Goal: Transaction & Acquisition: Obtain resource

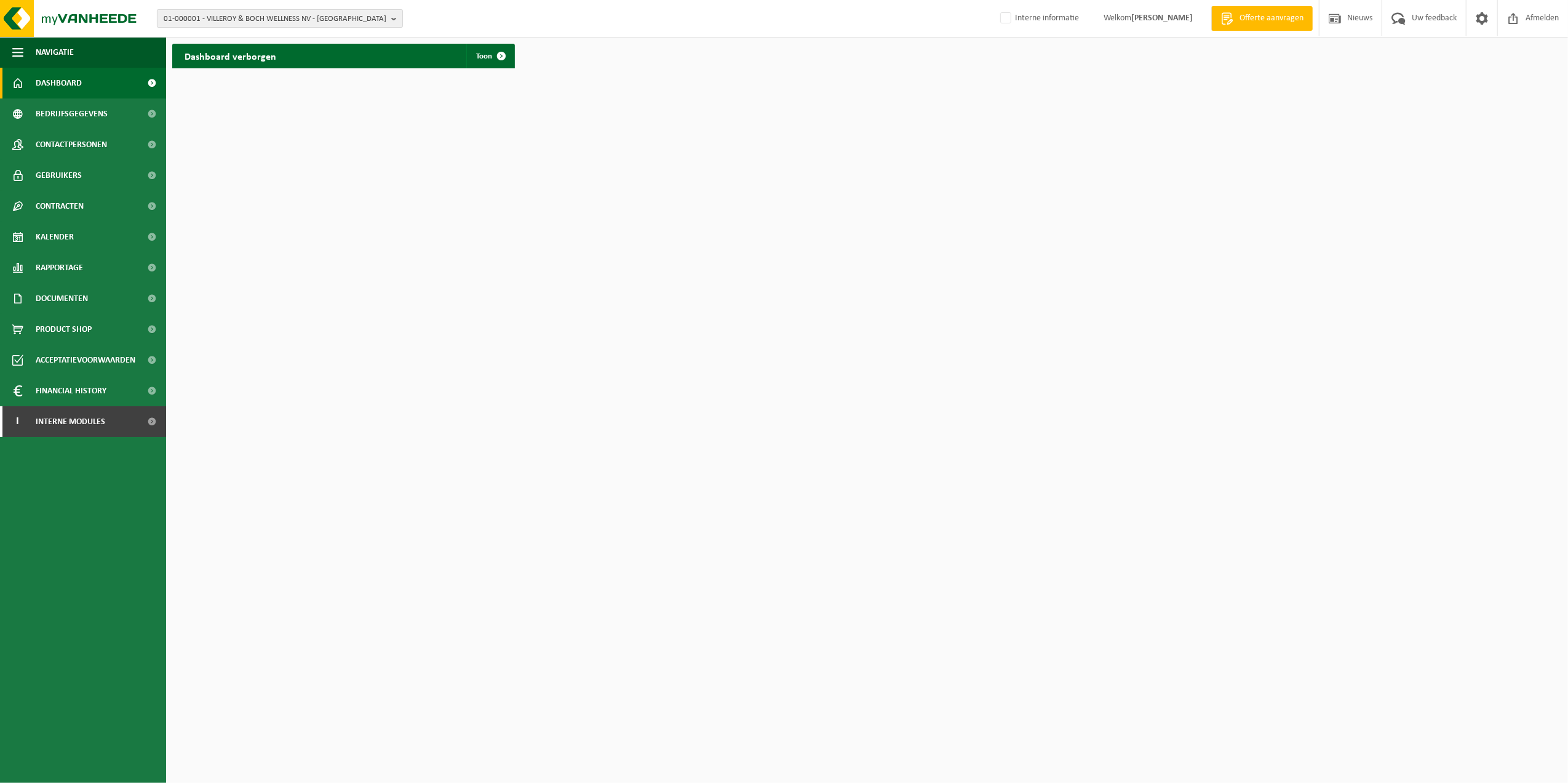
click at [357, 17] on span "01-000001 - VILLEROY & BOCH WELLNESS NV - ROESELARE" at bounding box center [274, 19] width 222 height 18
click at [296, 37] on input "text" at bounding box center [279, 38] width 240 height 16
paste input "10-758850"
type input "10-758850"
click at [222, 61] on li "10-758850 - JOST & CIE SA - GHLIN" at bounding box center [279, 57] width 240 height 16
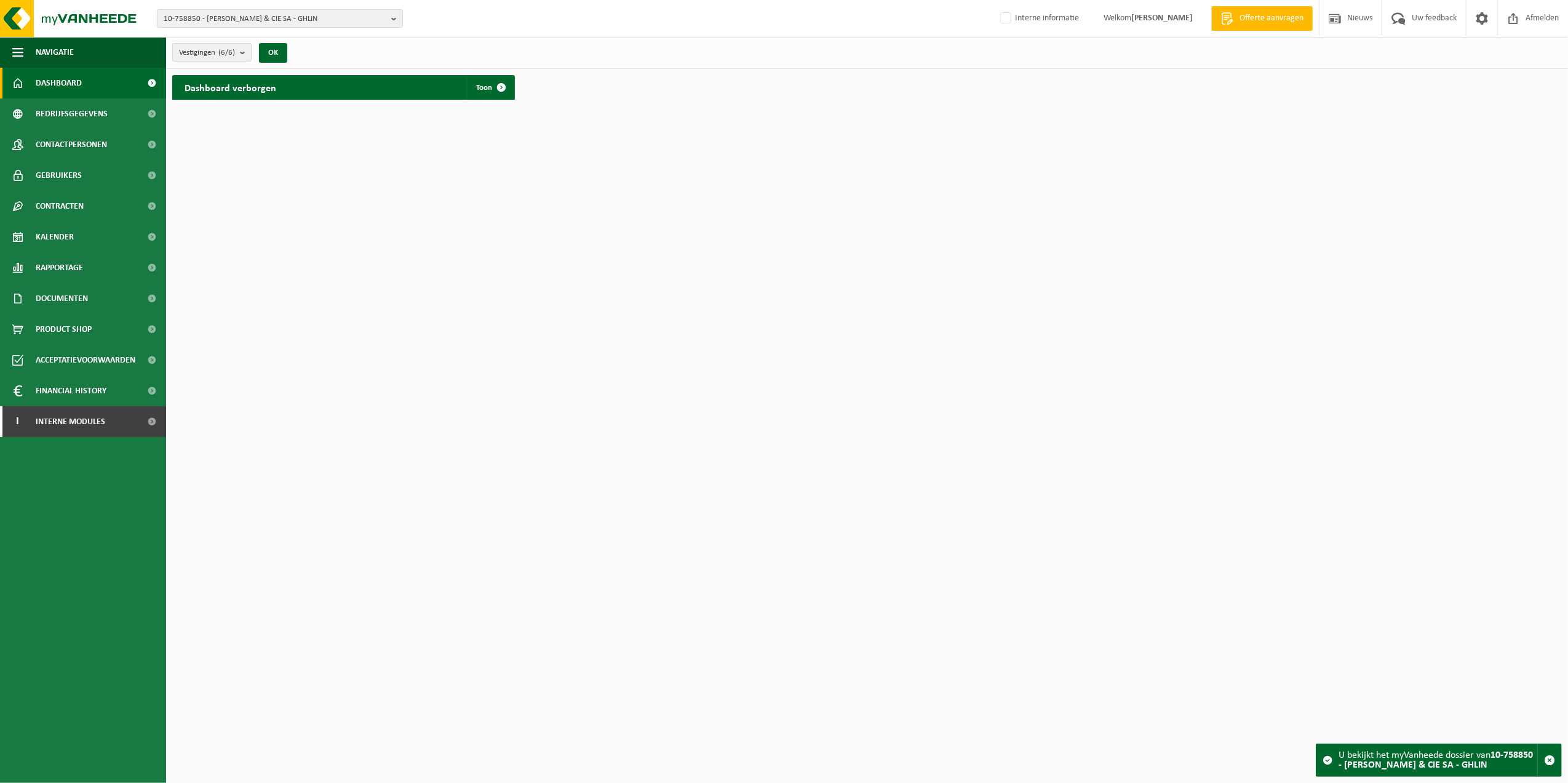
click at [337, 88] on div "Dashboard verborgen Toon" at bounding box center [343, 88] width 343 height 25
click at [498, 87] on span at bounding box center [502, 88] width 25 height 25
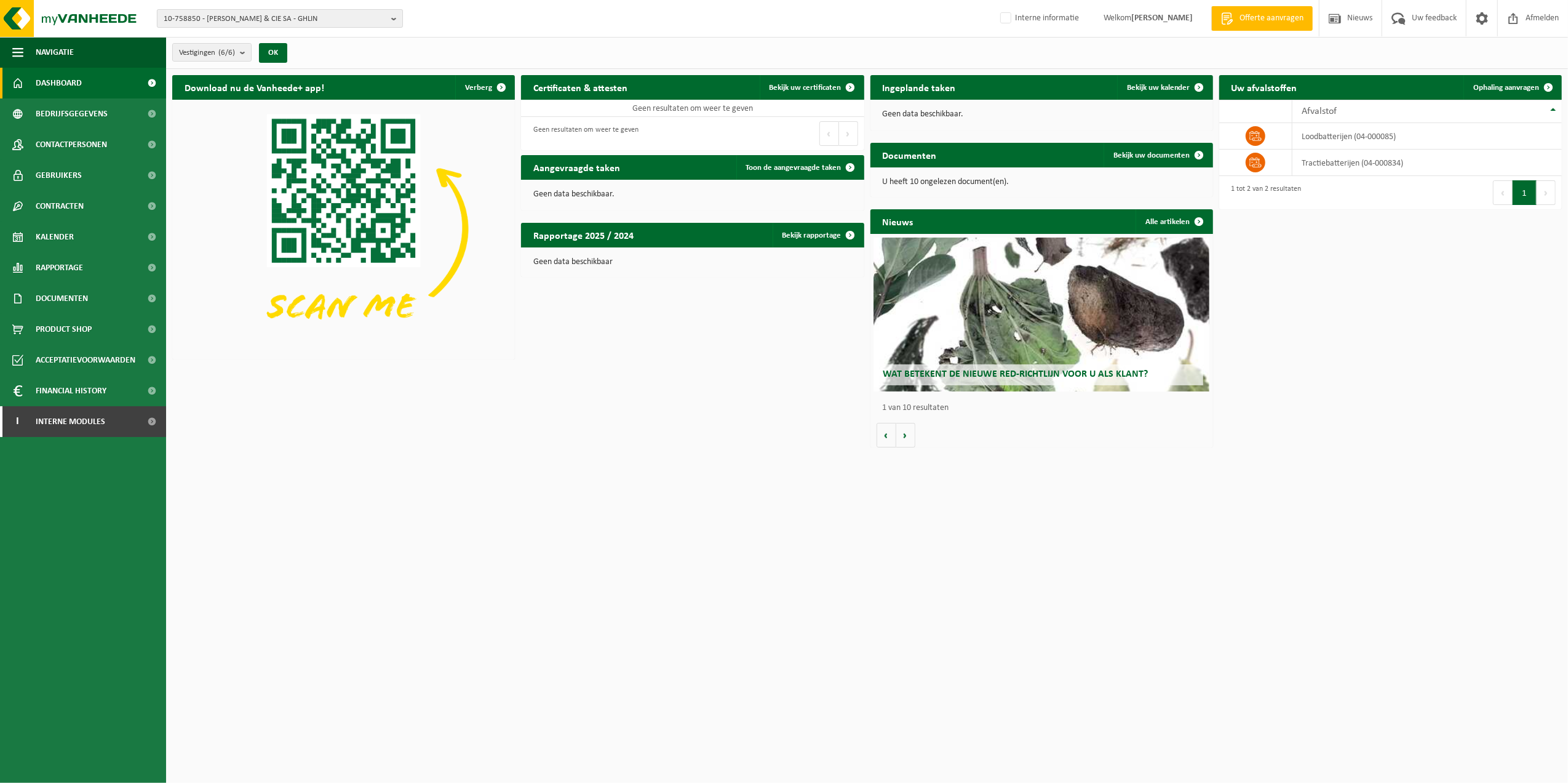
click at [266, 23] on span "10-758850 - [PERSON_NAME] & CIE SA - GHLIN" at bounding box center [274, 19] width 222 height 18
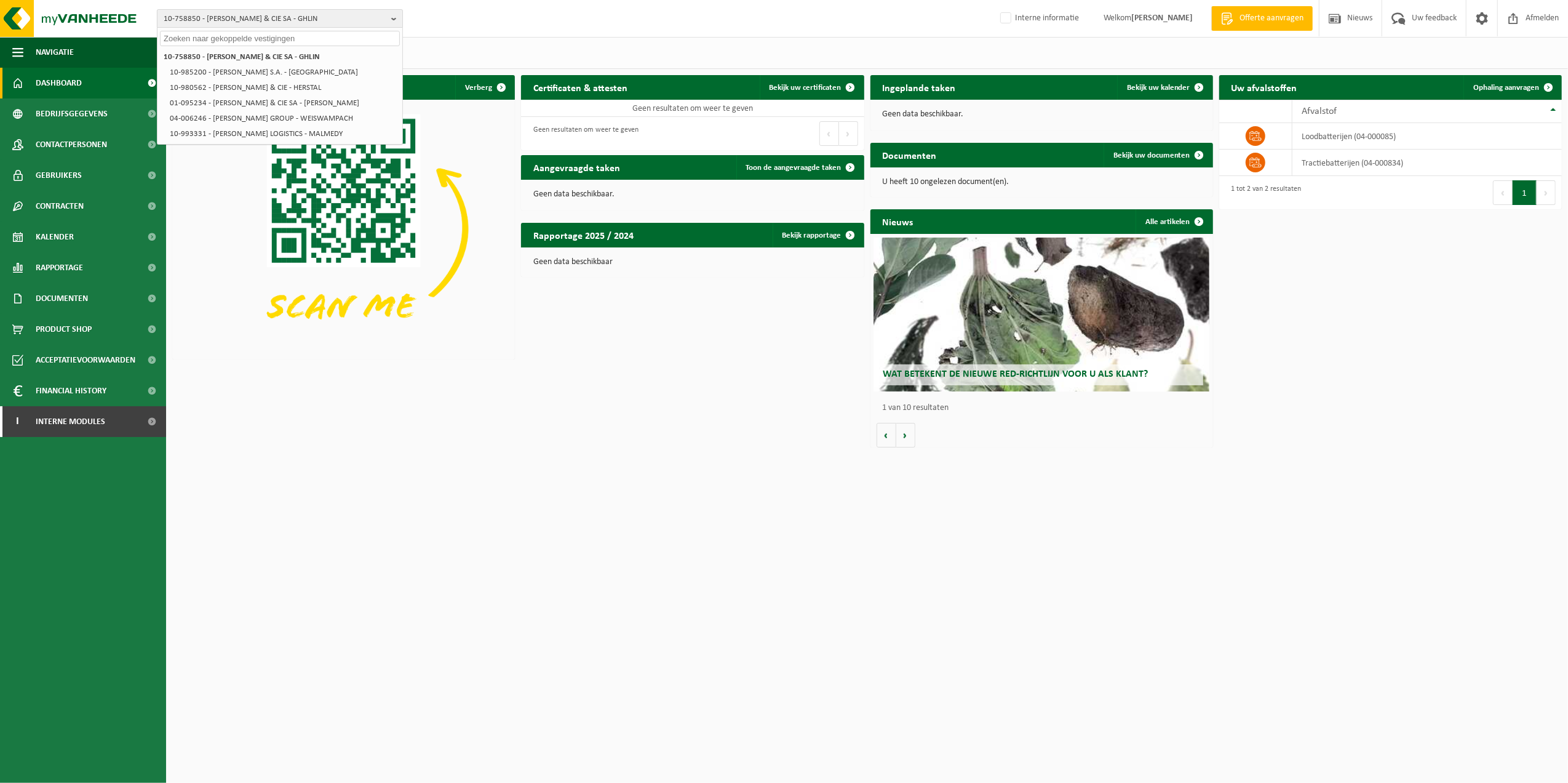
click at [279, 18] on span "10-758850 - [PERSON_NAME] & CIE SA - GHLIN" at bounding box center [274, 19] width 222 height 18
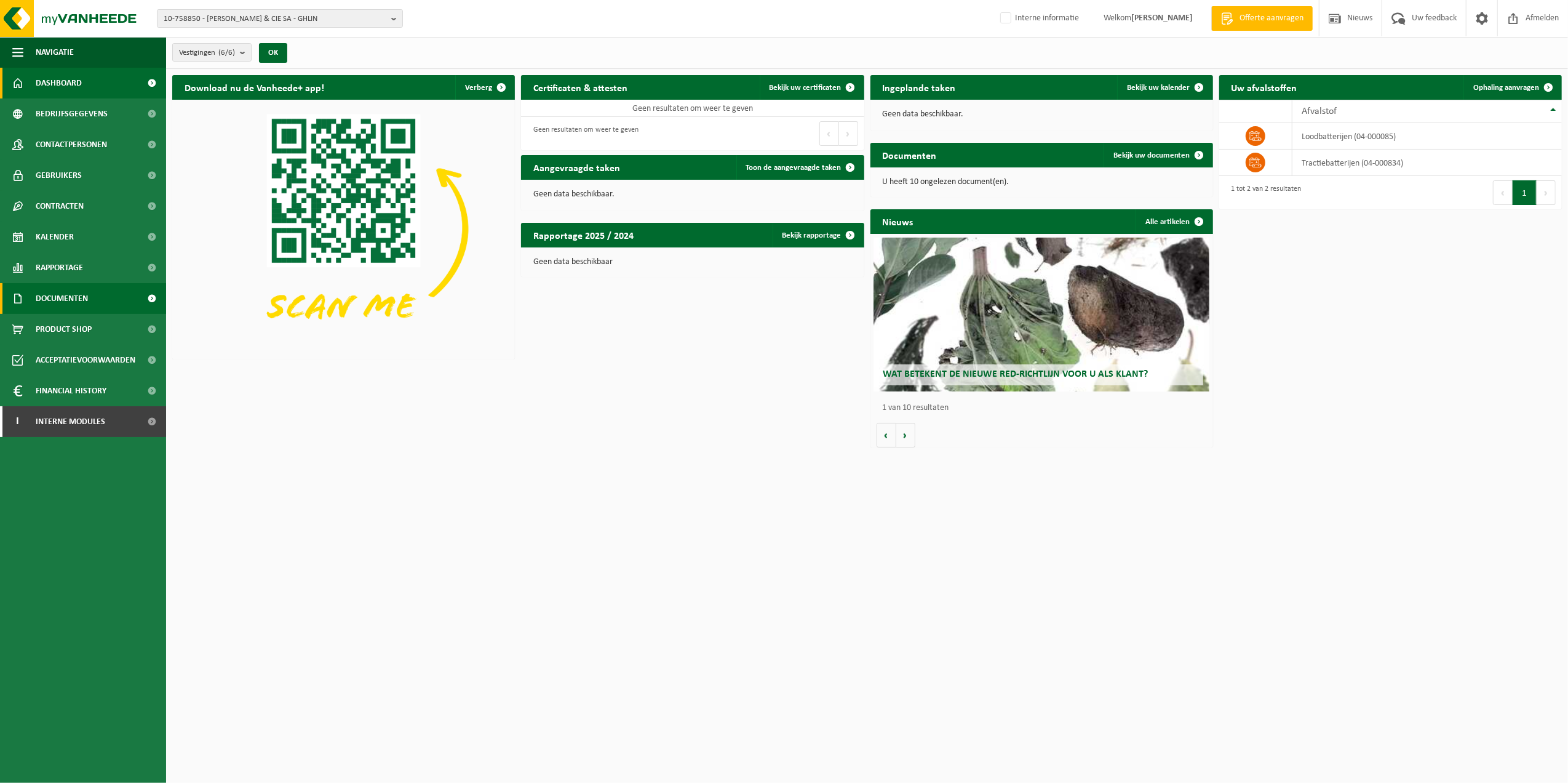
click at [90, 300] on link "Documenten" at bounding box center [83, 298] width 166 height 31
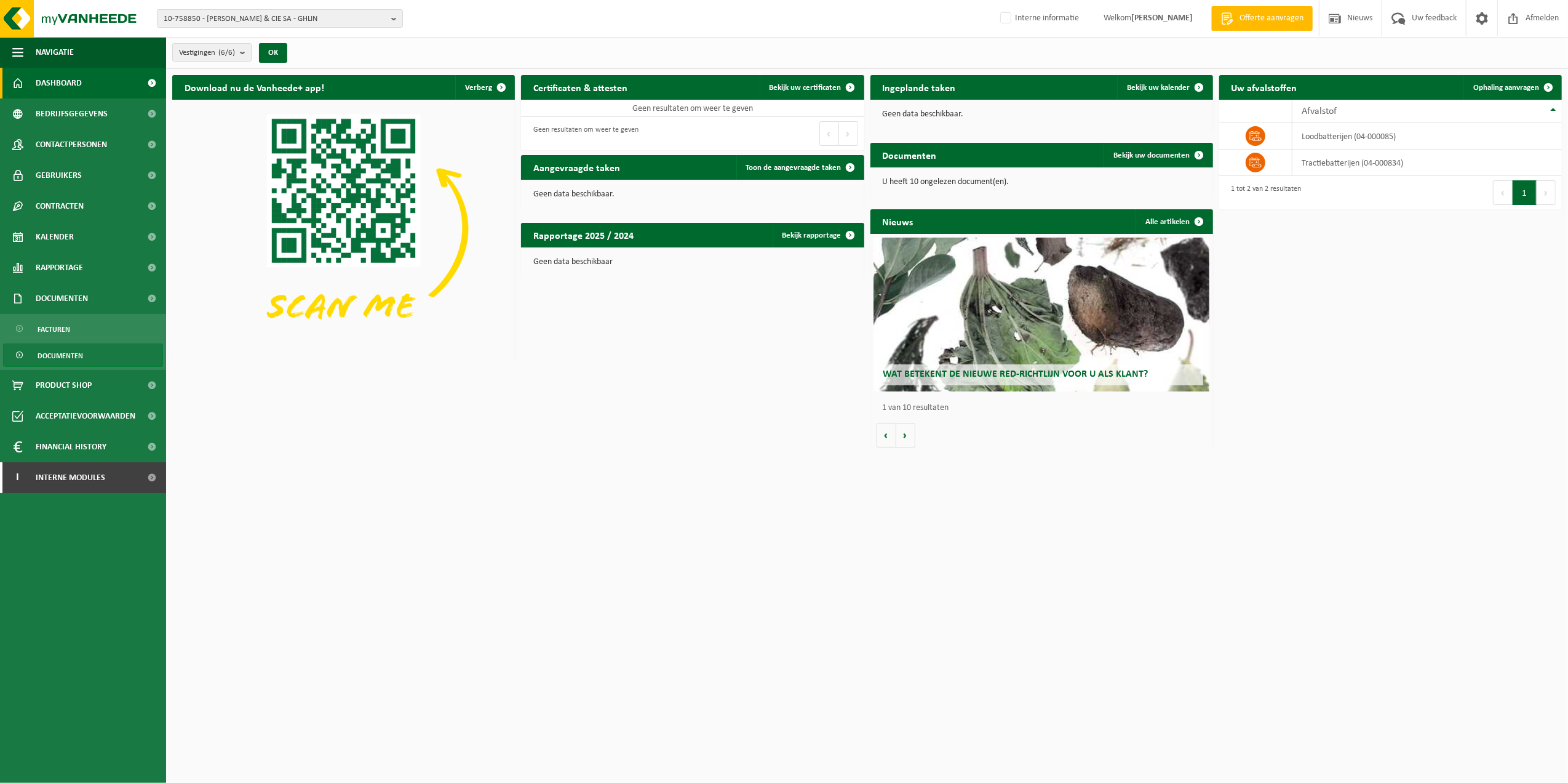
click at [92, 357] on link "Documenten" at bounding box center [83, 355] width 160 height 23
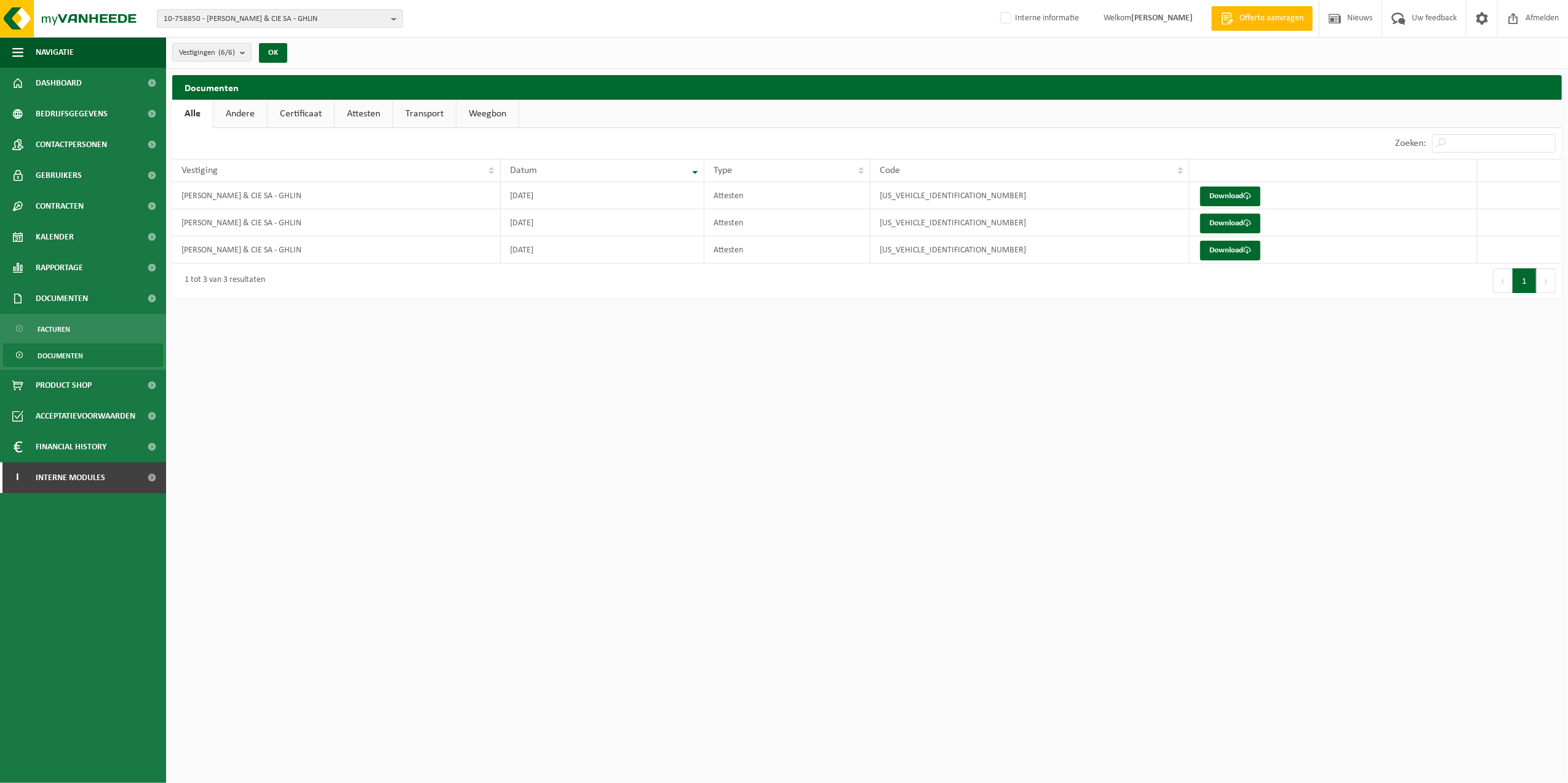
click at [374, 109] on link "Attesten" at bounding box center [364, 114] width 58 height 28
click at [318, 114] on link "Certificaat" at bounding box center [300, 114] width 66 height 28
click at [235, 109] on link "Andere" at bounding box center [239, 114] width 54 height 28
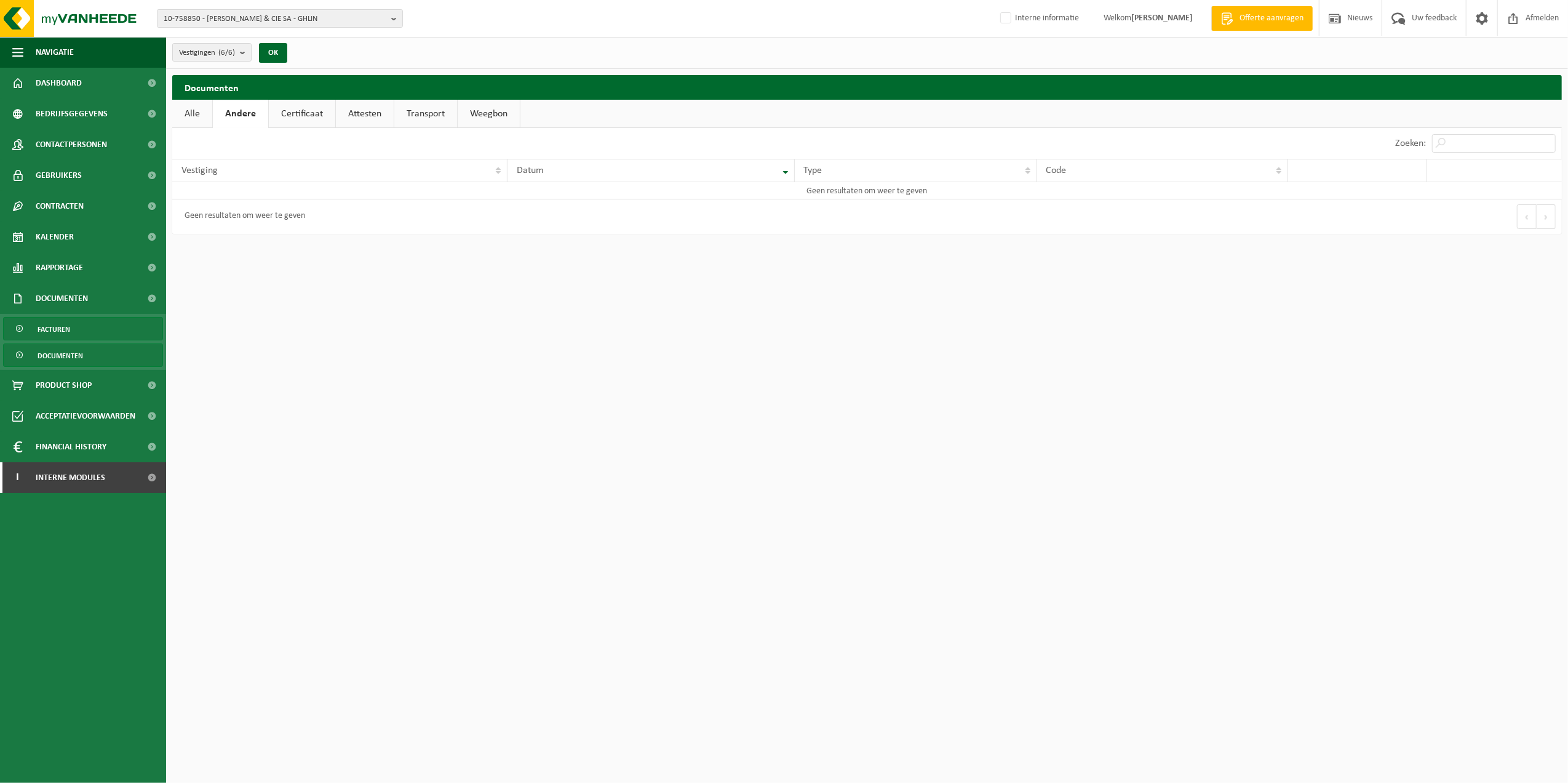
click at [73, 328] on link "Facturen" at bounding box center [83, 328] width 160 height 23
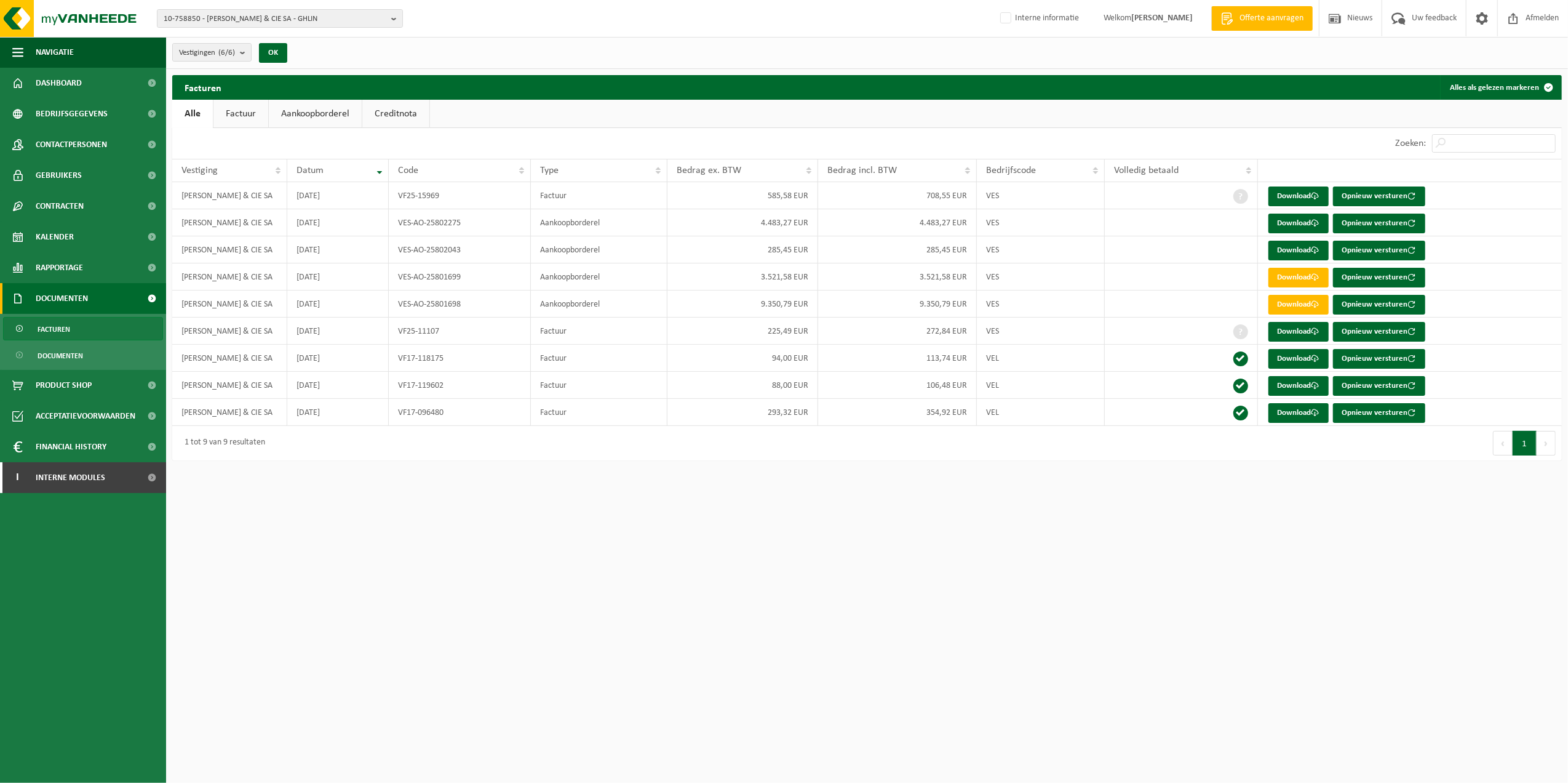
click at [317, 112] on link "Aankoopborderel" at bounding box center [315, 114] width 93 height 28
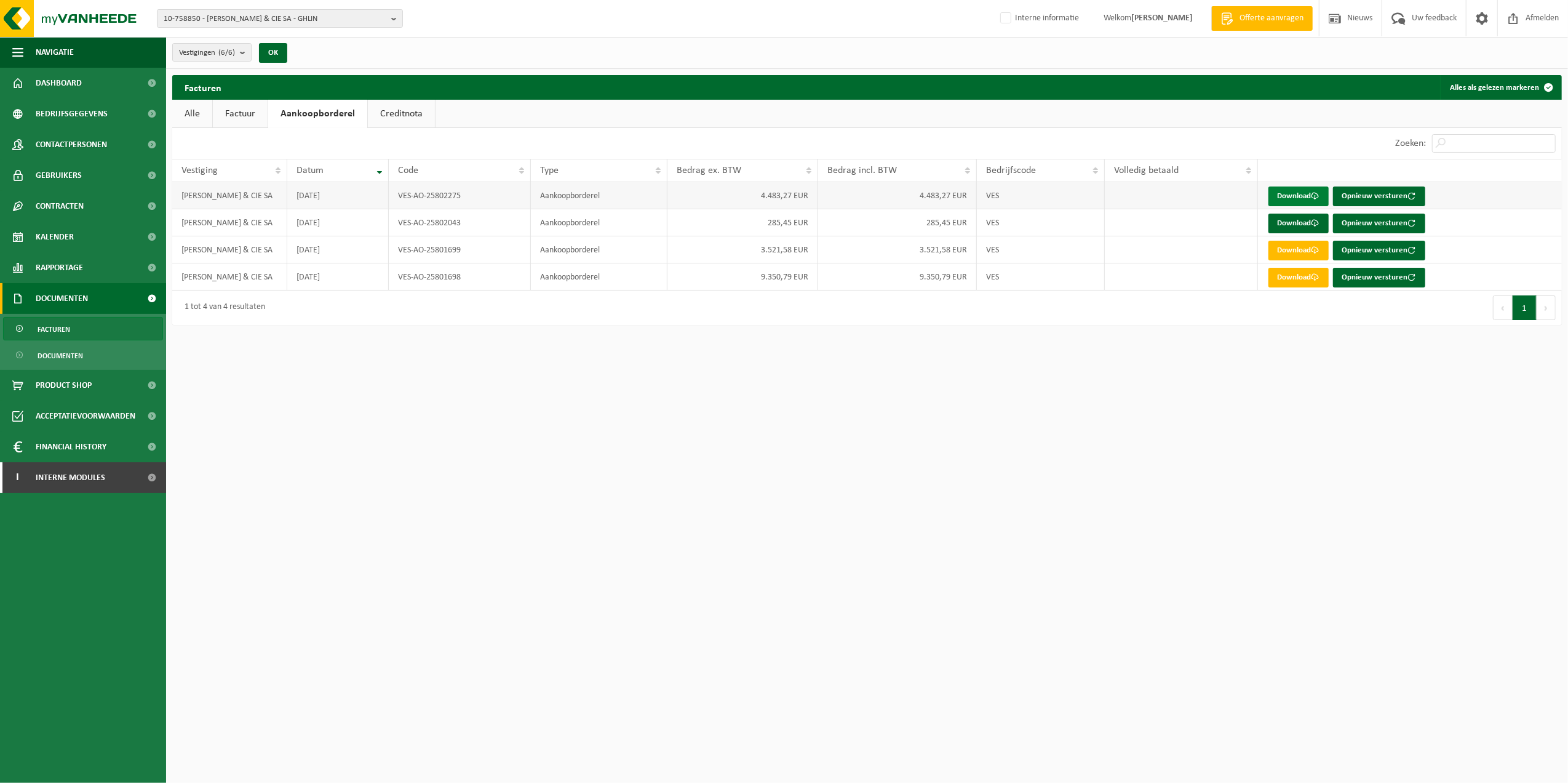
click at [1295, 198] on link "Download" at bounding box center [1299, 196] width 60 height 20
click at [1299, 229] on link "Download" at bounding box center [1299, 223] width 60 height 20
click at [75, 275] on span "Rapportage" at bounding box center [59, 267] width 47 height 31
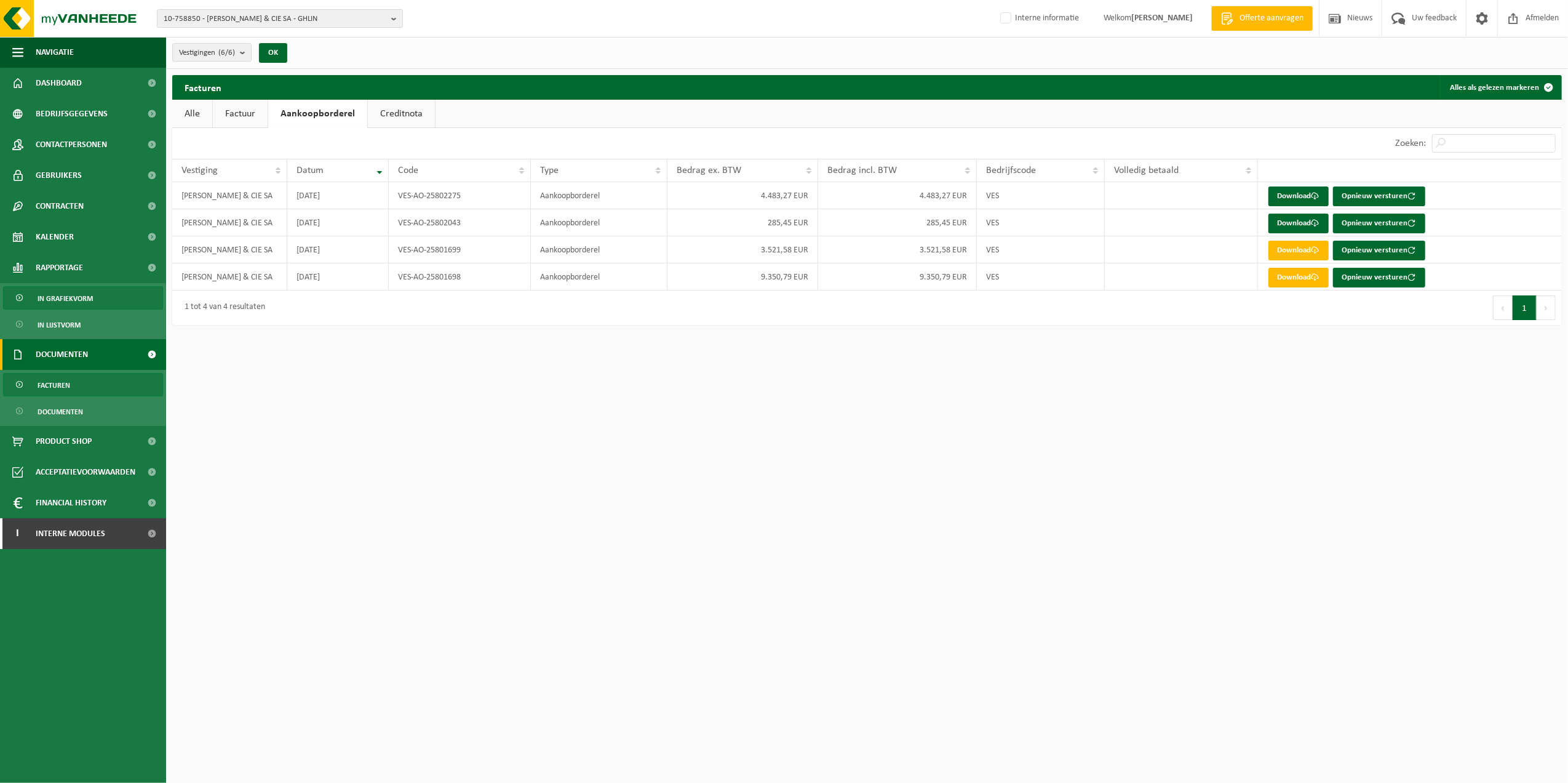
click at [83, 303] on span "In grafiekvorm" at bounding box center [64, 298] width 55 height 23
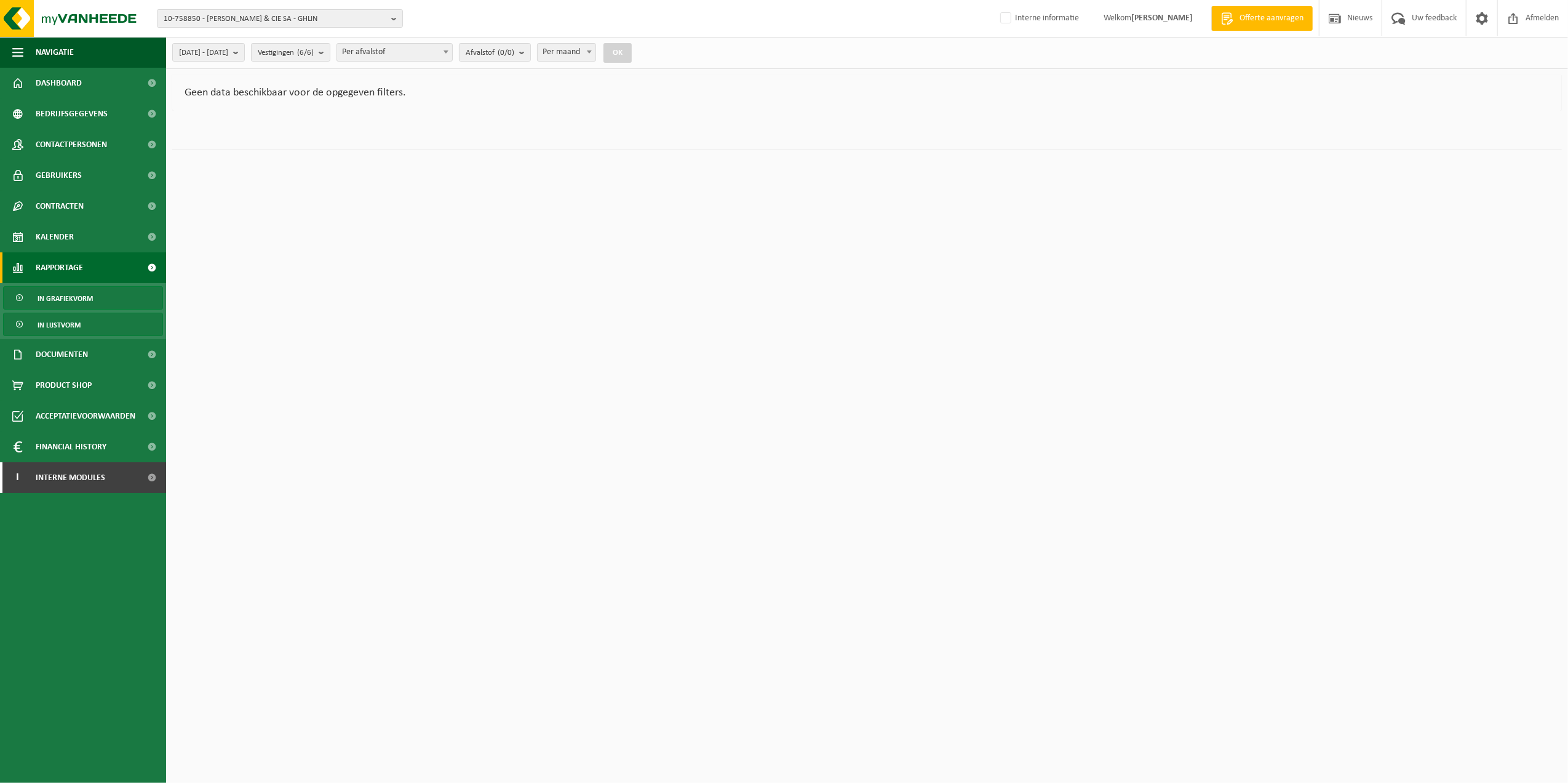
click at [65, 326] on span "In lijstvorm" at bounding box center [59, 325] width 43 height 23
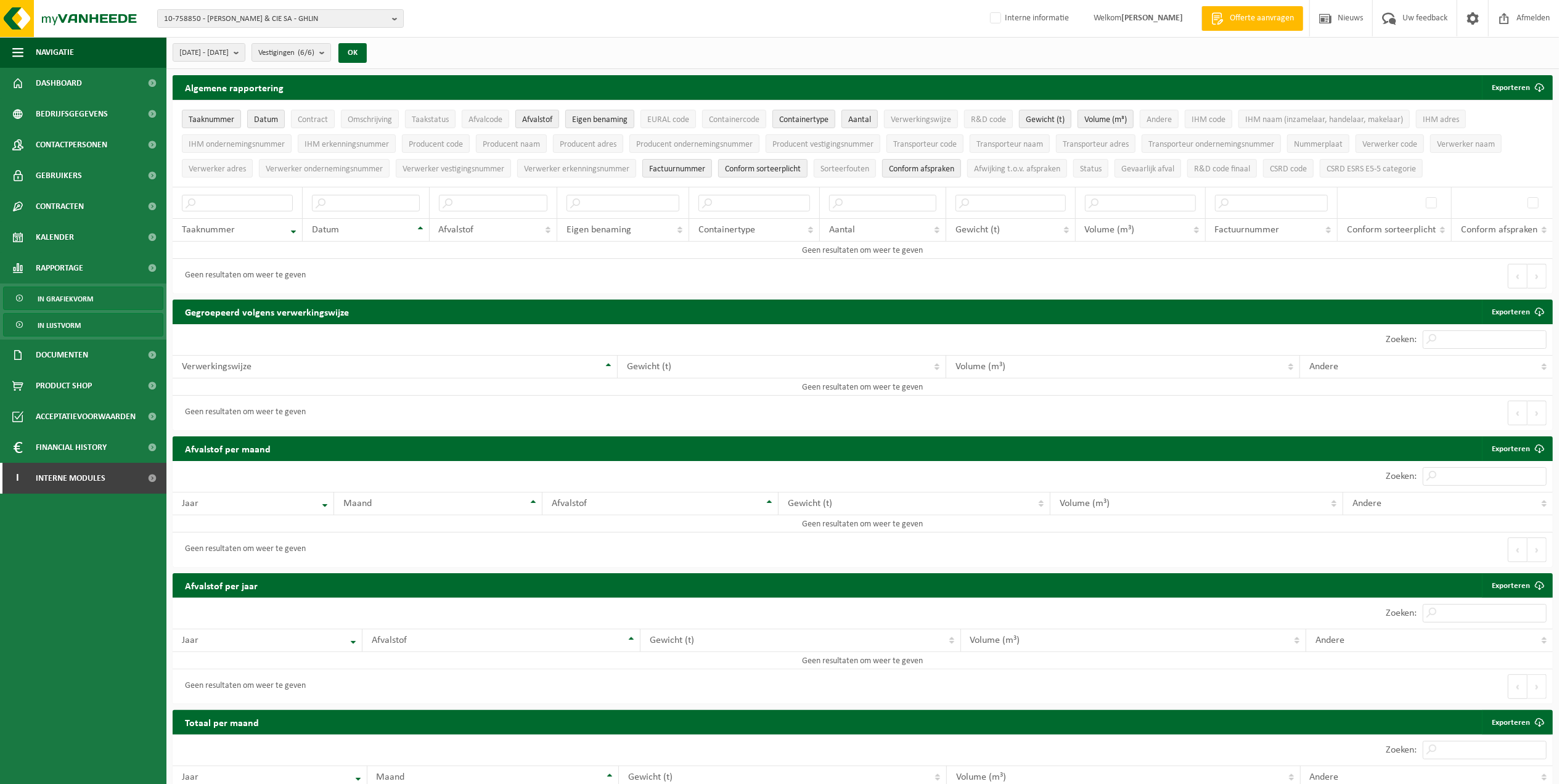
click at [75, 300] on span "In grafiekvorm" at bounding box center [65, 299] width 56 height 23
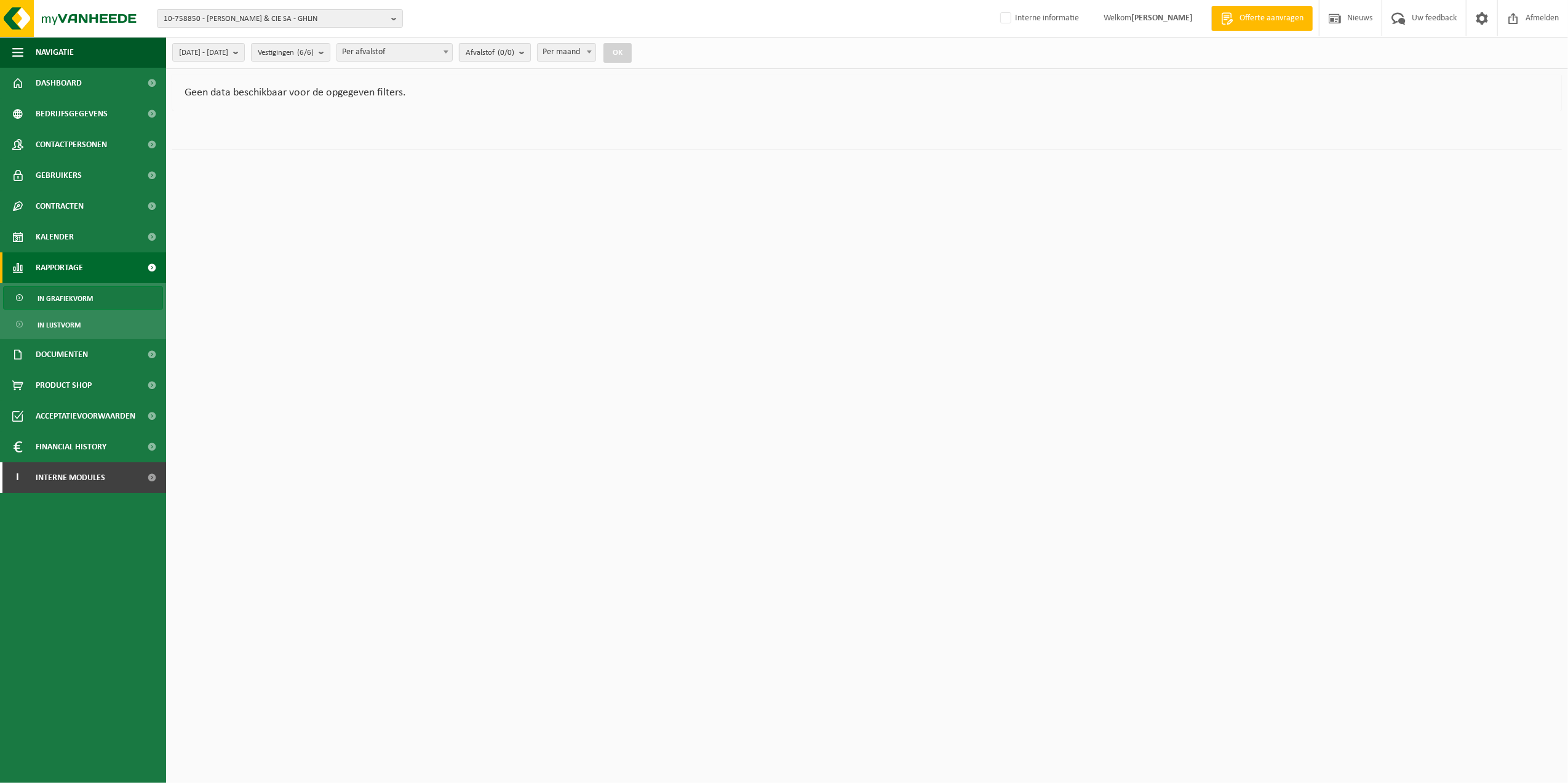
click at [514, 50] on count "(0/0)" at bounding box center [506, 53] width 17 height 8
click at [330, 50] on b "submit" at bounding box center [323, 52] width 11 height 17
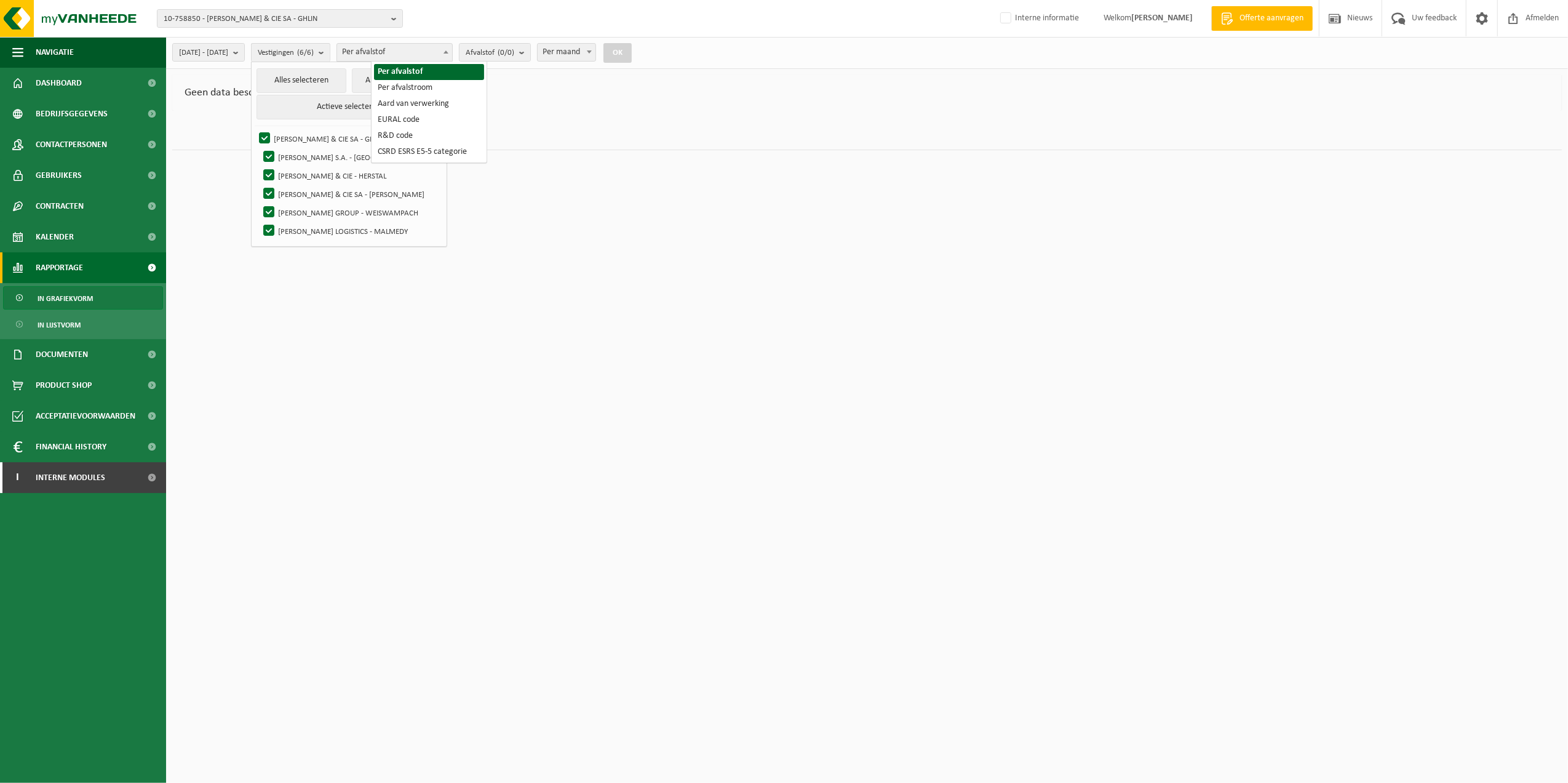
click at [433, 45] on span "Per afvalstof" at bounding box center [394, 52] width 115 height 17
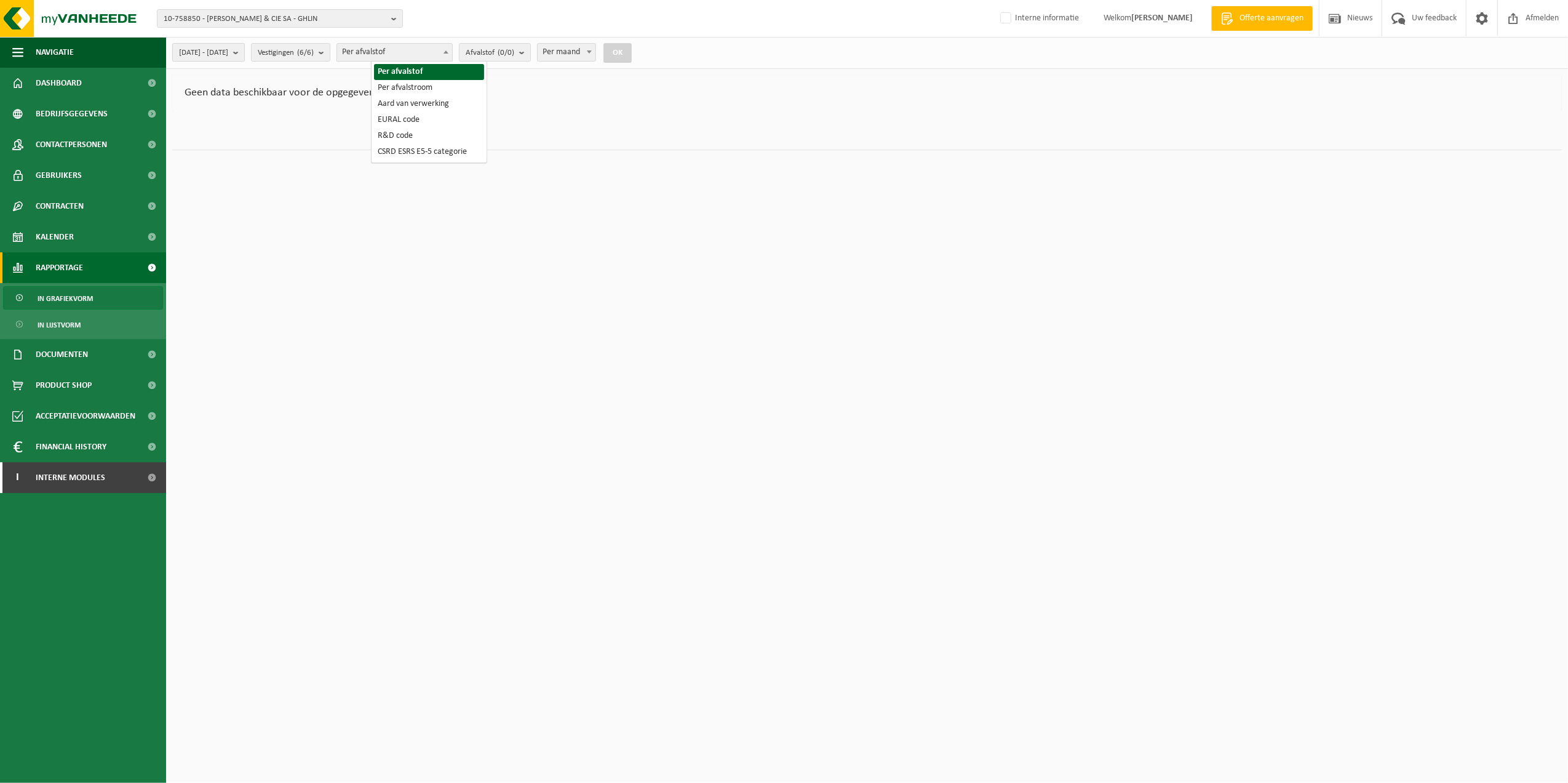
click at [244, 47] on b "submit" at bounding box center [238, 52] width 11 height 17
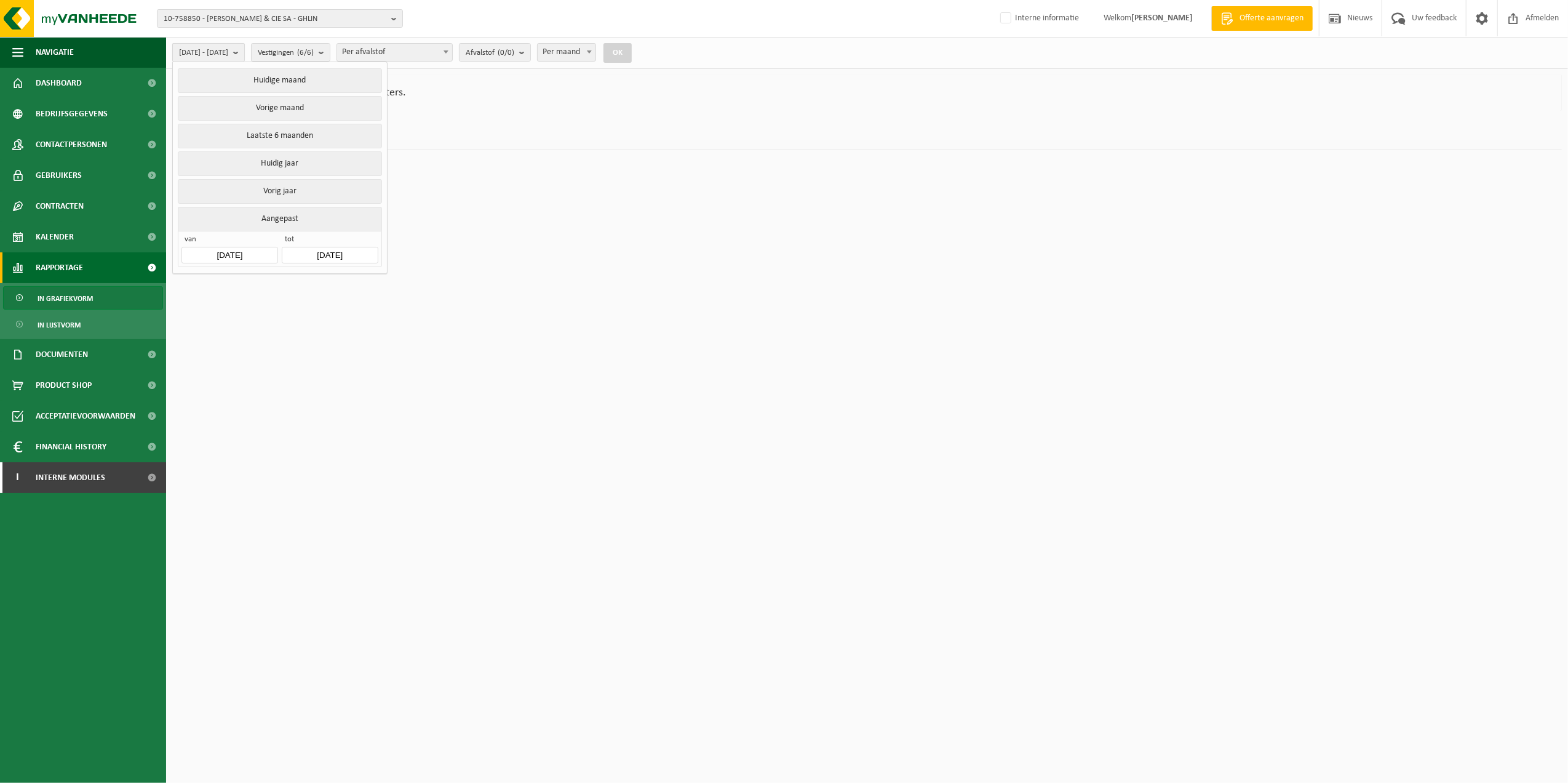
click at [245, 55] on button "[DATE] - [DATE]" at bounding box center [208, 52] width 73 height 18
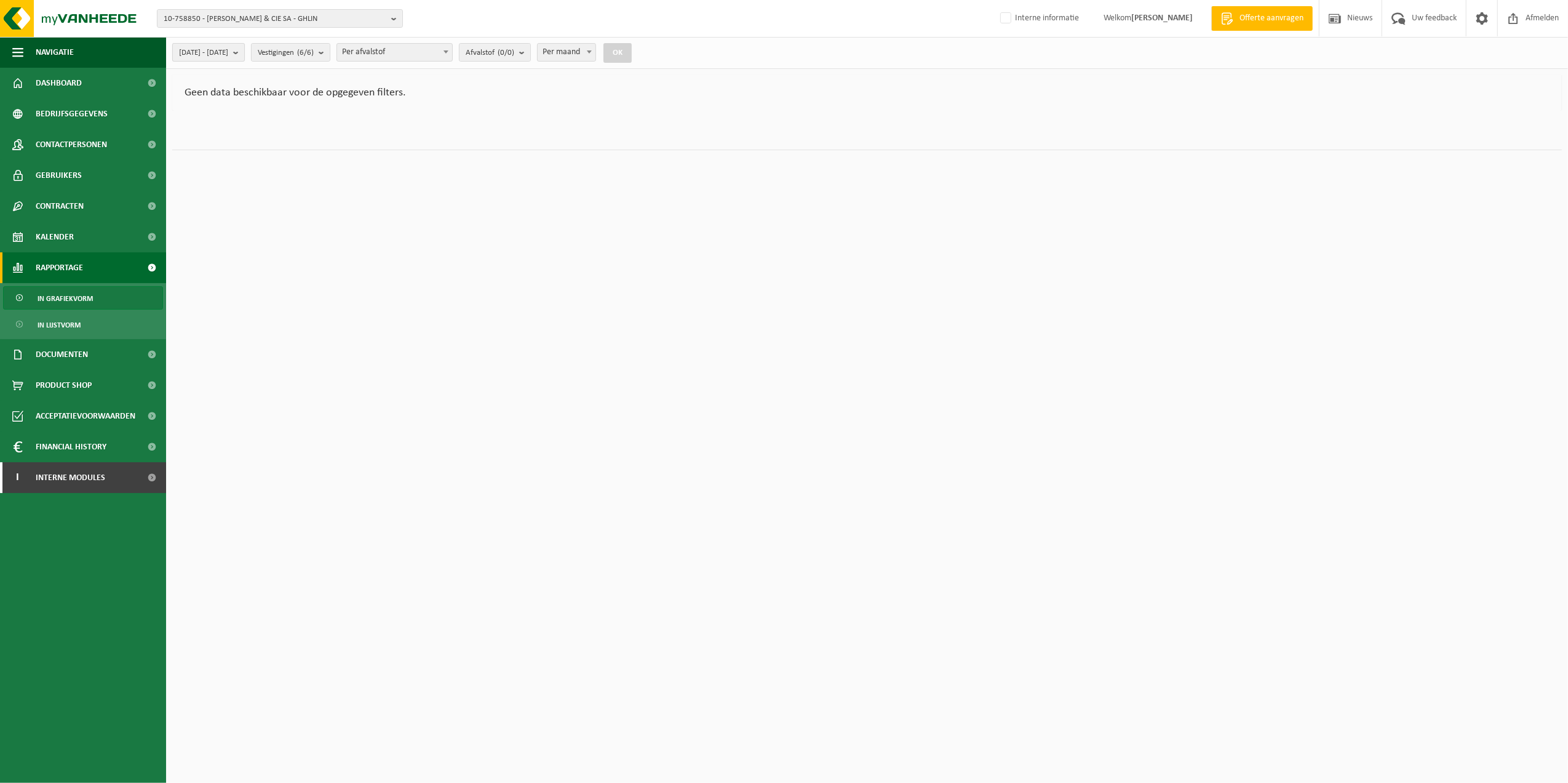
click at [244, 52] on b "submit" at bounding box center [238, 52] width 11 height 17
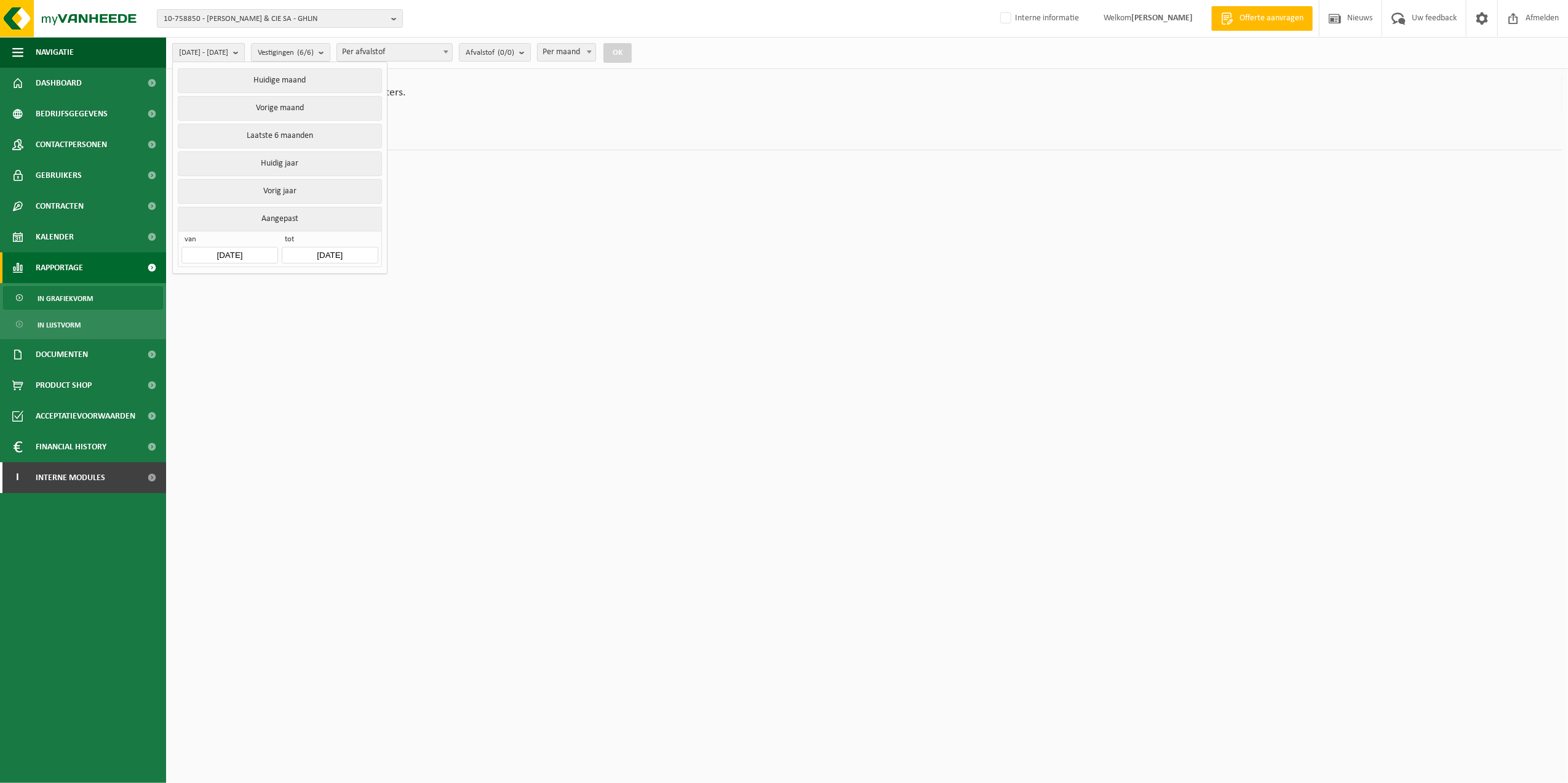
click at [244, 52] on b "submit" at bounding box center [238, 53] width 11 height 18
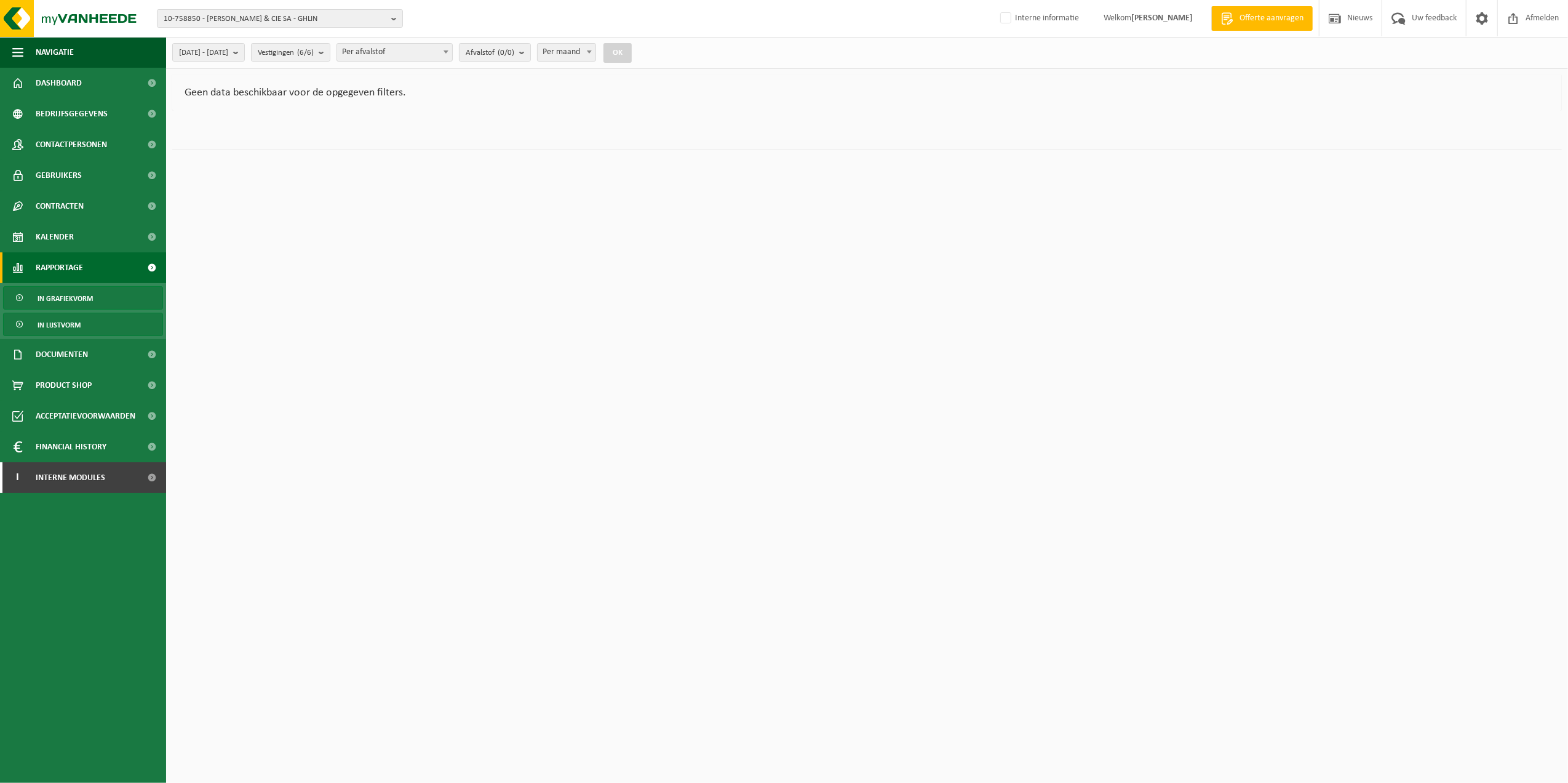
click at [112, 327] on link "In lijstvorm" at bounding box center [83, 324] width 160 height 23
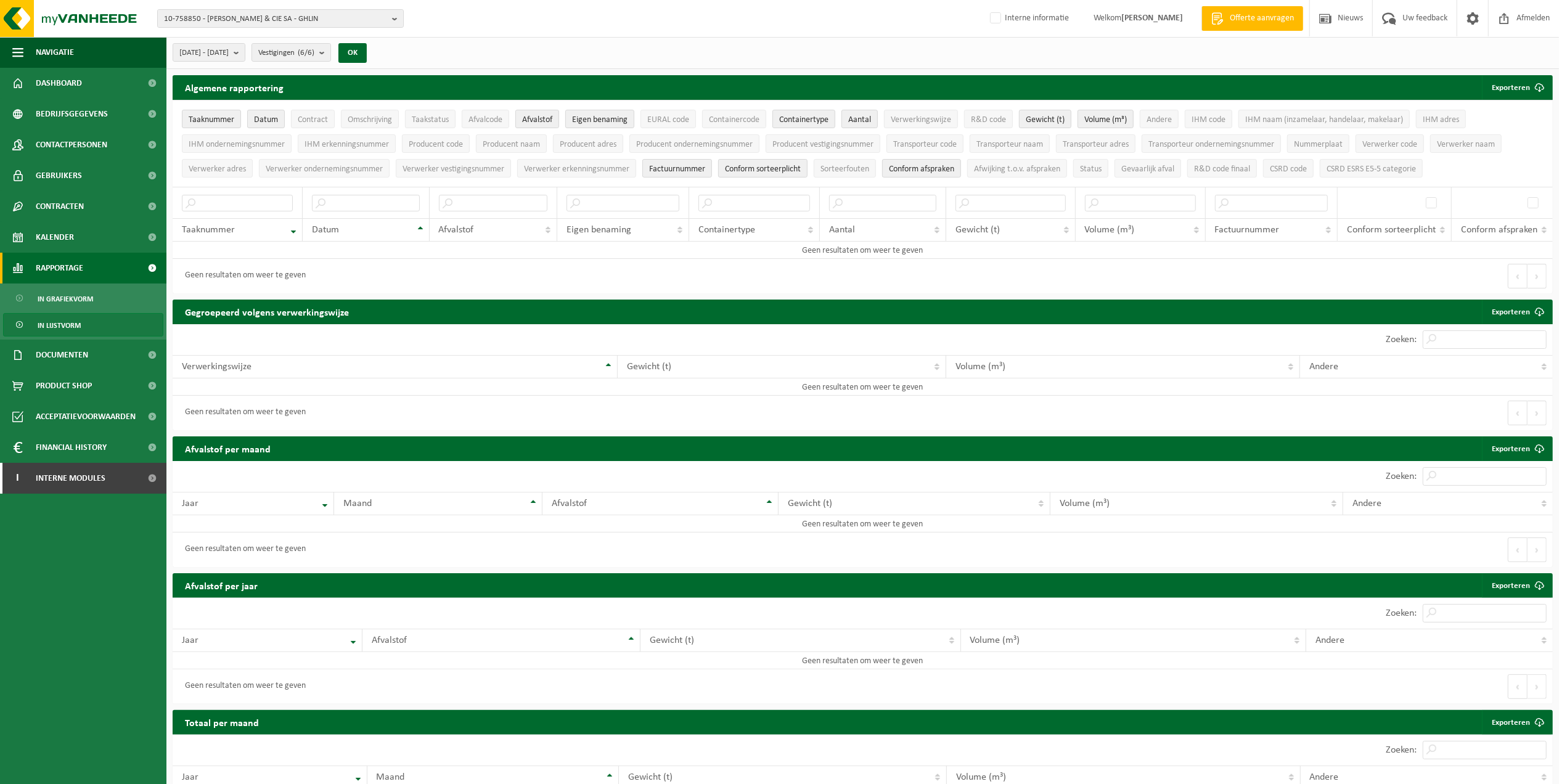
click at [77, 269] on span "Rapportage" at bounding box center [59, 267] width 47 height 31
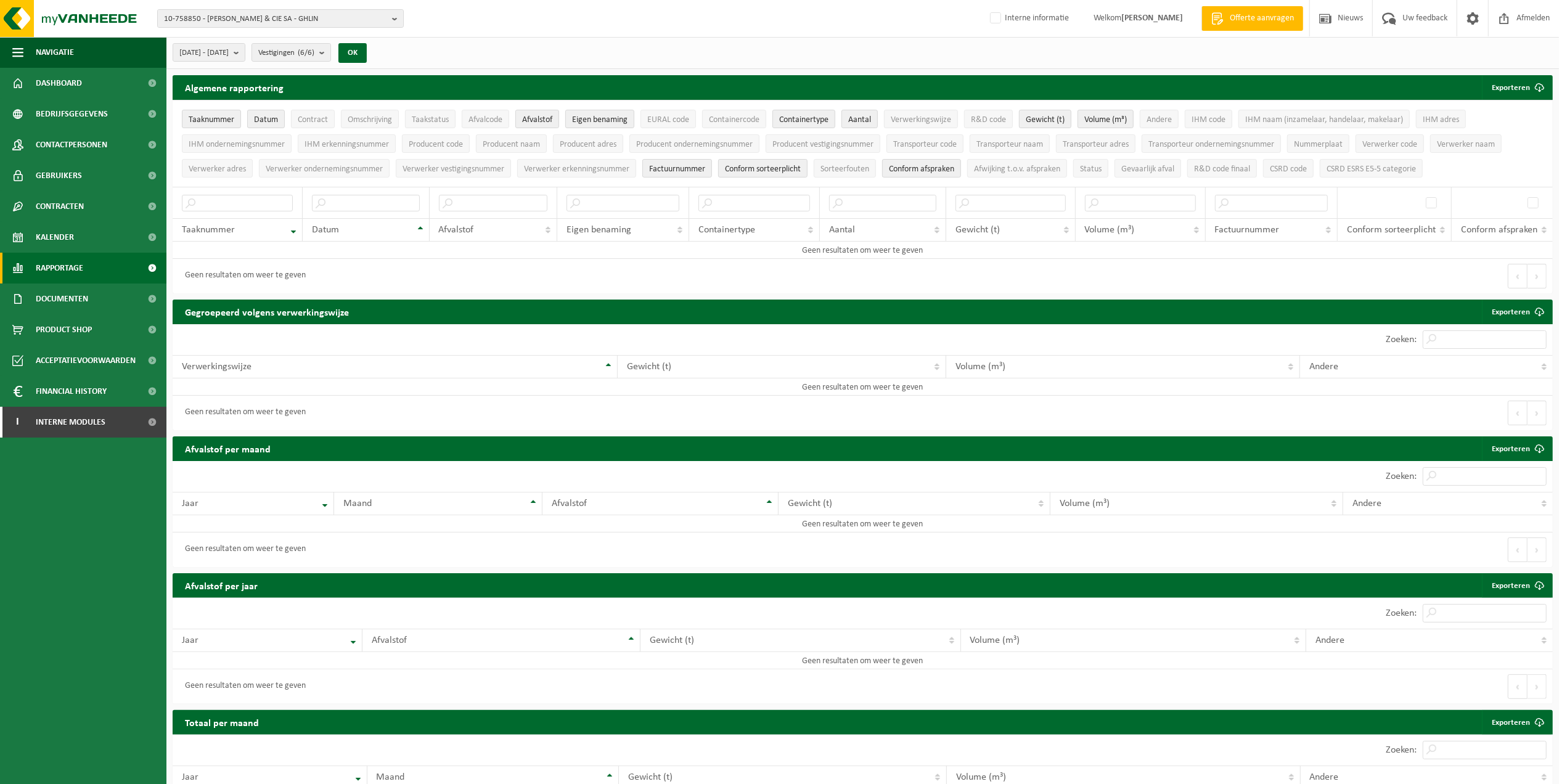
click at [107, 262] on link "Rapportage" at bounding box center [83, 267] width 167 height 31
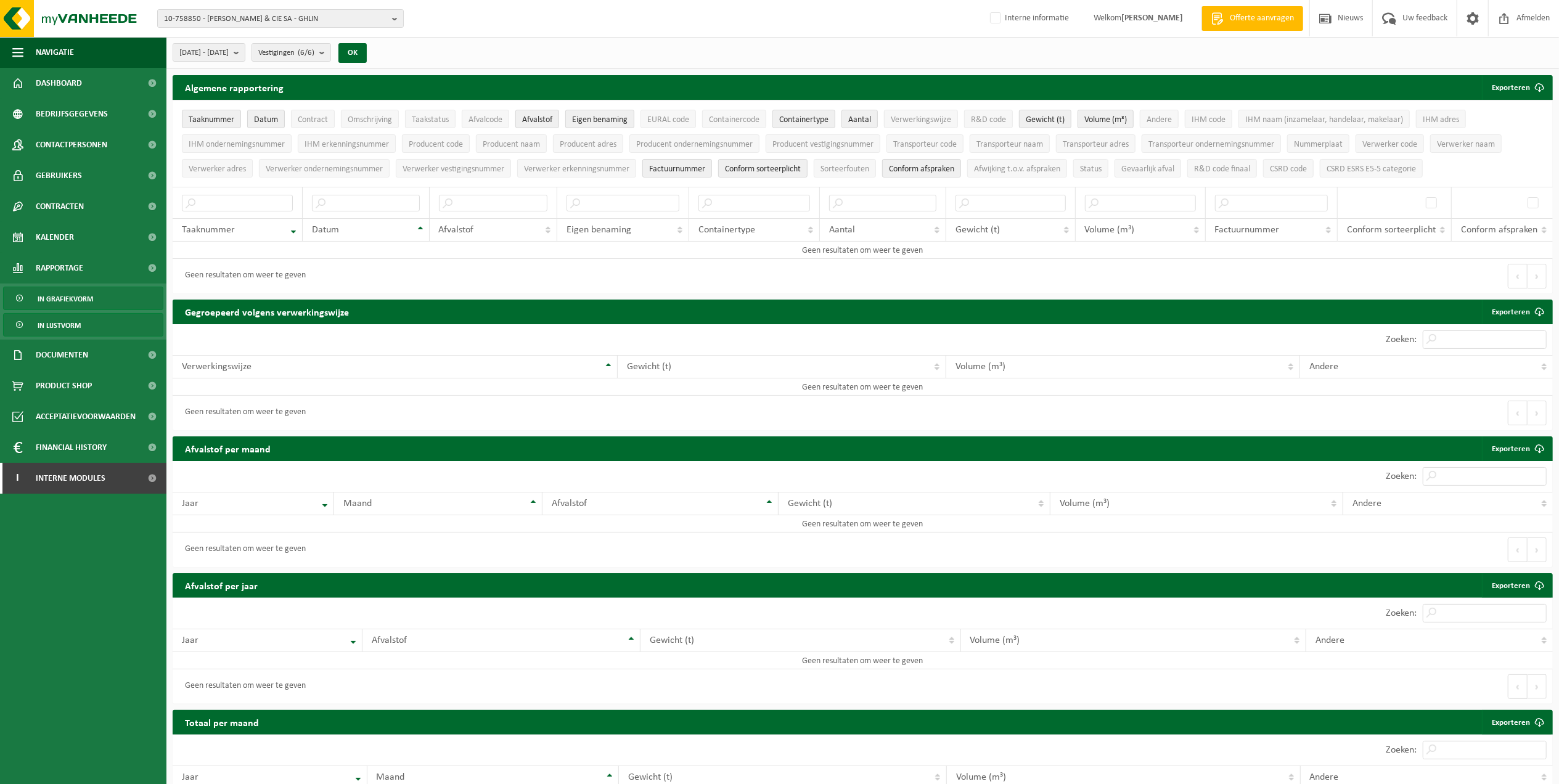
click at [86, 307] on span "In grafiekvorm" at bounding box center [65, 299] width 56 height 23
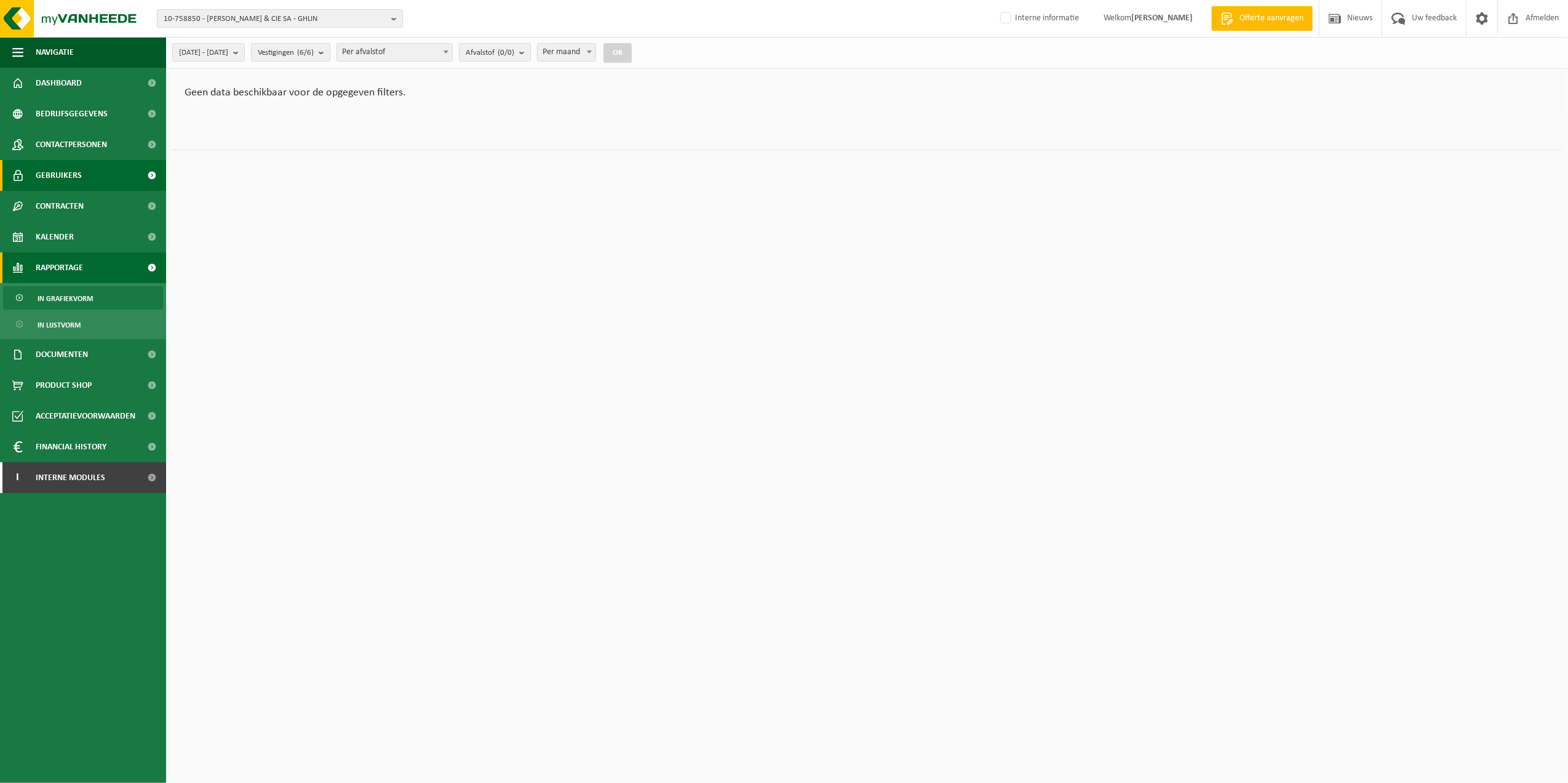
click at [74, 177] on span "Gebruikers" at bounding box center [59, 174] width 46 height 31
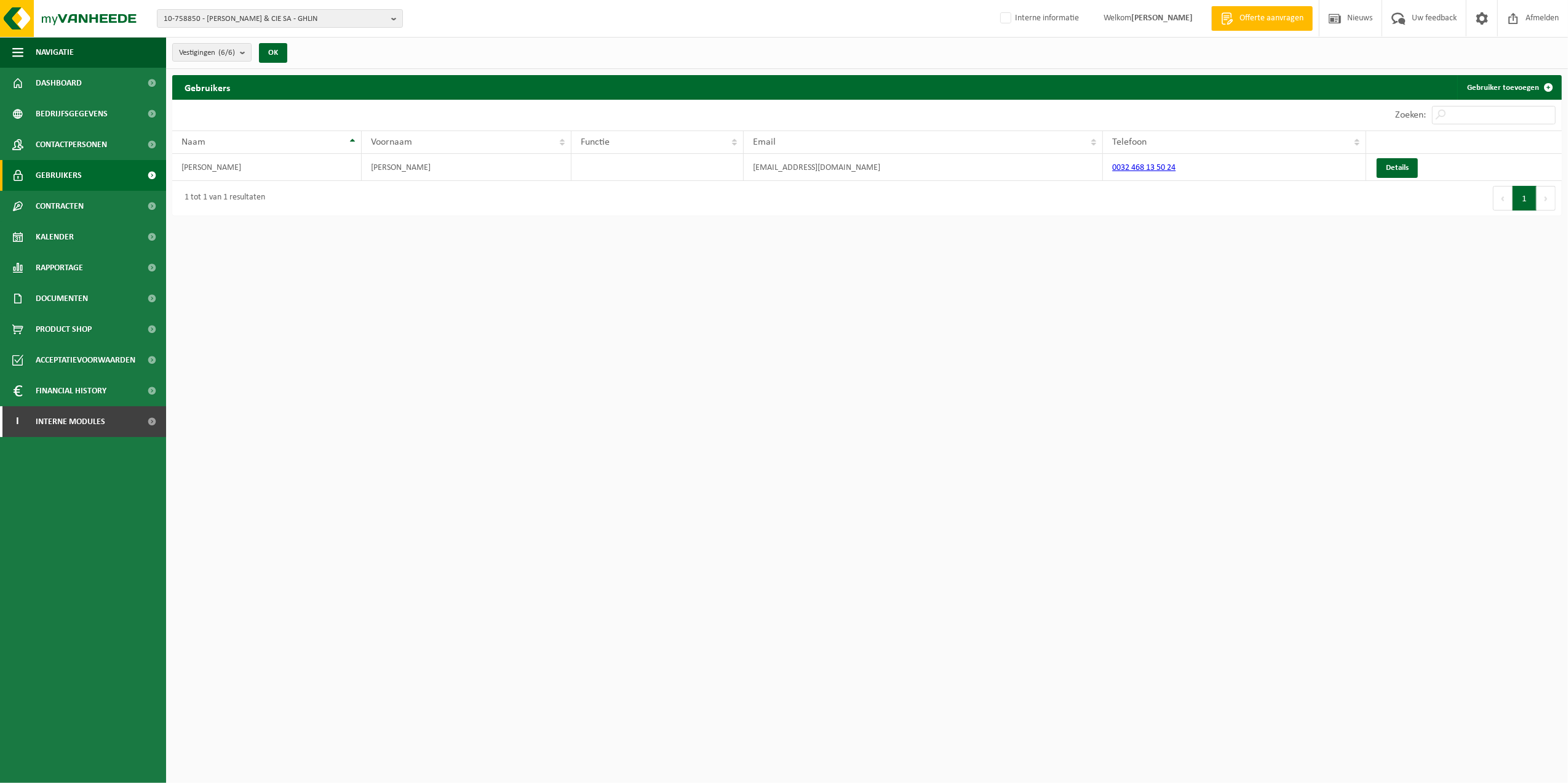
click at [69, 146] on span "Contactpersonen" at bounding box center [71, 144] width 71 height 31
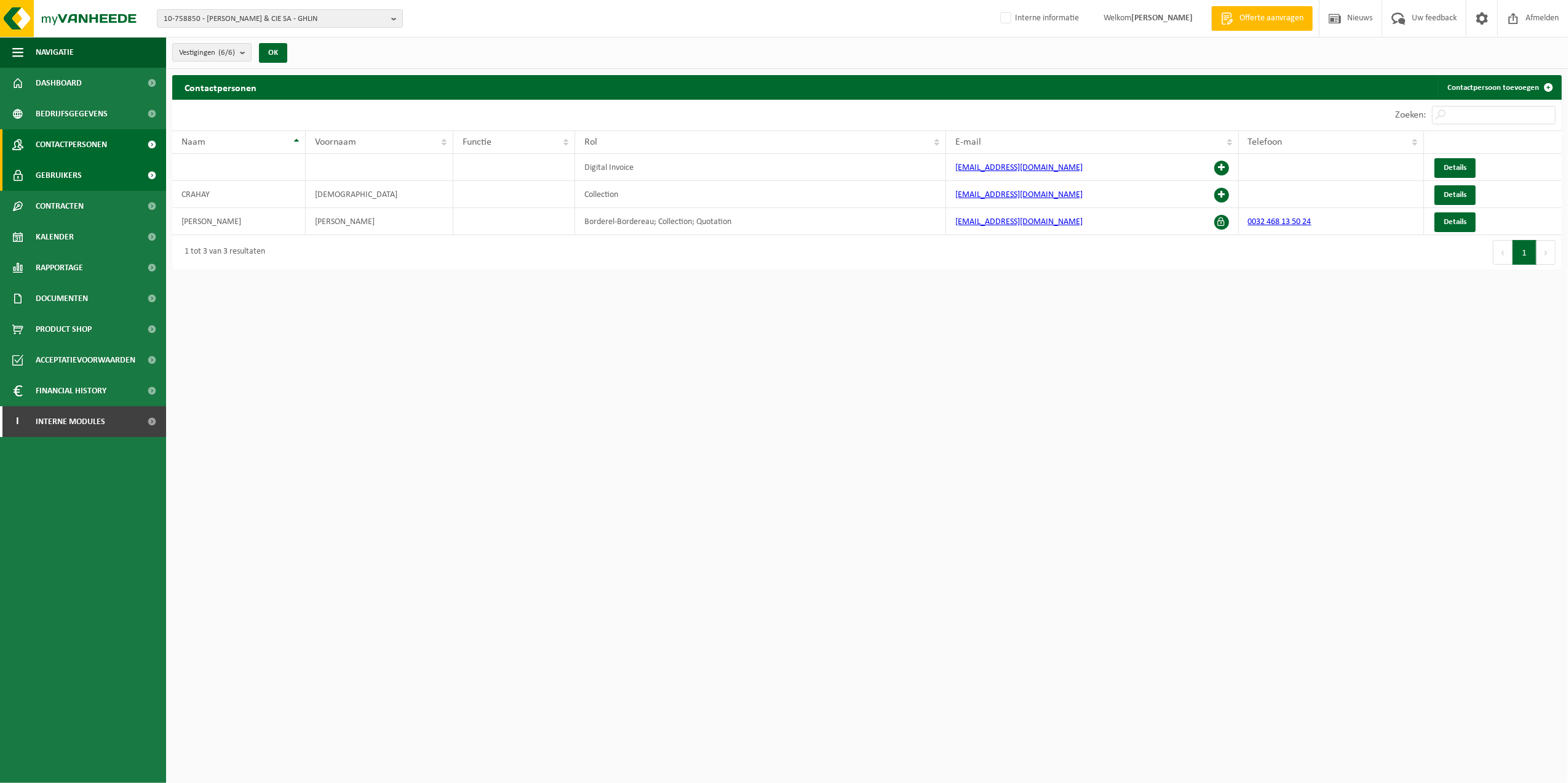
click at [64, 181] on span "Gebruikers" at bounding box center [59, 174] width 46 height 31
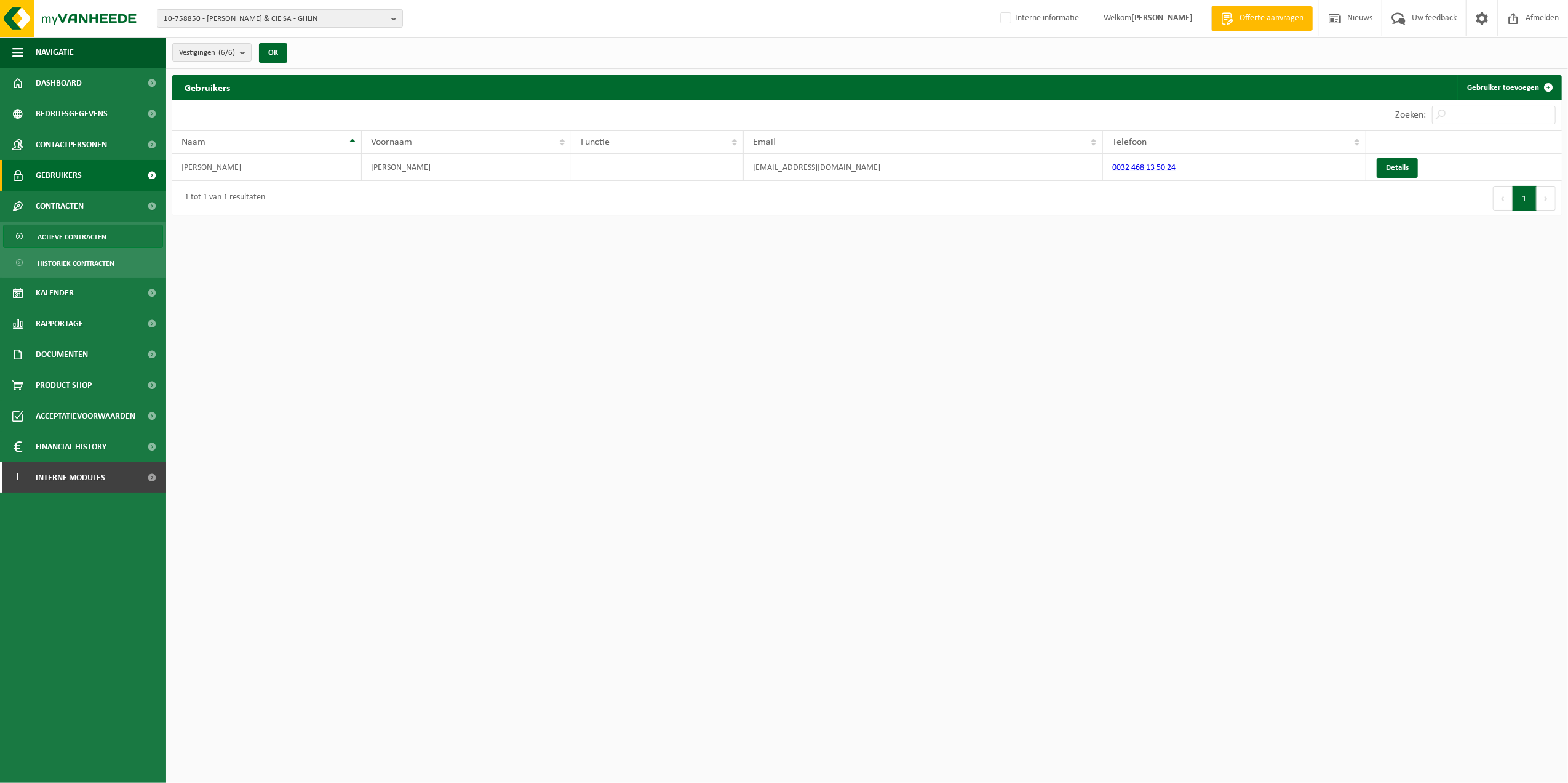
click at [66, 249] on ul "Actieve contracten Historiek contracten" at bounding box center [83, 250] width 166 height 56
click at [64, 241] on span "Actieve contracten" at bounding box center [71, 236] width 69 height 23
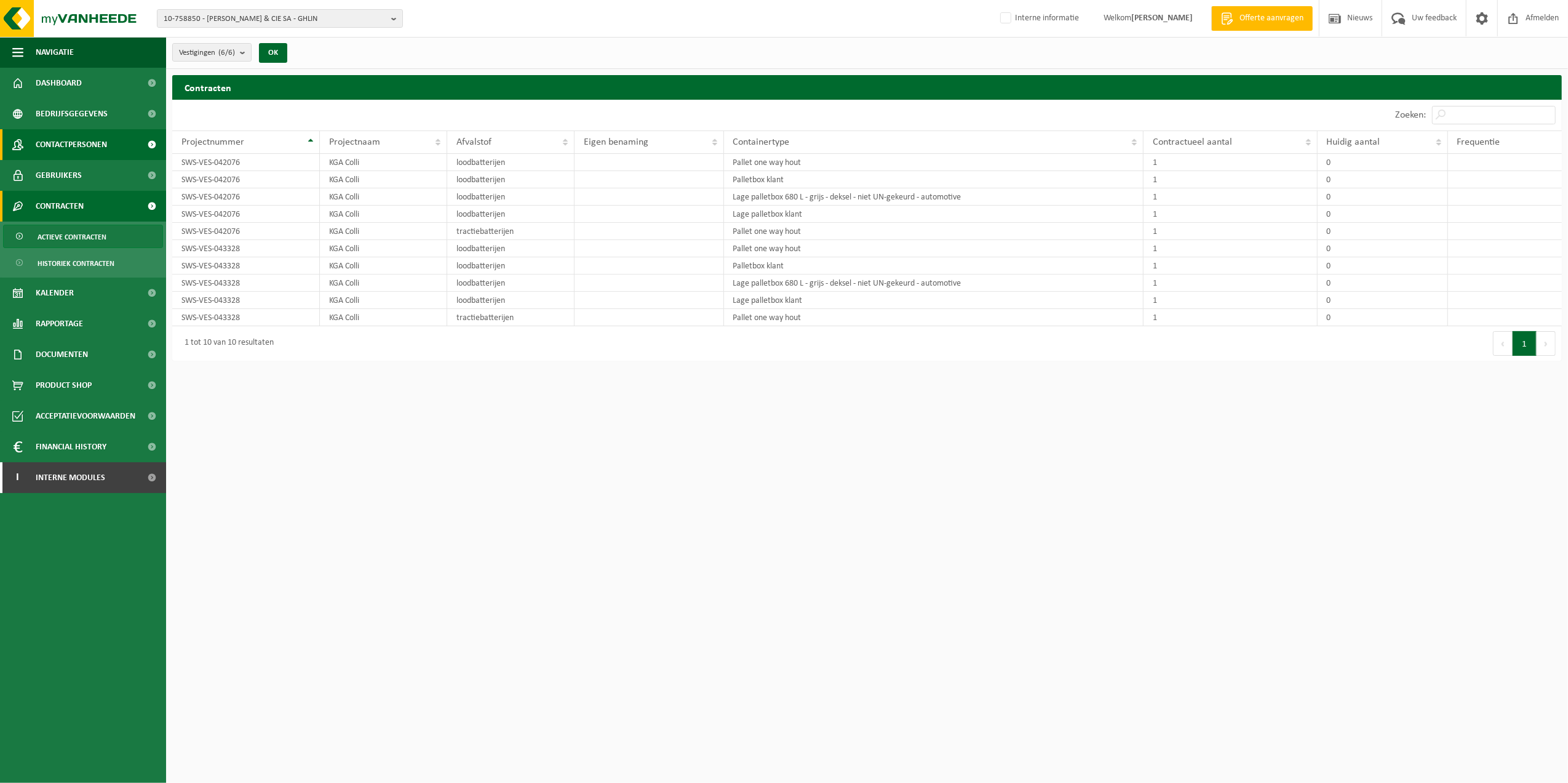
click at [79, 150] on span "Contactpersonen" at bounding box center [71, 144] width 71 height 31
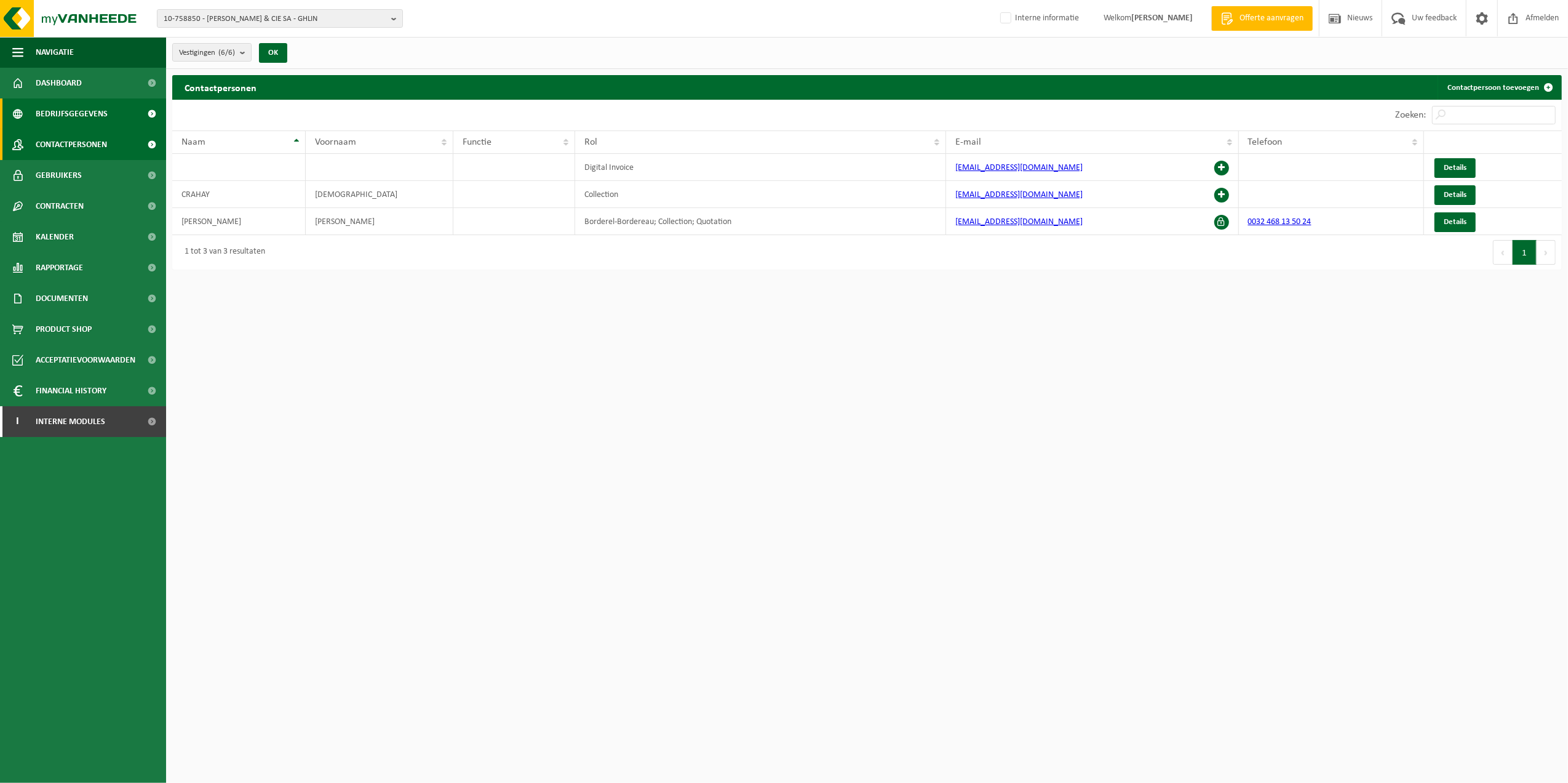
click at [81, 121] on span "Bedrijfsgegevens" at bounding box center [71, 113] width 72 height 31
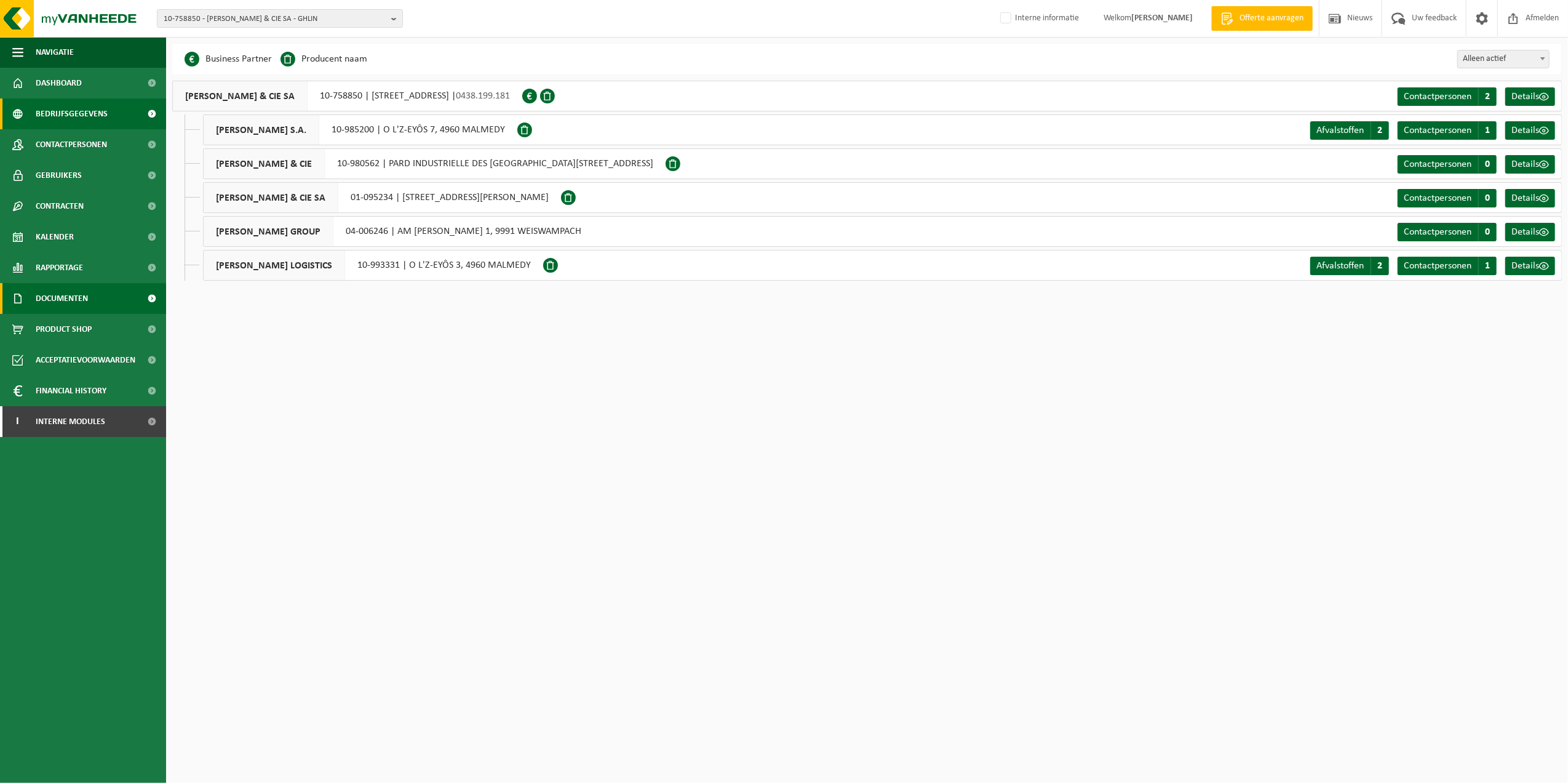
click at [93, 299] on link "Documenten" at bounding box center [83, 298] width 166 height 31
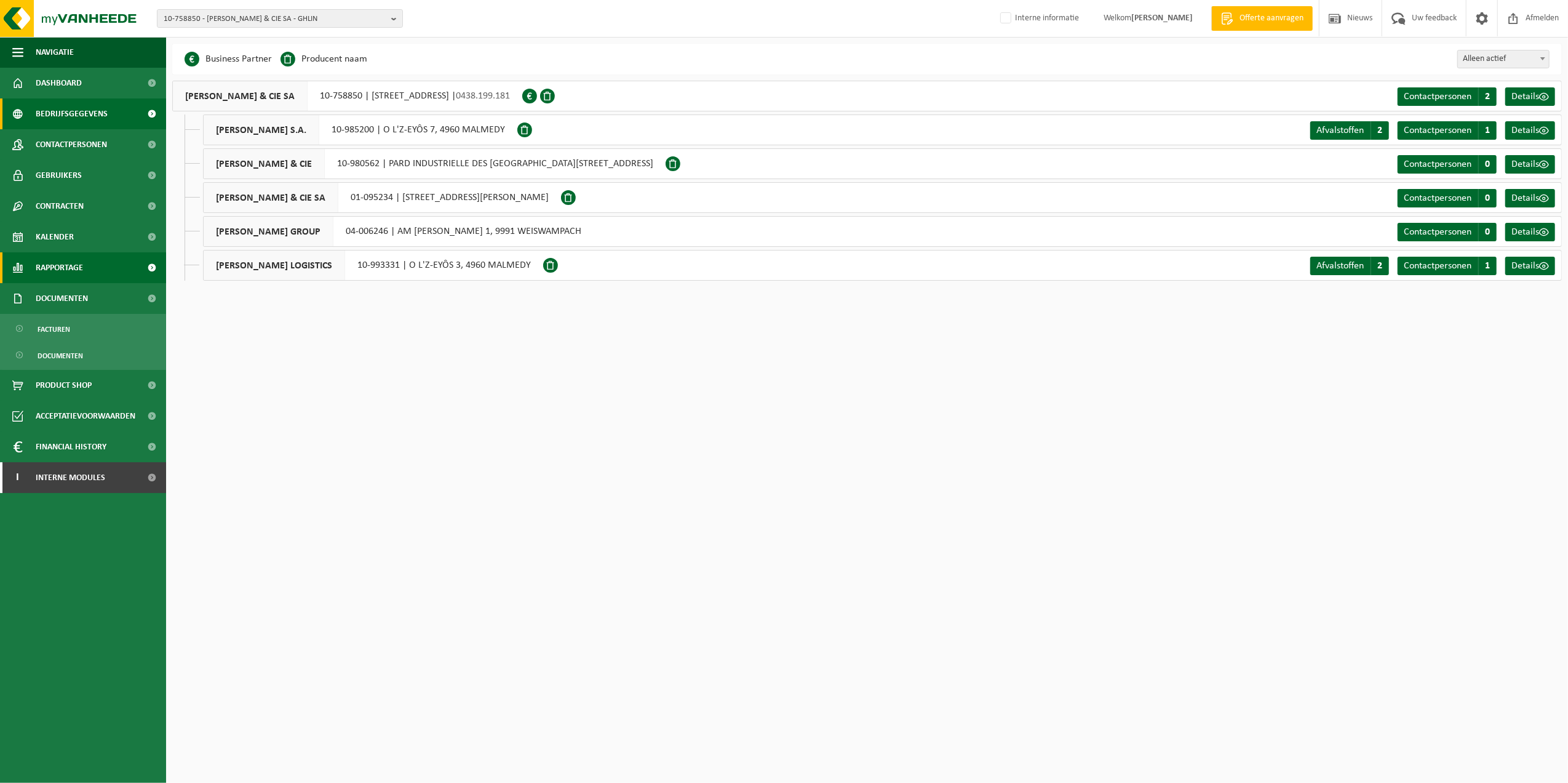
click at [77, 261] on span "Rapportage" at bounding box center [59, 267] width 47 height 31
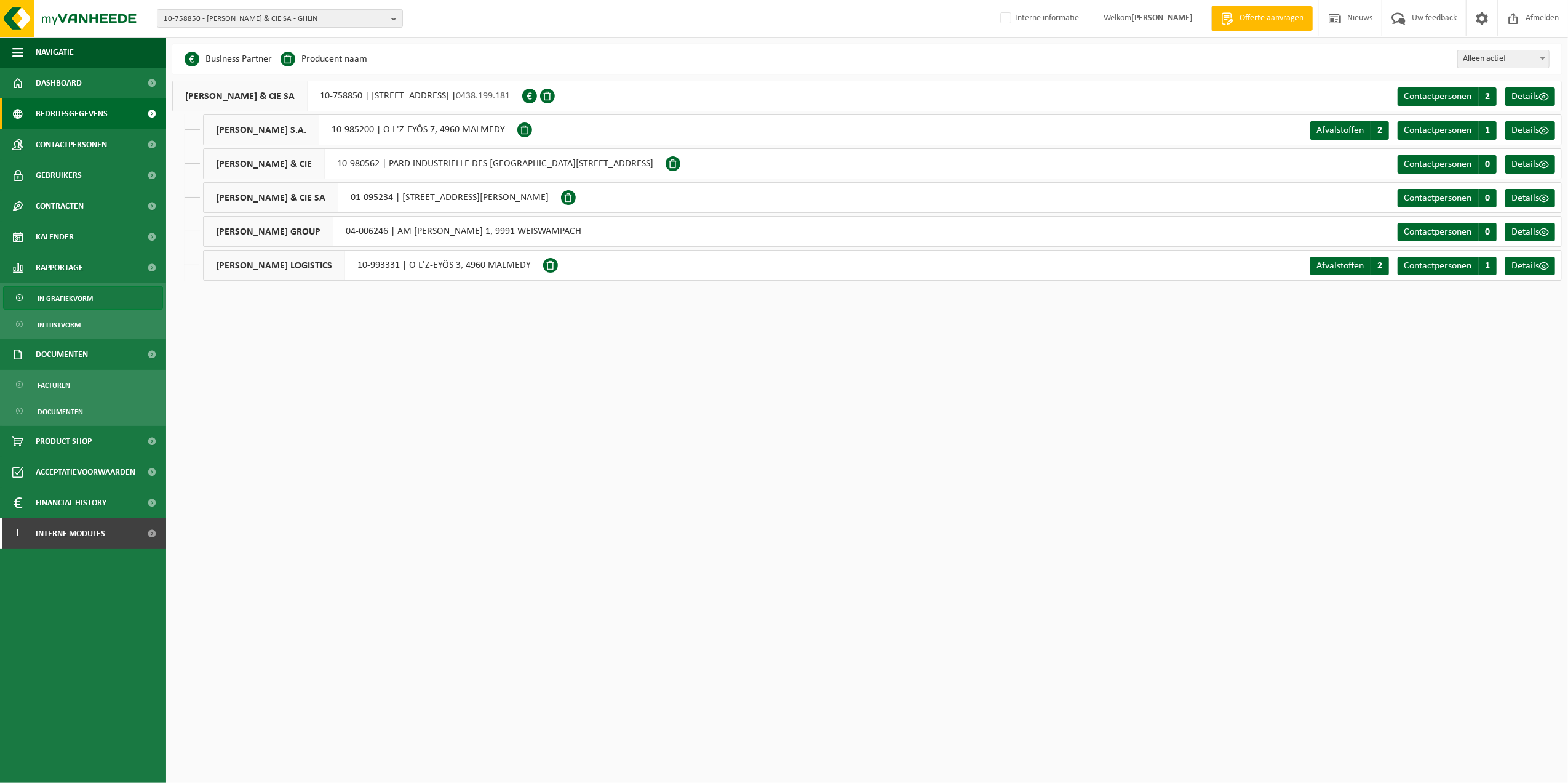
click at [95, 303] on link "In grafiekvorm" at bounding box center [83, 298] width 160 height 23
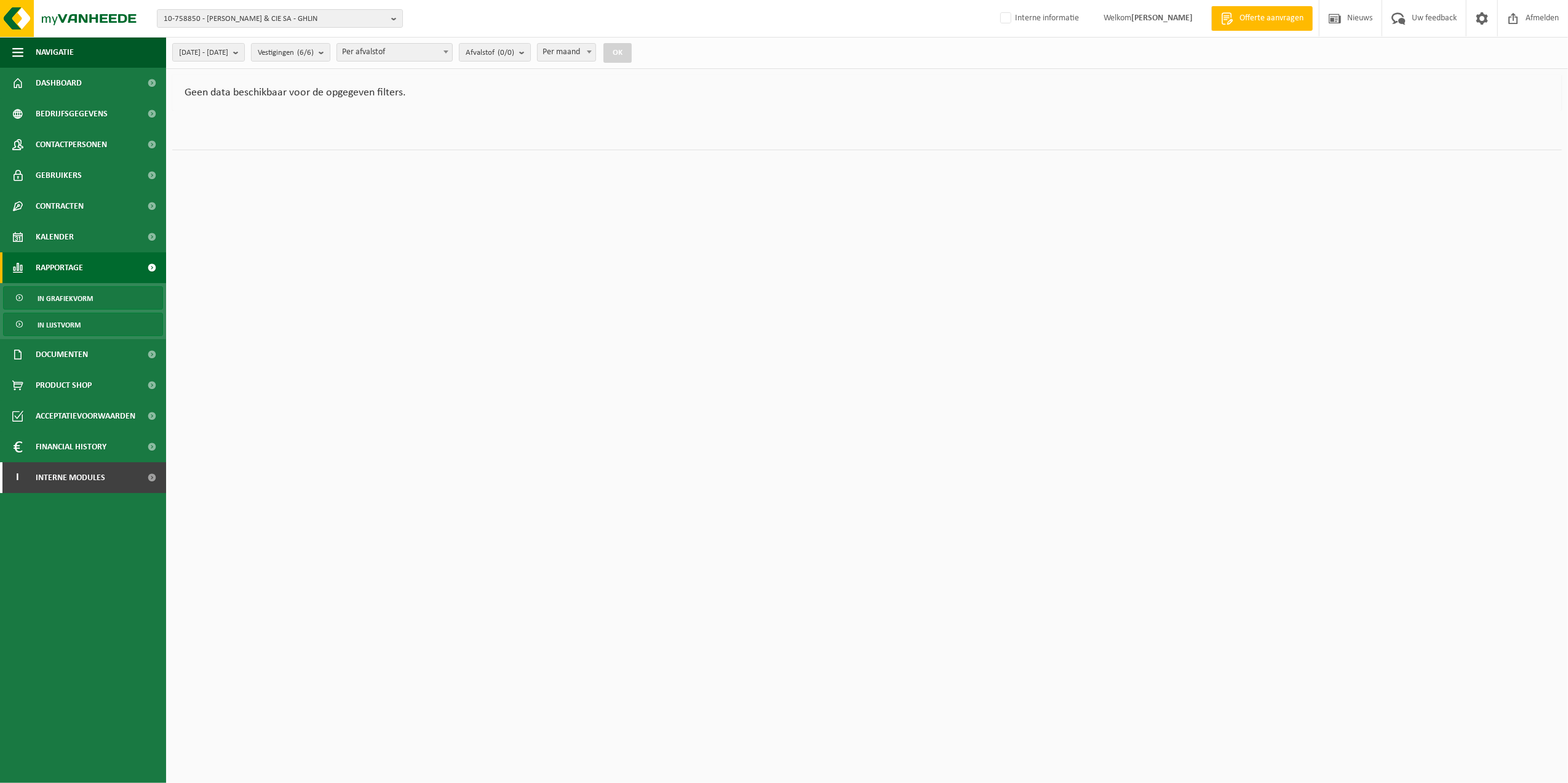
click at [83, 316] on link "In lijstvorm" at bounding box center [83, 324] width 160 height 23
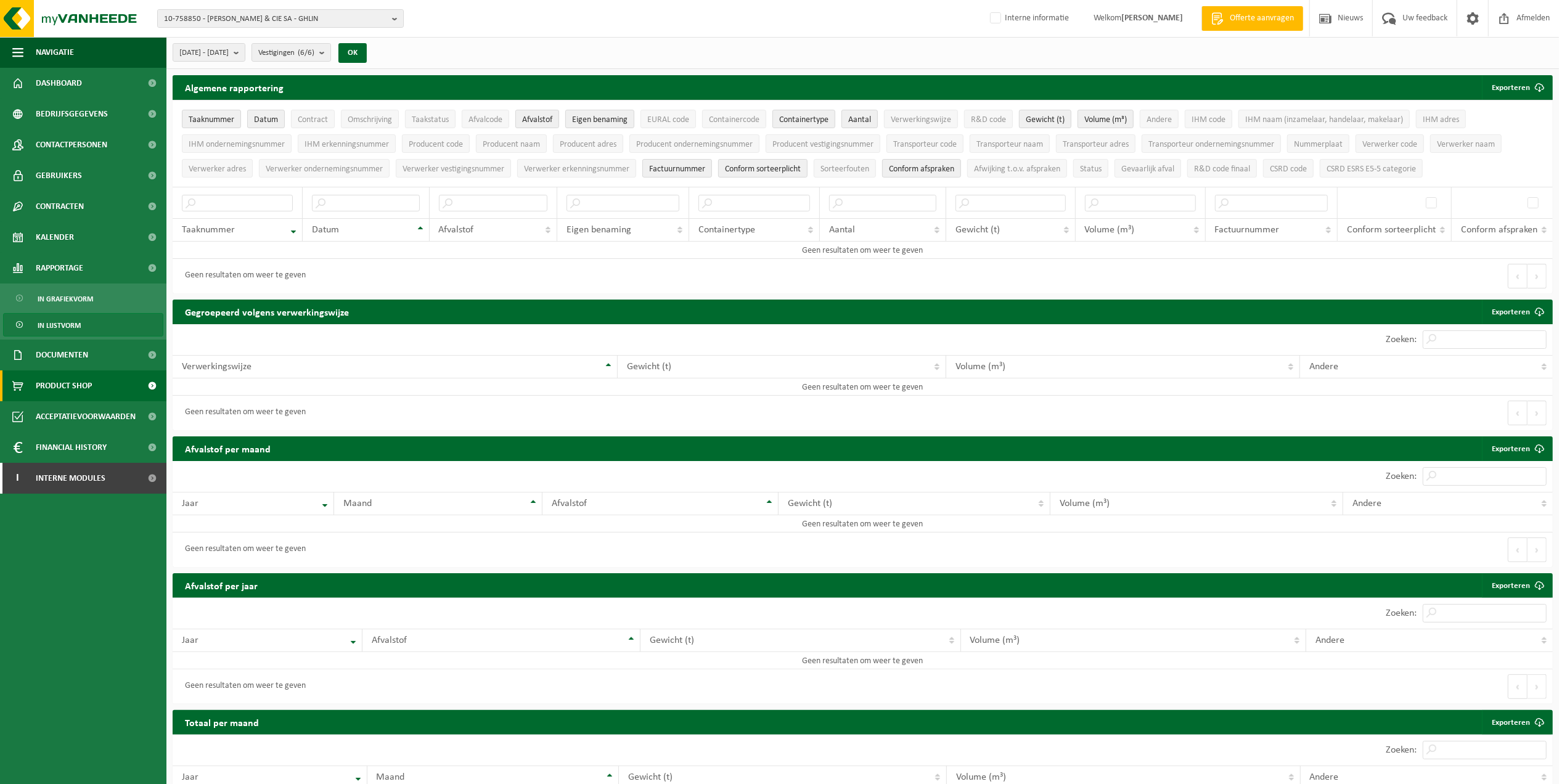
click at [106, 373] on link "Product Shop" at bounding box center [83, 385] width 167 height 31
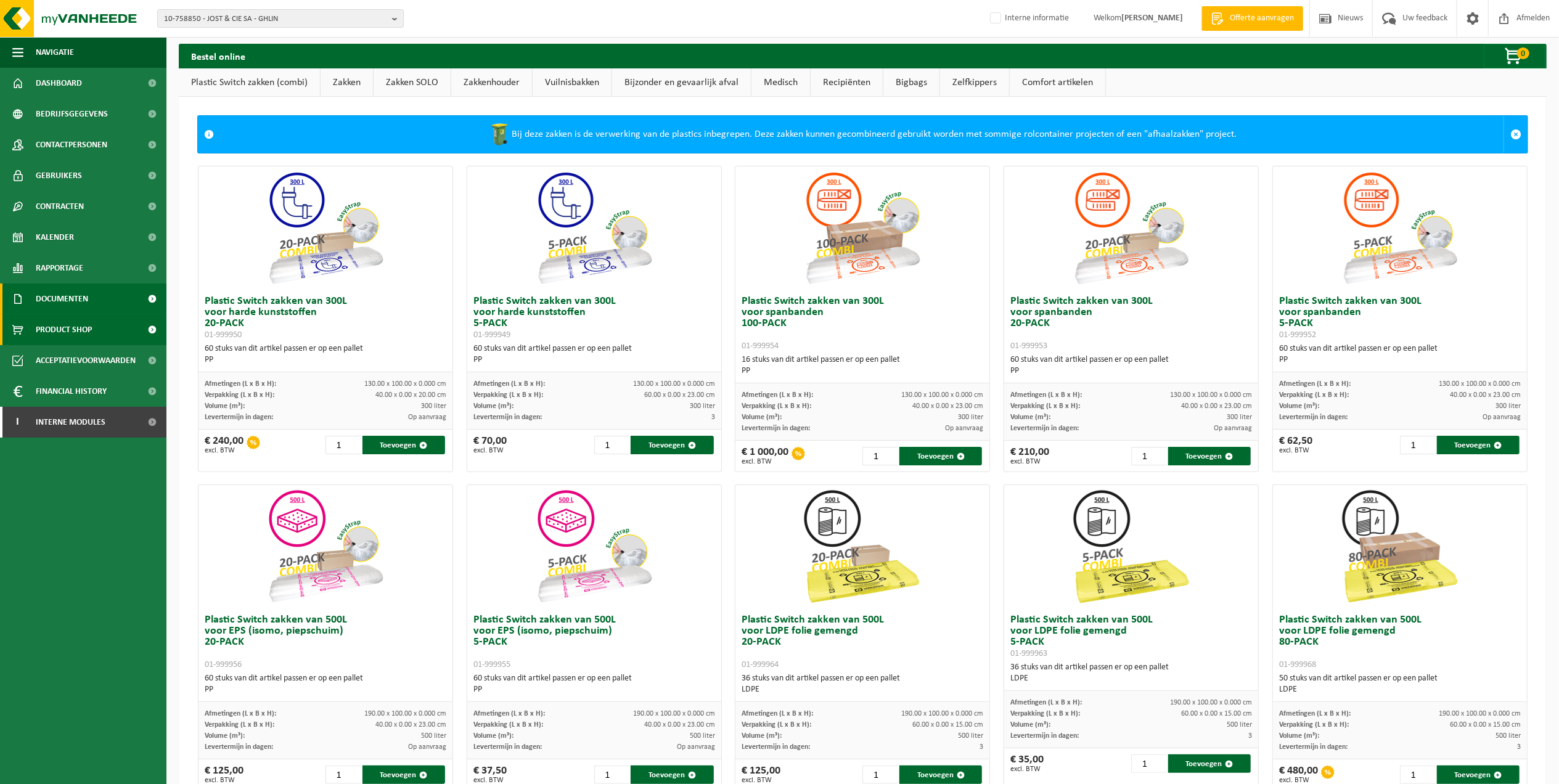
click at [87, 309] on span "Documenten" at bounding box center [61, 298] width 52 height 31
click at [95, 298] on link "Documenten" at bounding box center [83, 298] width 167 height 31
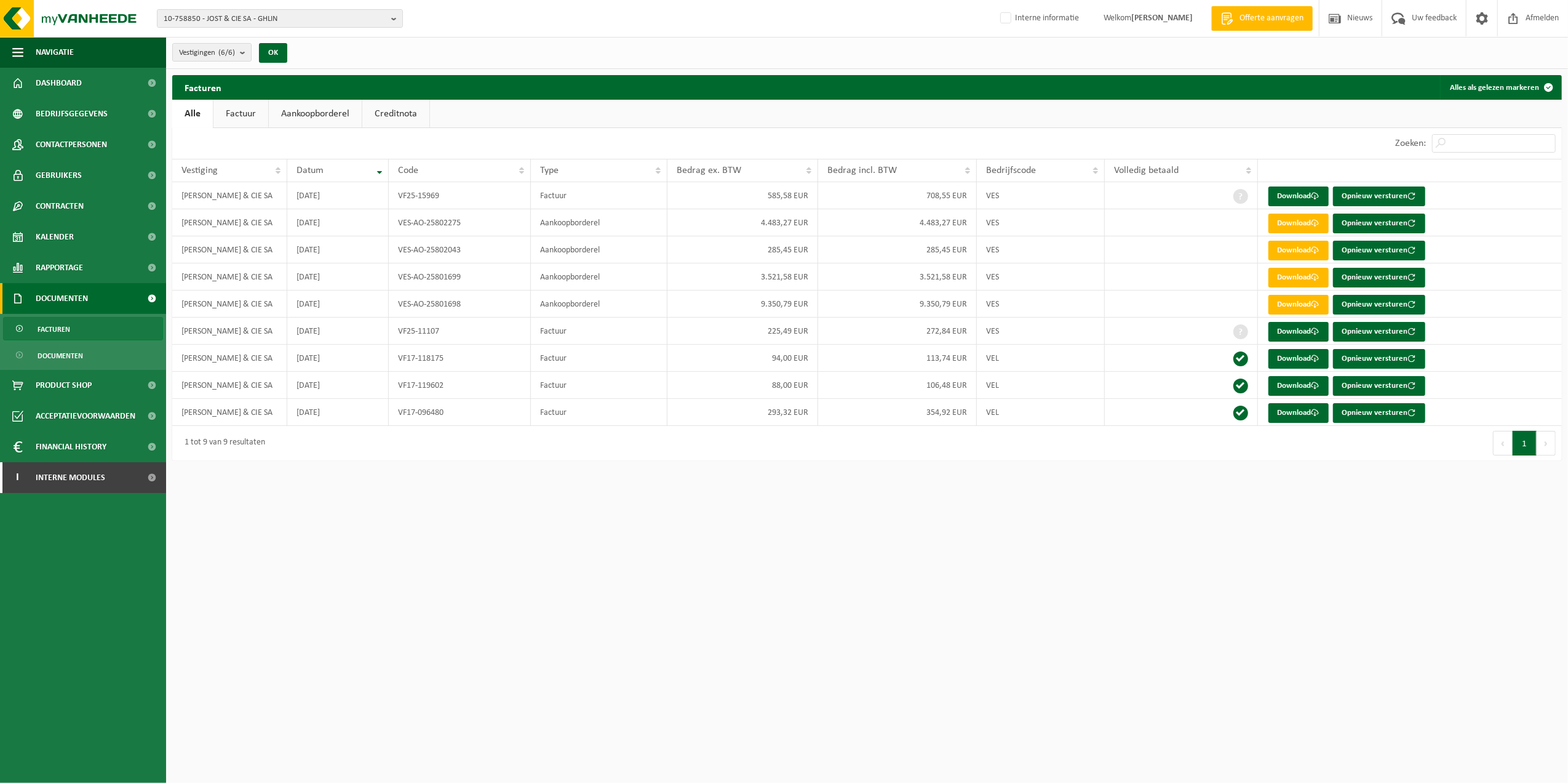
click at [292, 27] on div "10-758850 - [PERSON_NAME] & CIE SA - GHLIN 10-758850 - [PERSON_NAME] & CIE SA -…" at bounding box center [784, 18] width 1568 height 37
click at [293, 26] on span "10-758850 - JOST & CIE SA - GHLIN" at bounding box center [274, 19] width 222 height 18
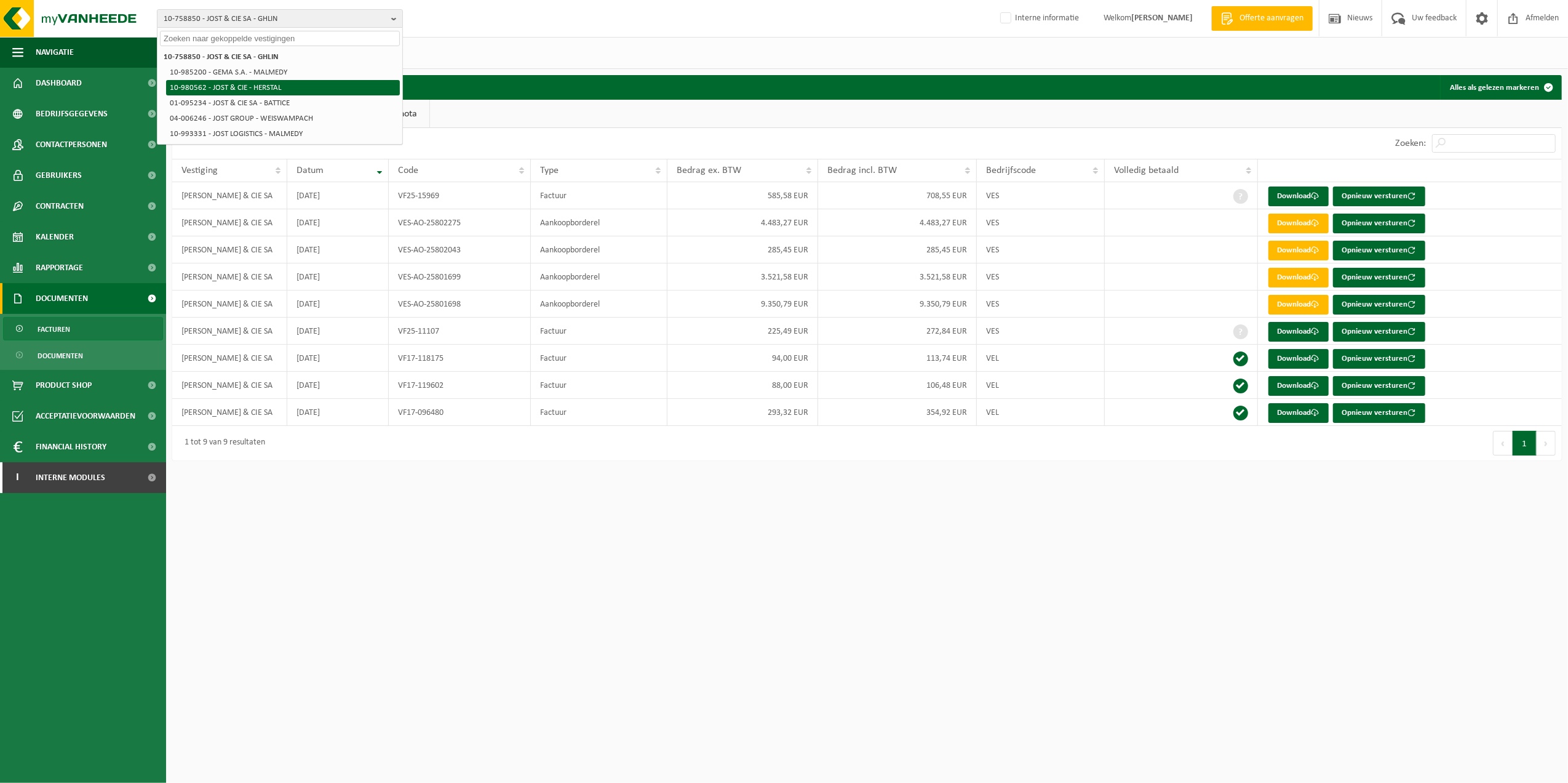
click at [286, 89] on li "10-980562 - JOST & CIE - HERSTAL" at bounding box center [283, 88] width 234 height 16
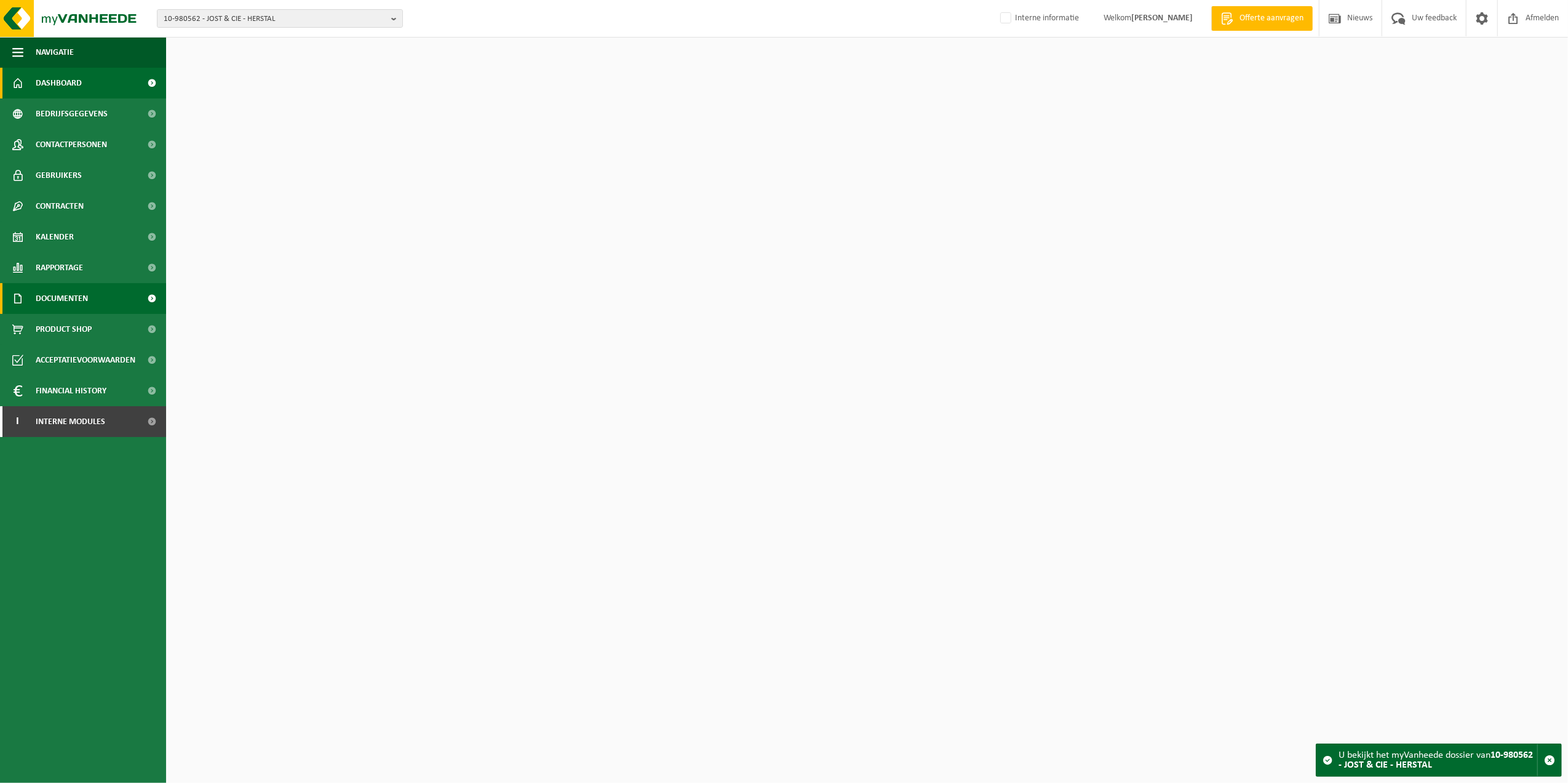
click at [102, 289] on link "Documenten" at bounding box center [83, 298] width 166 height 31
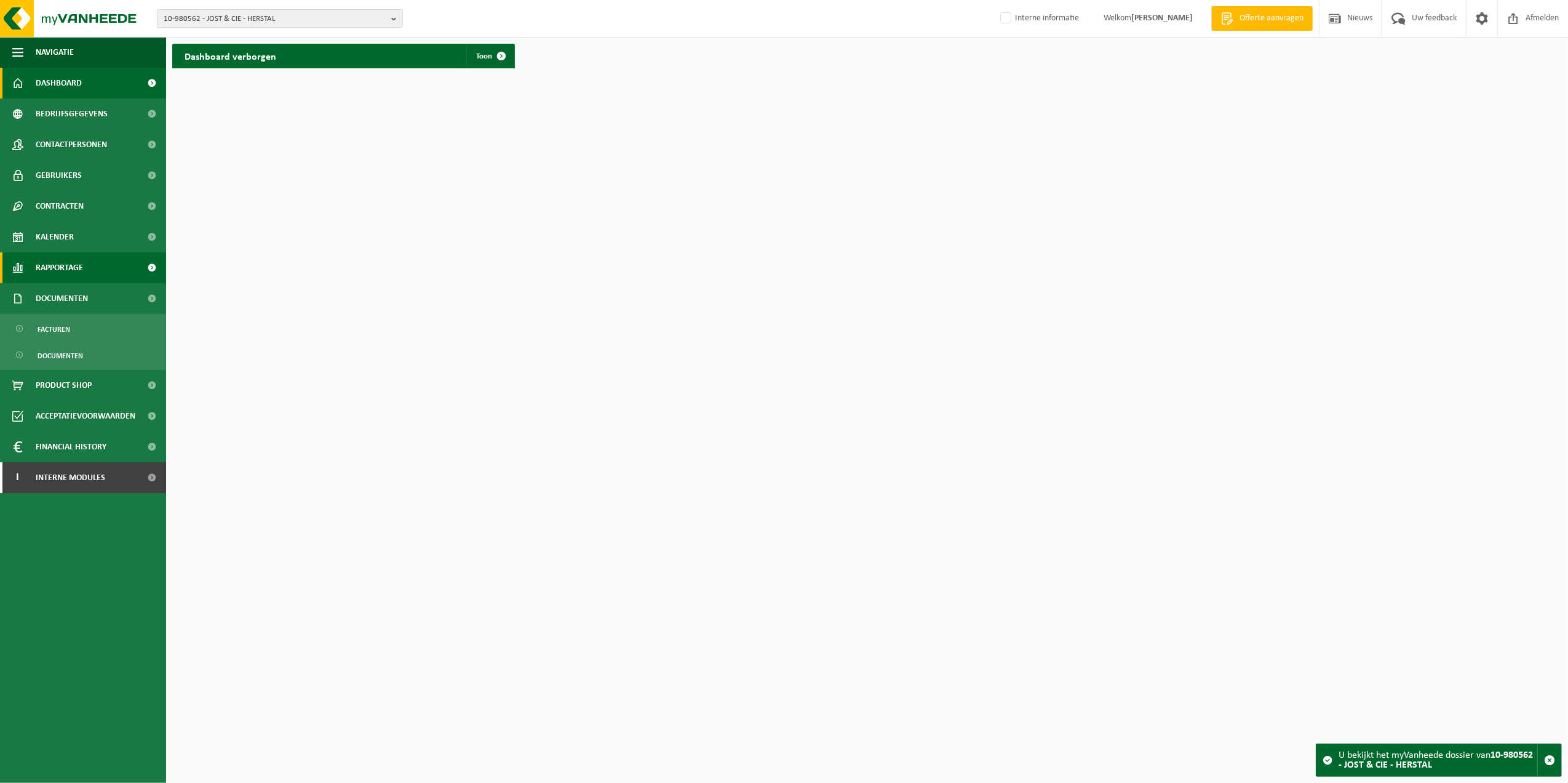
click at [89, 275] on link "Rapportage" at bounding box center [83, 267] width 166 height 31
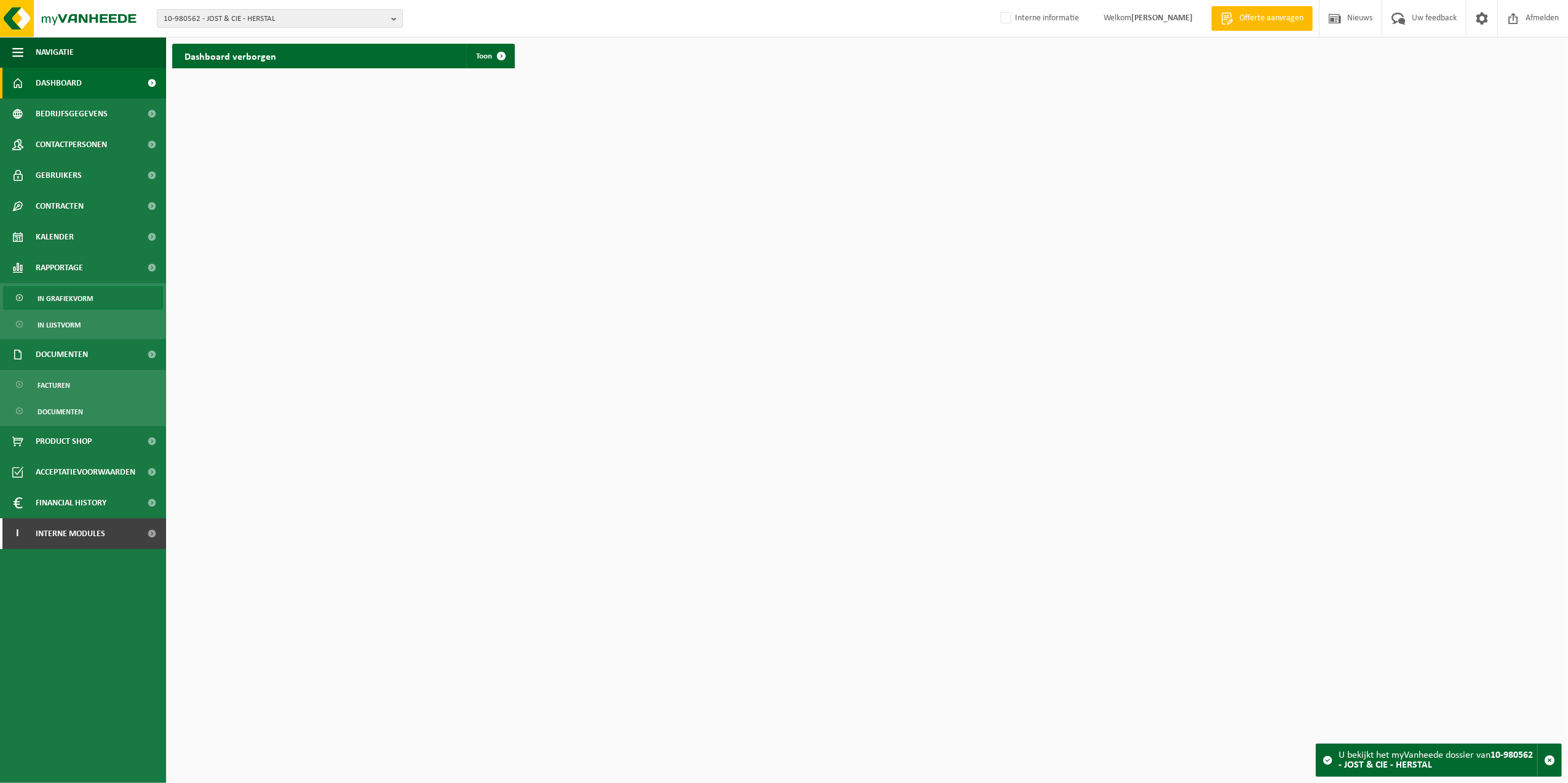
click at [83, 307] on span "In grafiekvorm" at bounding box center [64, 298] width 55 height 23
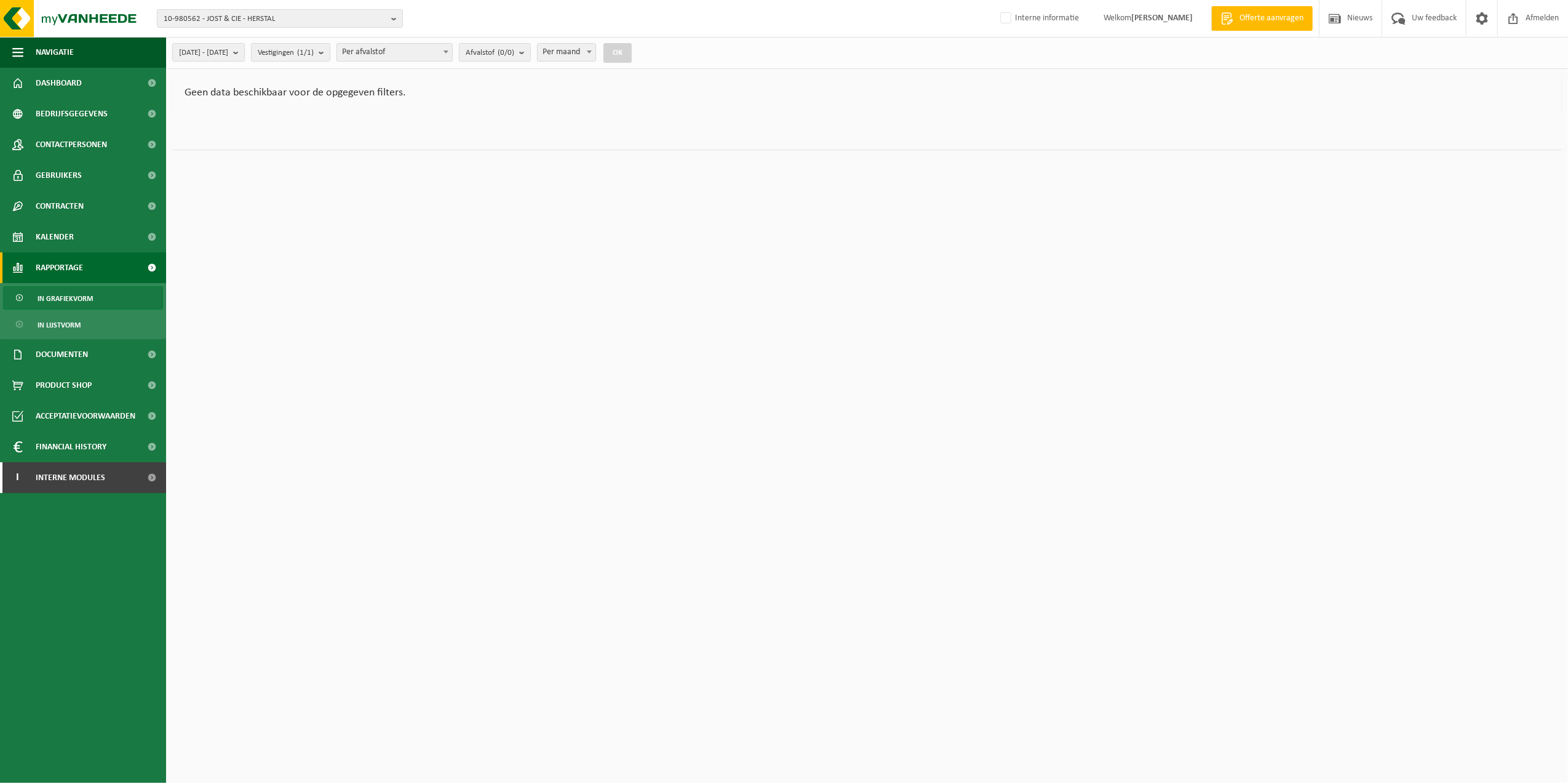
click at [403, 60] on span "Per afvalstof" at bounding box center [394, 52] width 115 height 17
click at [314, 59] on span "Vestigingen (1/1)" at bounding box center [286, 53] width 56 height 18
click at [393, 54] on span "Per afvalstof" at bounding box center [394, 52] width 115 height 17
click at [514, 50] on span "Afvalstof (0/0)" at bounding box center [489, 53] width 49 height 18
click at [567, 55] on div "2025-05-01 - 2025-10-07 Huidige maand Vorige maand Laatste 6 maanden Huidig jaa…" at bounding box center [406, 53] width 479 height 26
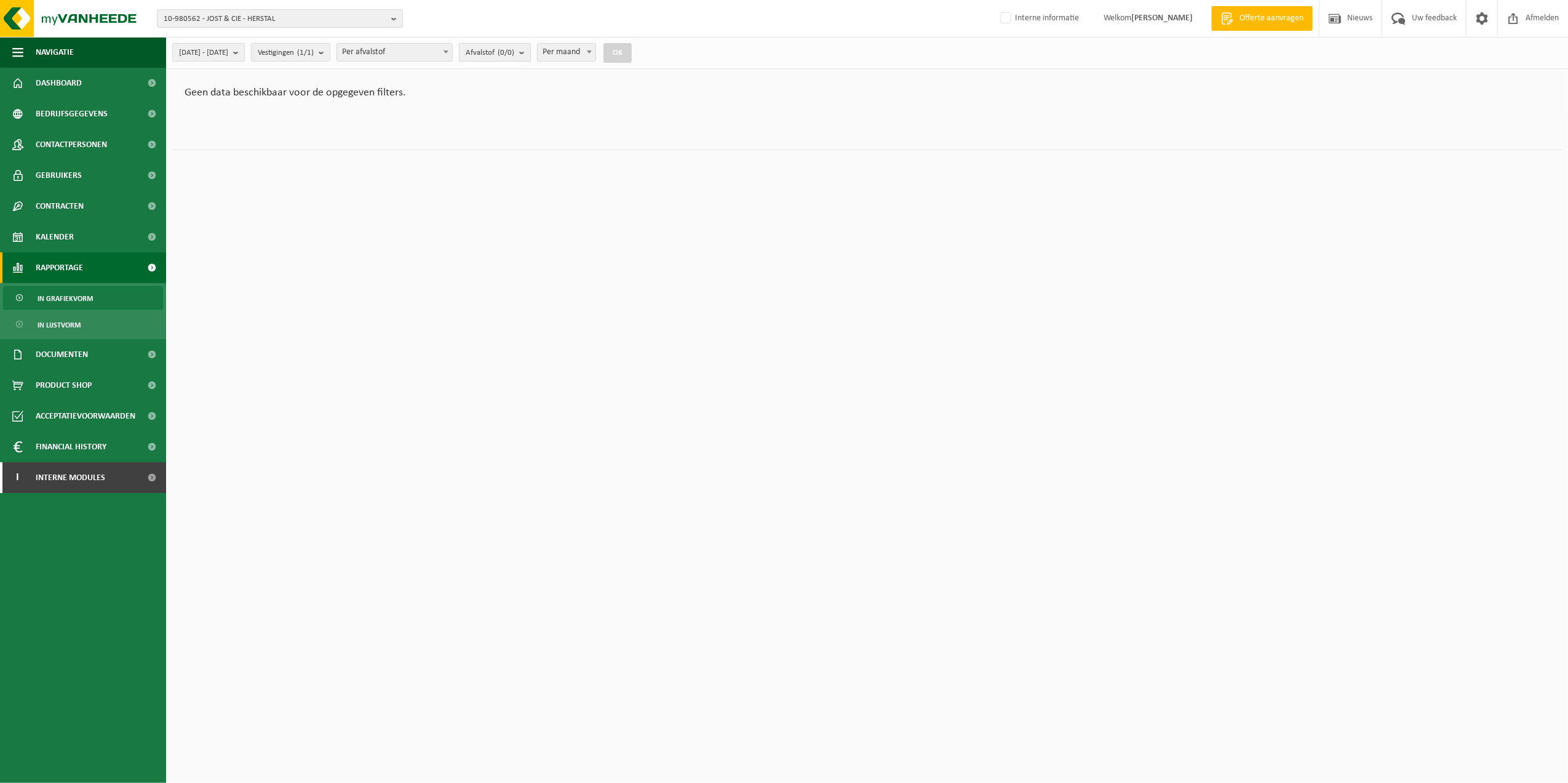
click at [530, 55] on b "submit" at bounding box center [524, 52] width 11 height 17
click at [228, 55] on span "2025-05-01 - 2025-10-07" at bounding box center [204, 53] width 50 height 18
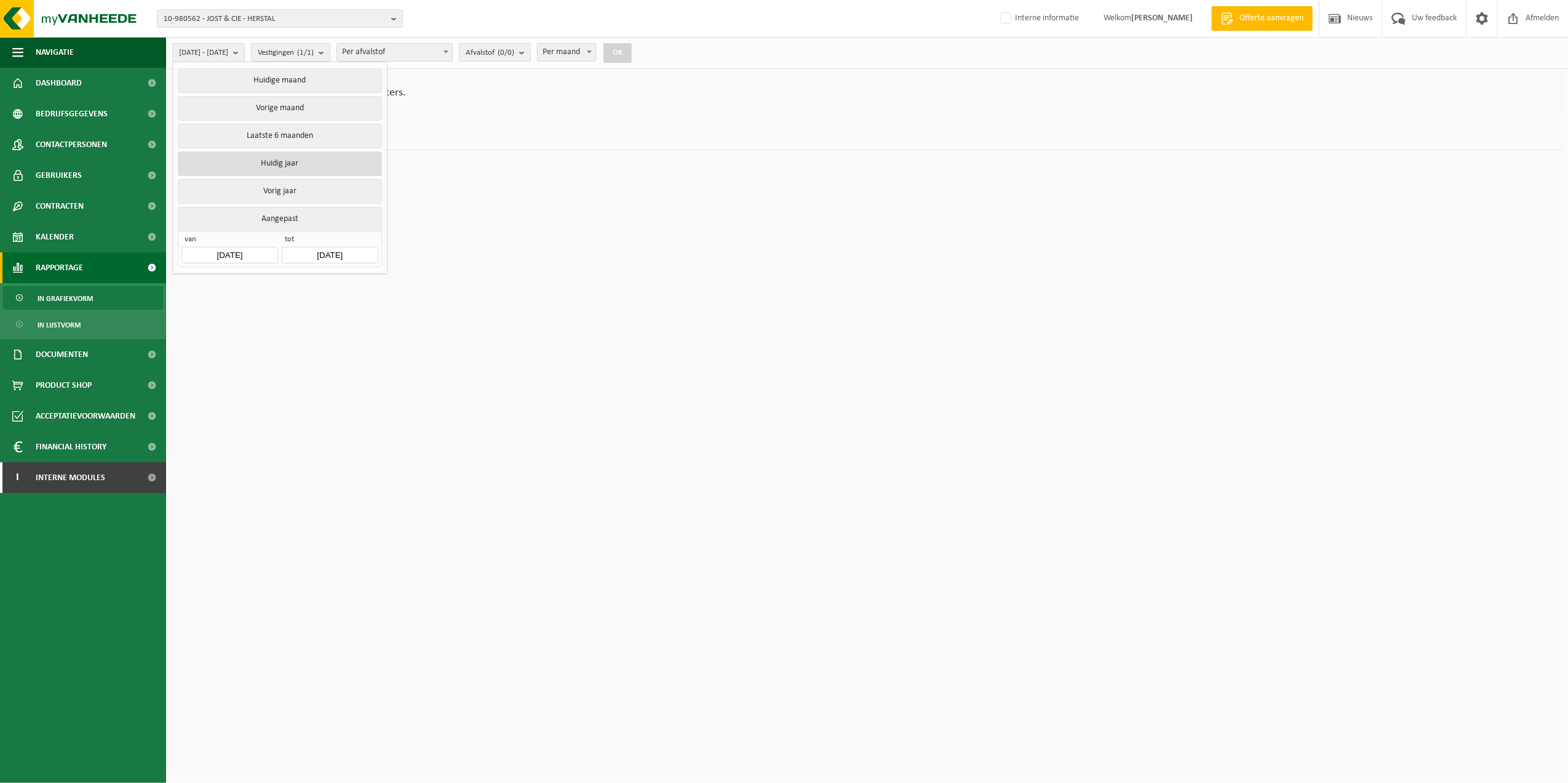
click at [288, 169] on button "Huidig jaar" at bounding box center [279, 164] width 203 height 25
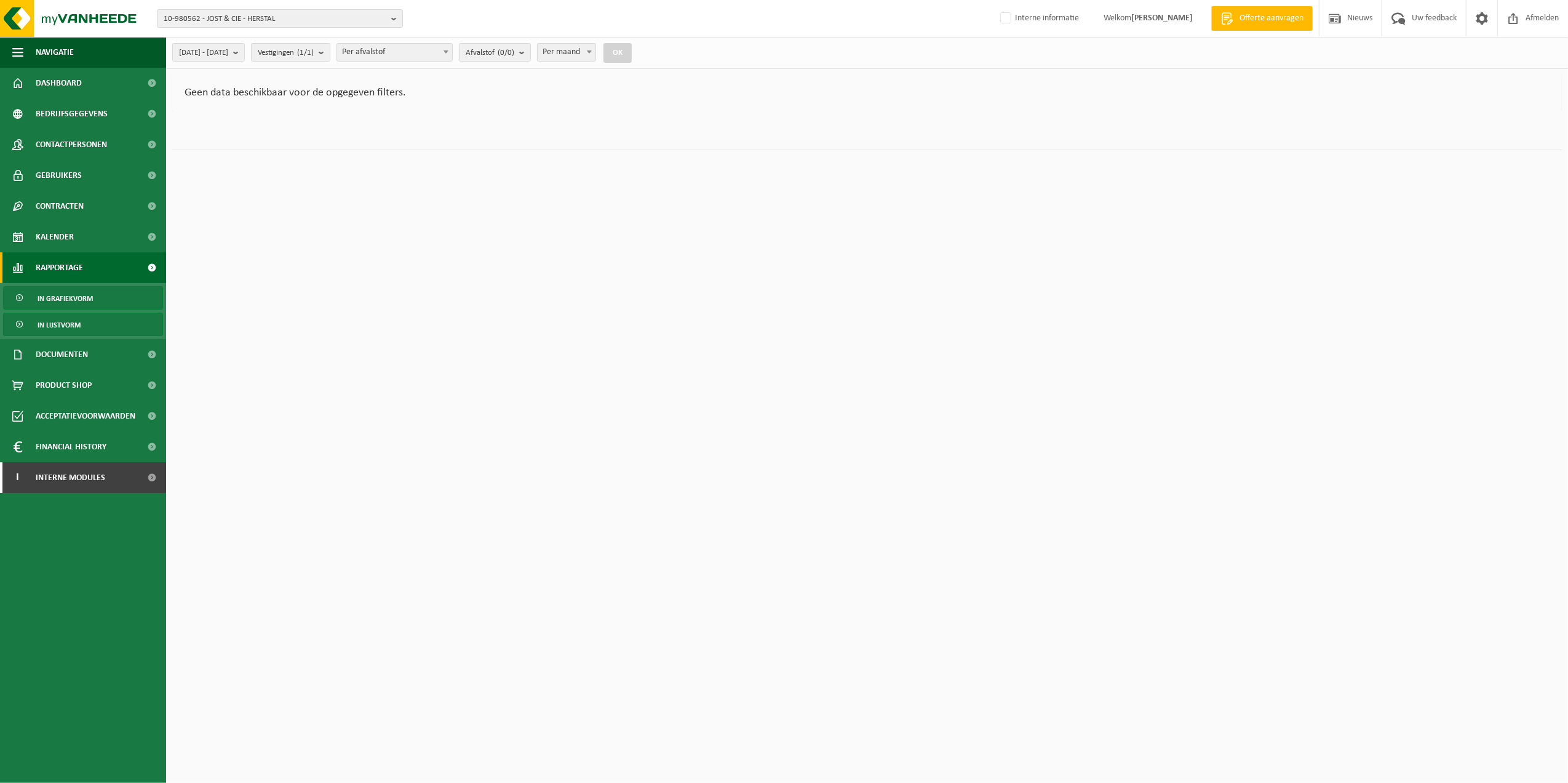
click at [94, 336] on ul "In grafiekvorm In lijstvorm" at bounding box center [83, 311] width 166 height 56
click at [94, 330] on link "In lijstvorm" at bounding box center [83, 324] width 160 height 23
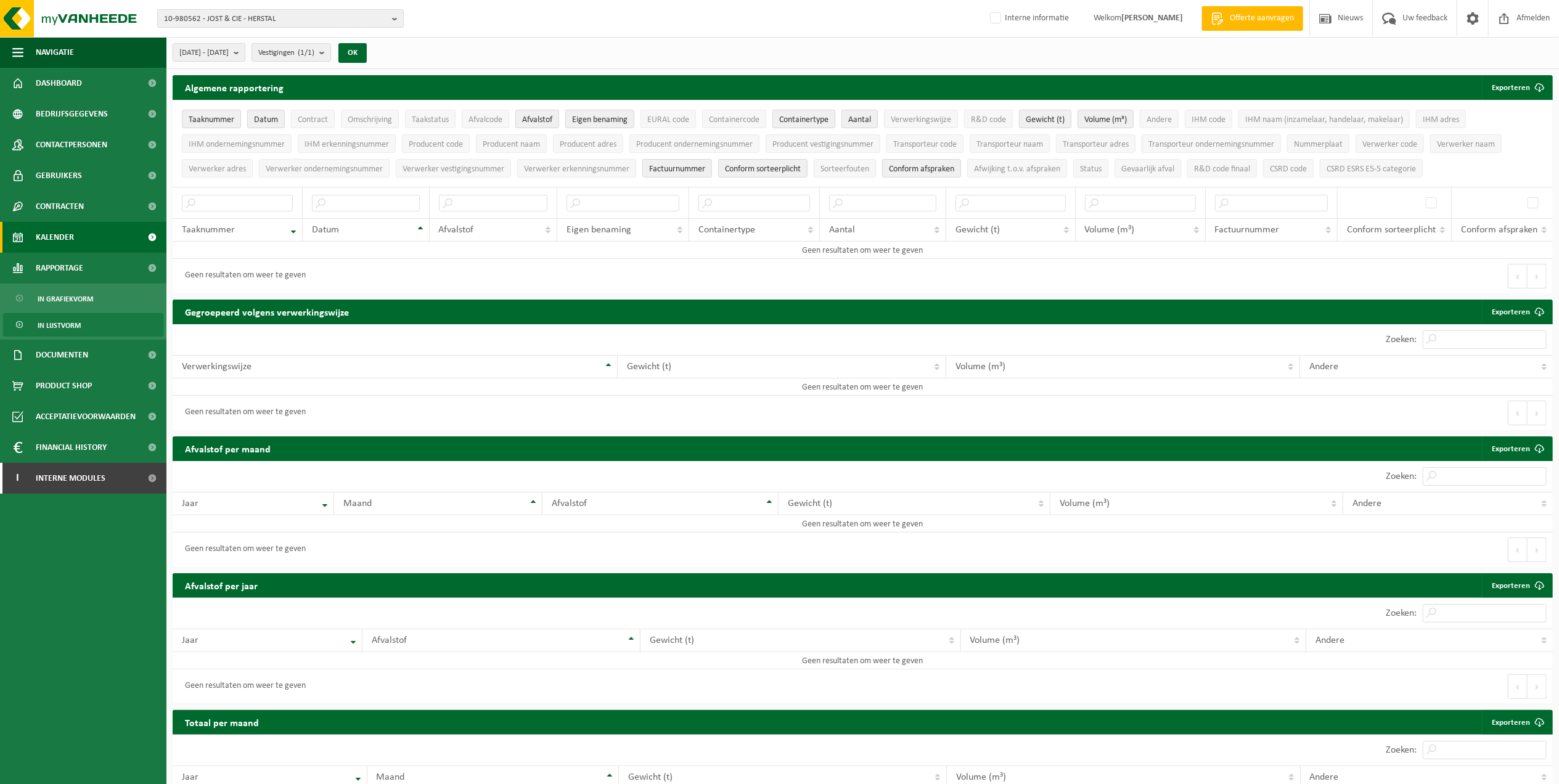
click at [79, 228] on link "Kalender" at bounding box center [83, 237] width 167 height 31
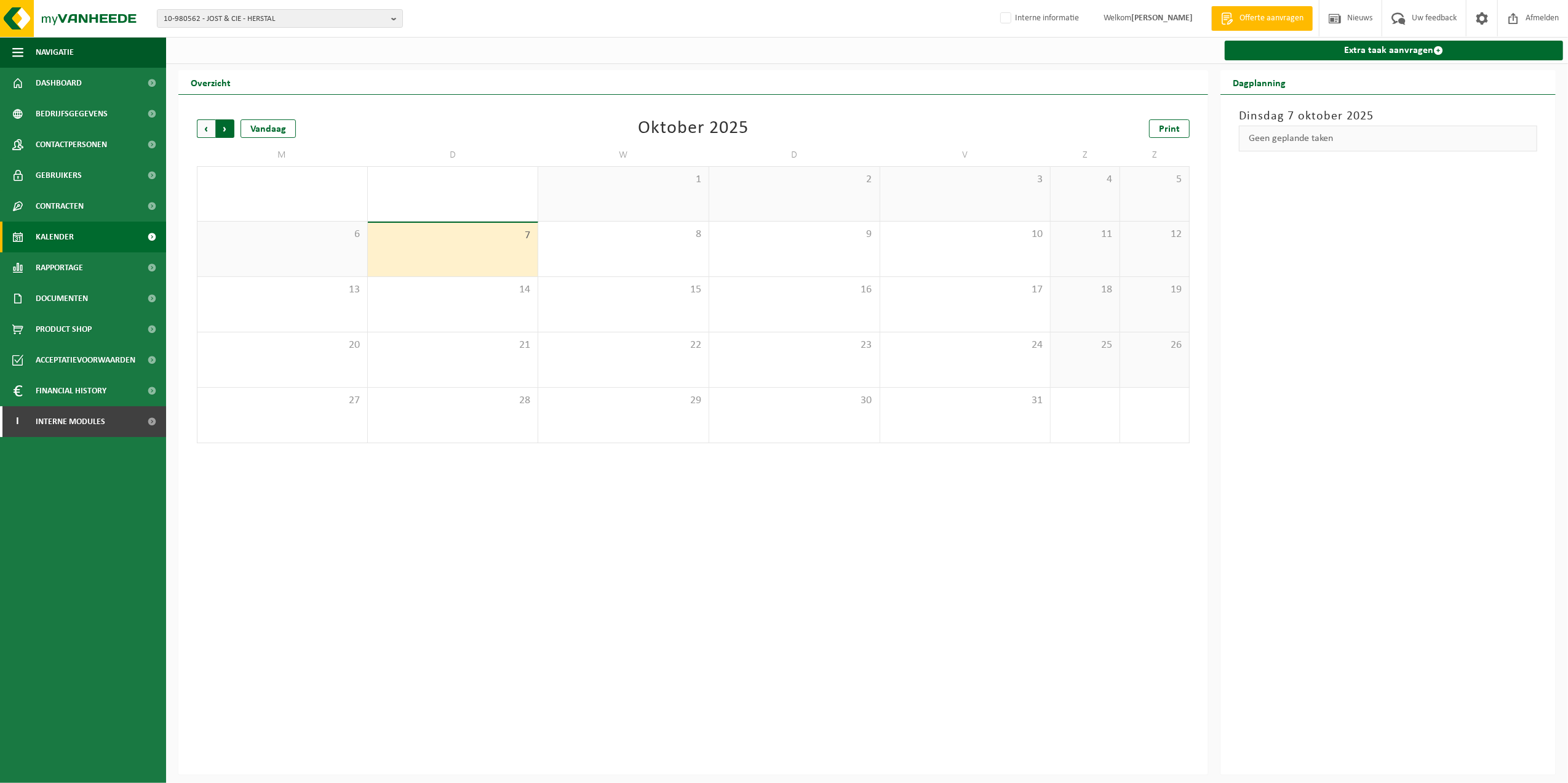
click at [212, 131] on span "Vorige" at bounding box center [206, 128] width 18 height 18
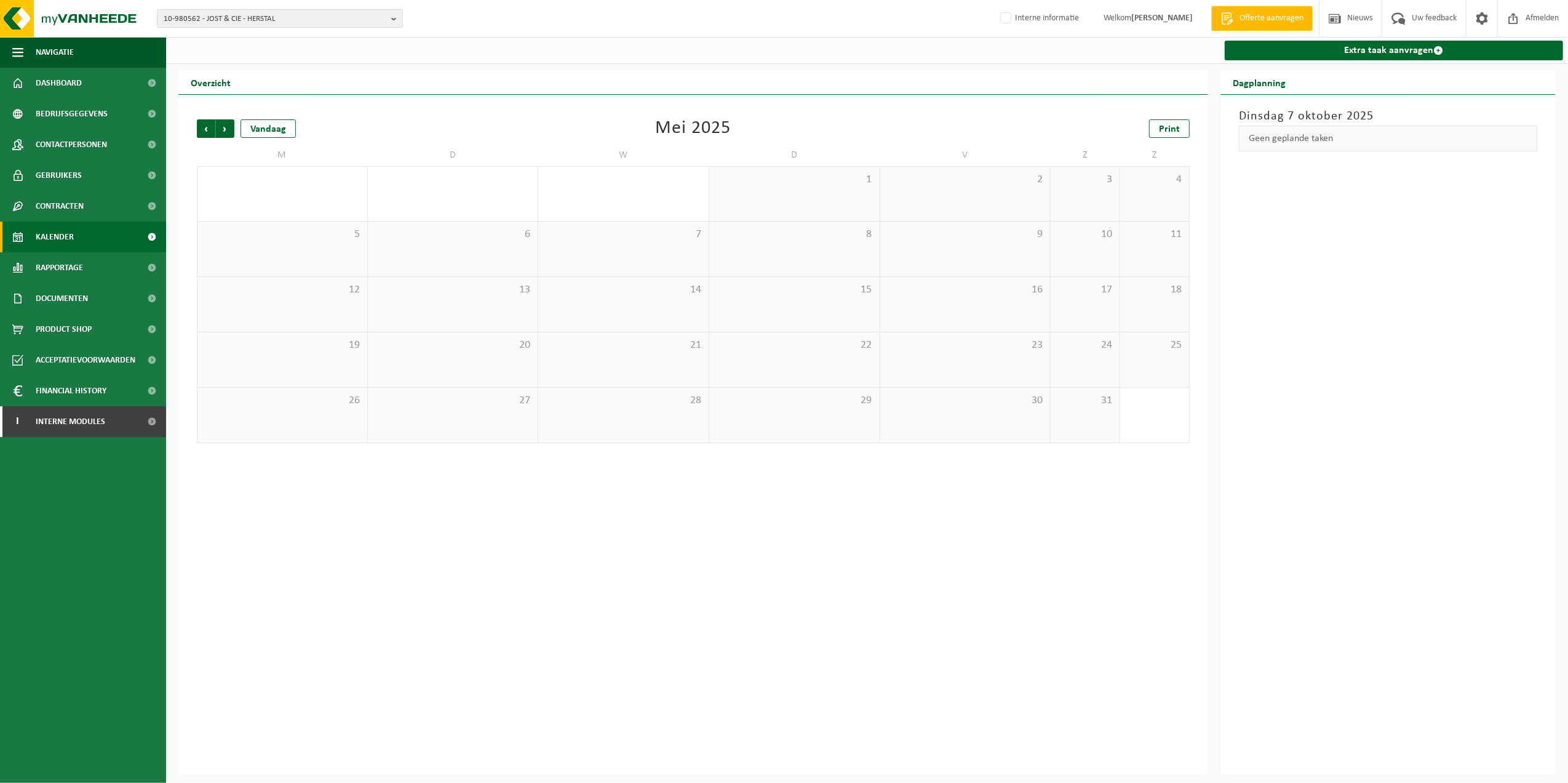
click at [212, 131] on span "Vorige" at bounding box center [206, 128] width 18 height 18
click at [229, 129] on span "Volgende" at bounding box center [225, 128] width 18 height 18
click at [323, 23] on span "10-980562 - JOST & CIE - HERSTAL" at bounding box center [274, 19] width 222 height 18
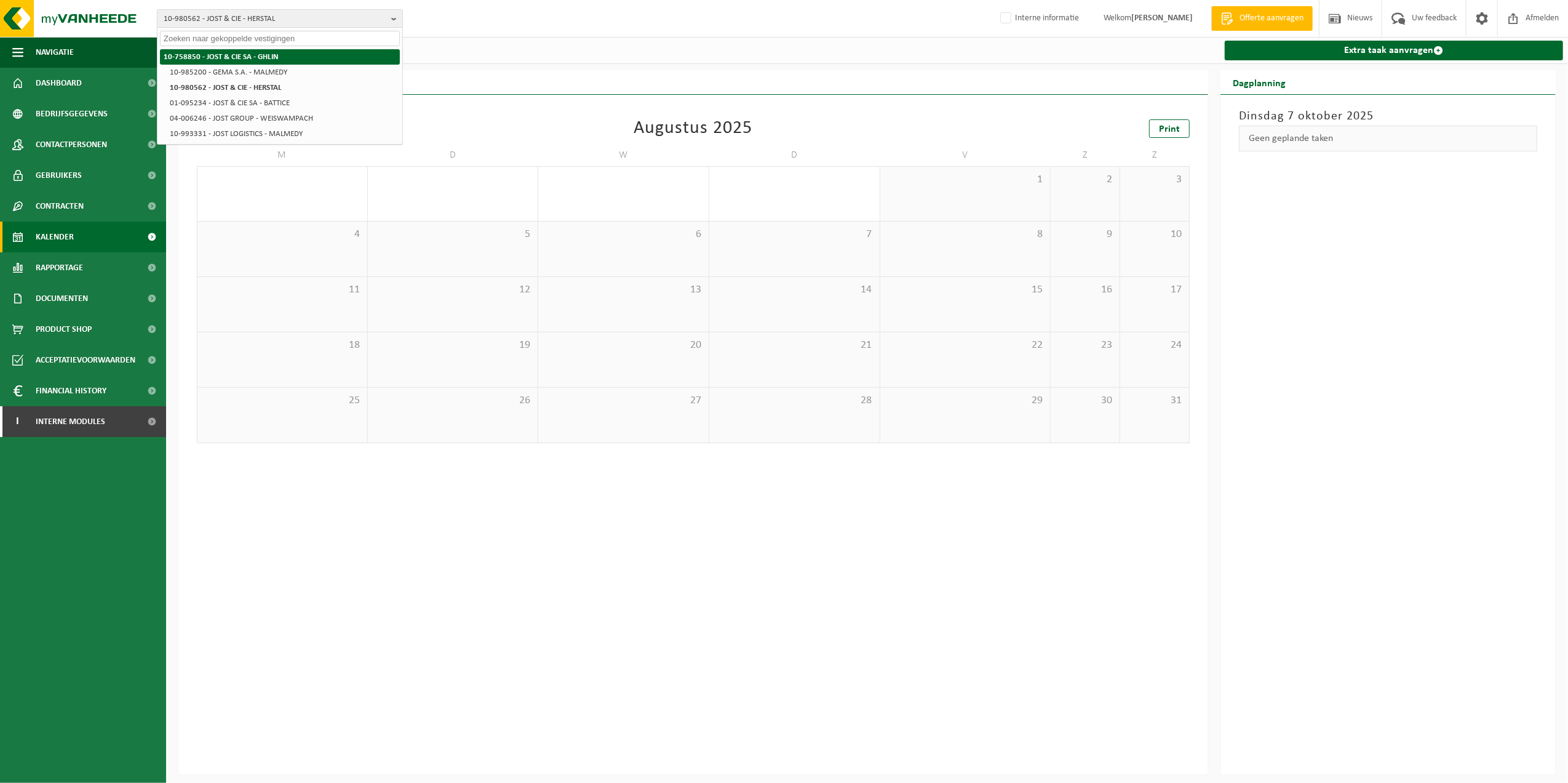
paste input "10-926925"
type input "10-926925"
click at [251, 50] on li "10-926925 - JOST LOGISTICS - HERSTAL" at bounding box center [279, 57] width 240 height 16
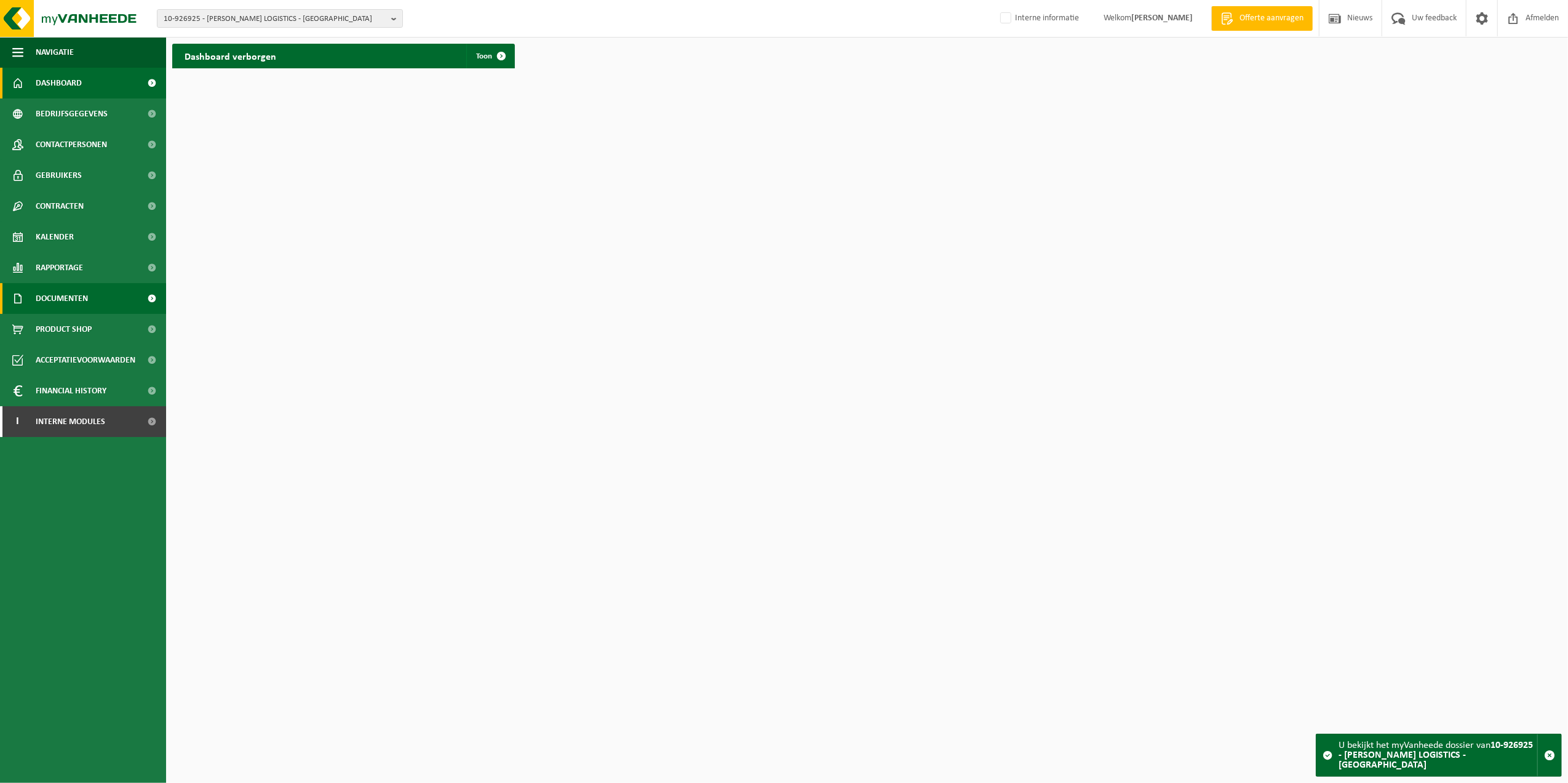
click at [83, 302] on span "Documenten" at bounding box center [61, 298] width 52 height 31
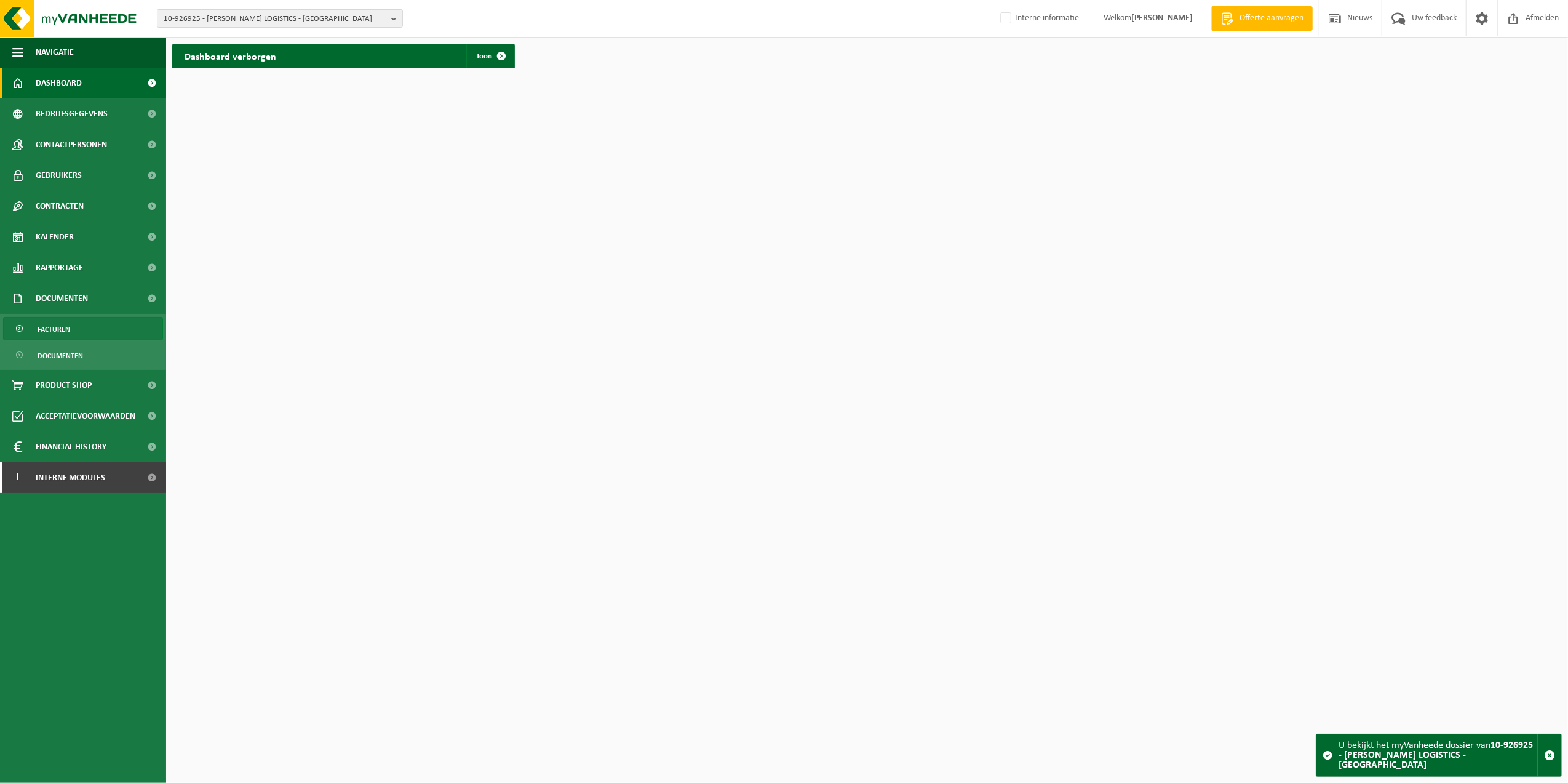
click at [82, 331] on link "Facturen" at bounding box center [83, 328] width 160 height 23
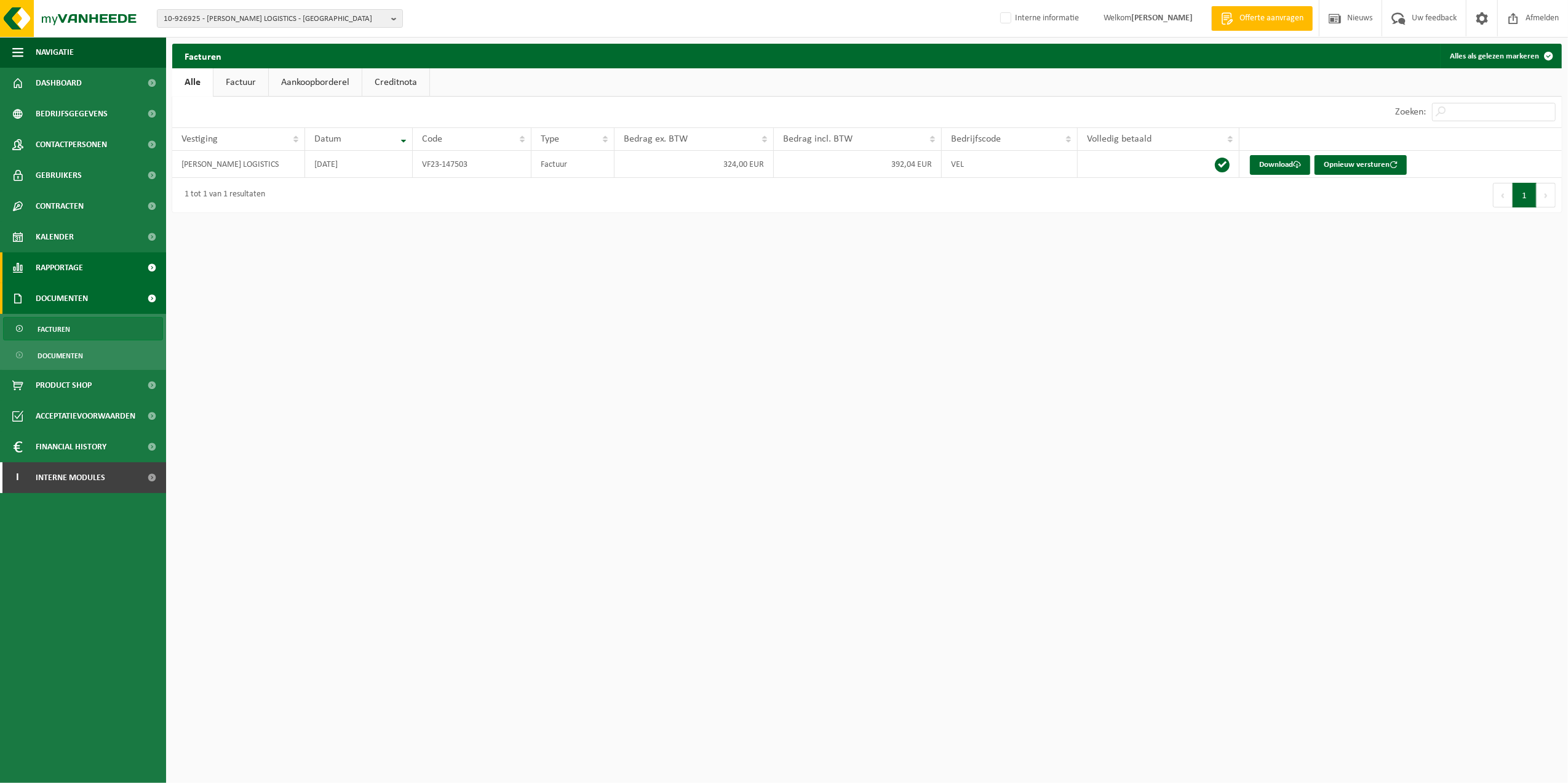
click at [83, 268] on span "Rapportage" at bounding box center [59, 267] width 47 height 31
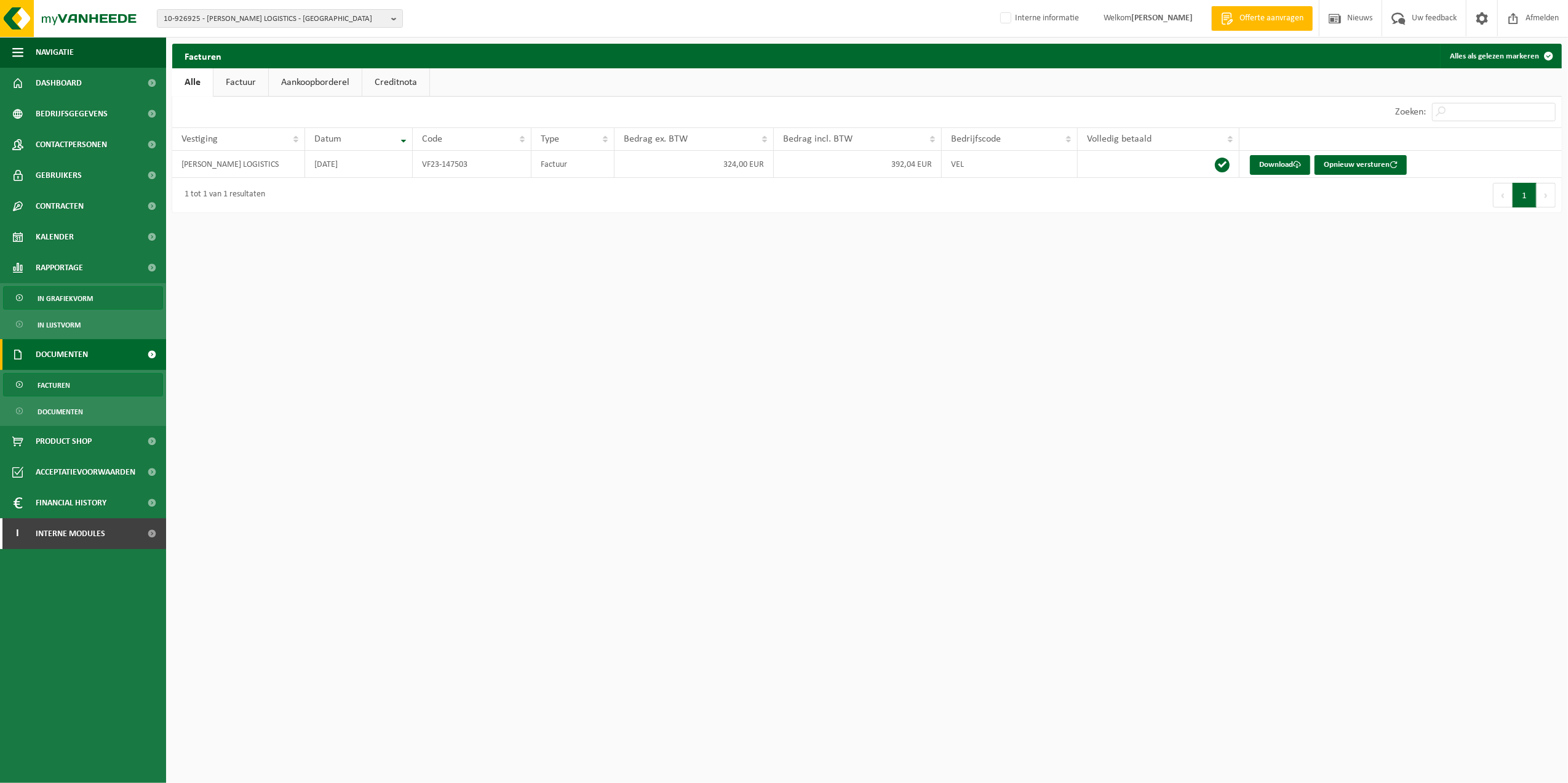
click at [64, 310] on ul "In grafiekvorm In lijstvorm" at bounding box center [83, 311] width 166 height 56
click at [65, 298] on span "In grafiekvorm" at bounding box center [64, 298] width 55 height 23
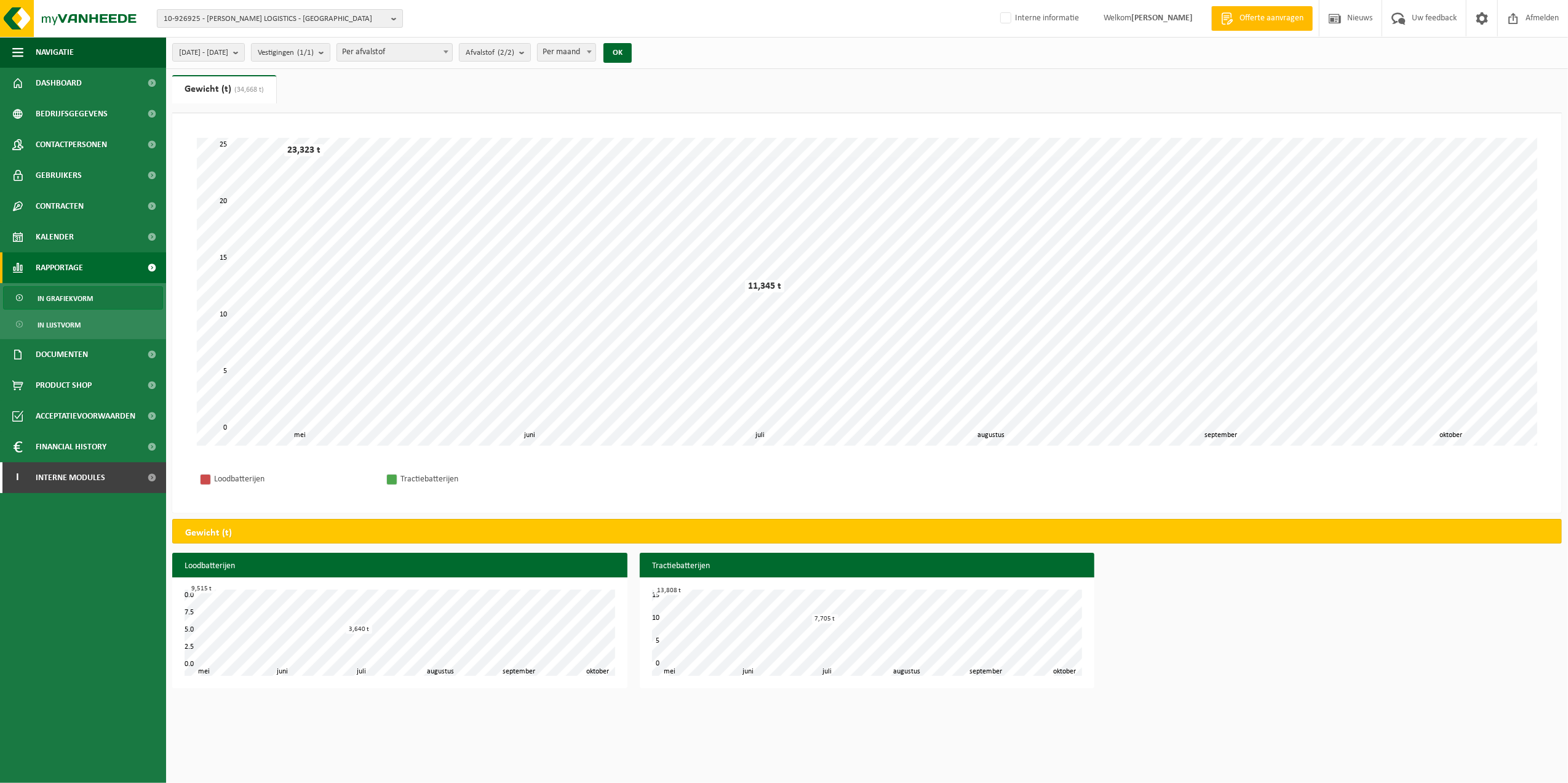
click at [312, 23] on span "10-926925 - [PERSON_NAME] LOGISTICS - [GEOGRAPHIC_DATA]" at bounding box center [274, 19] width 222 height 18
click at [312, 25] on span "10-926925 - [PERSON_NAME] LOGISTICS - [GEOGRAPHIC_DATA]" at bounding box center [274, 19] width 222 height 18
click at [312, 53] on span "Vestigingen (1/1)" at bounding box center [286, 53] width 56 height 18
click at [244, 52] on b "submit" at bounding box center [238, 52] width 11 height 17
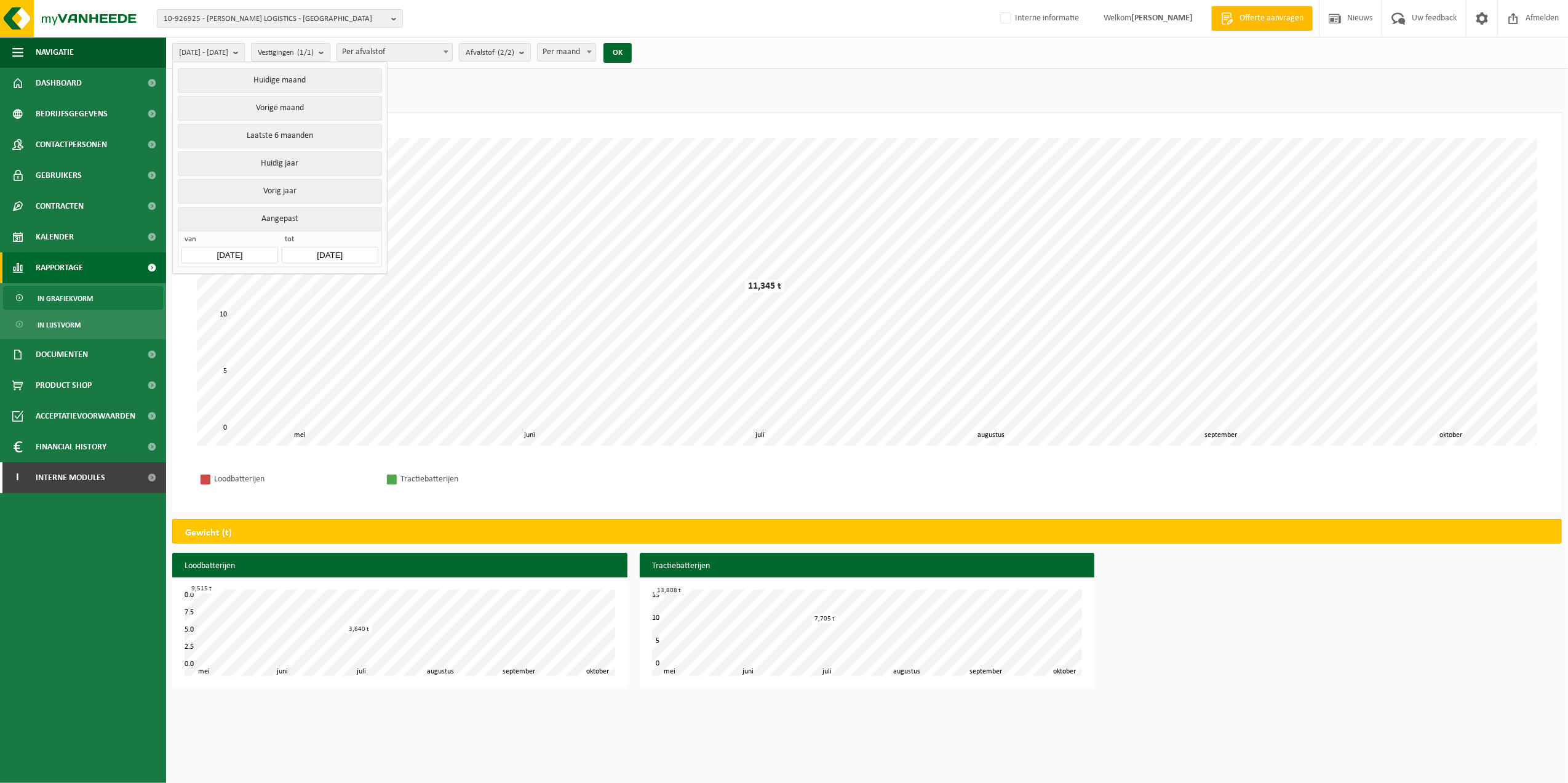
click at [244, 52] on b "submit" at bounding box center [238, 53] width 11 height 18
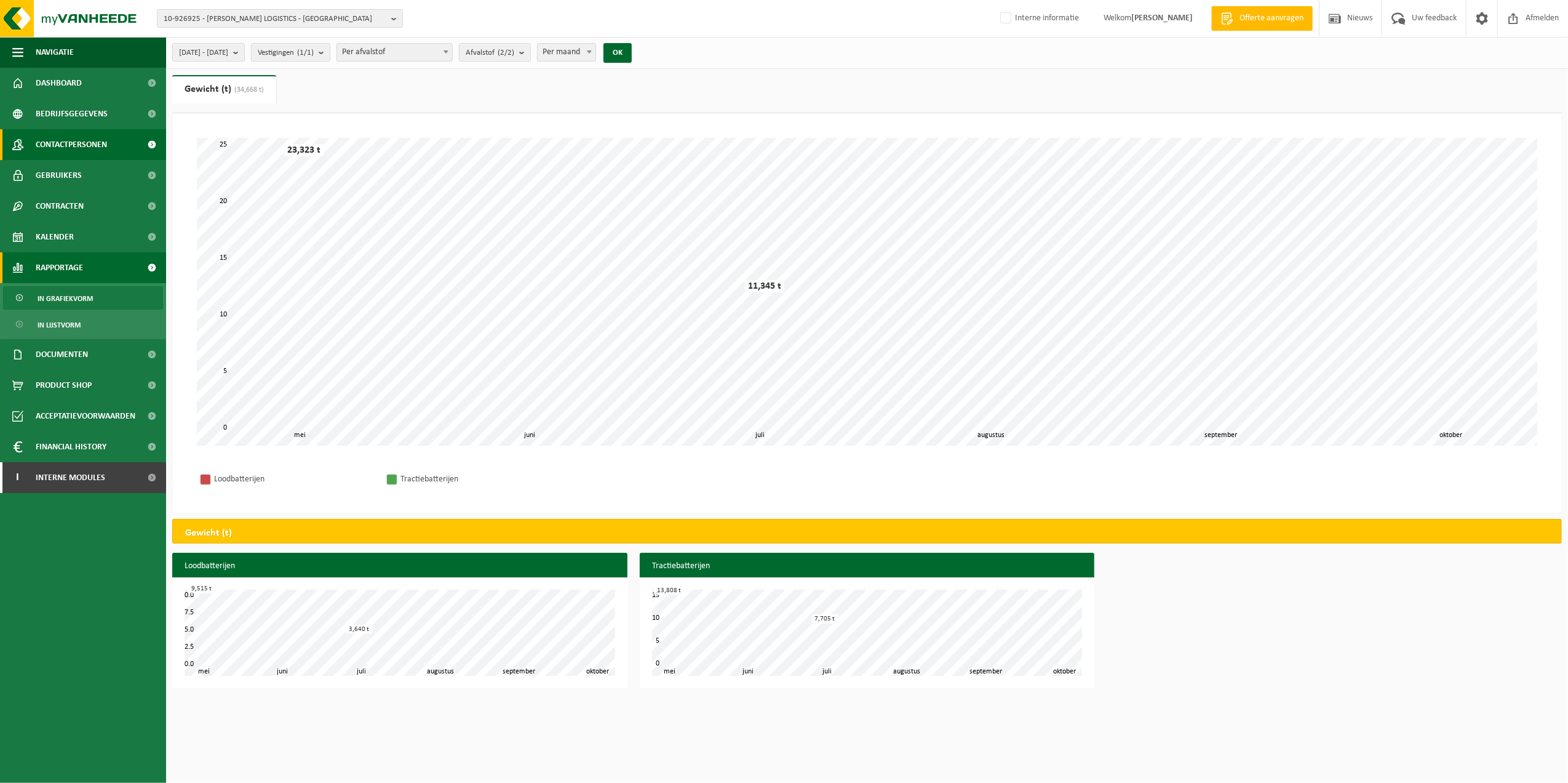
click at [111, 146] on link "Contactpersonen" at bounding box center [83, 144] width 166 height 31
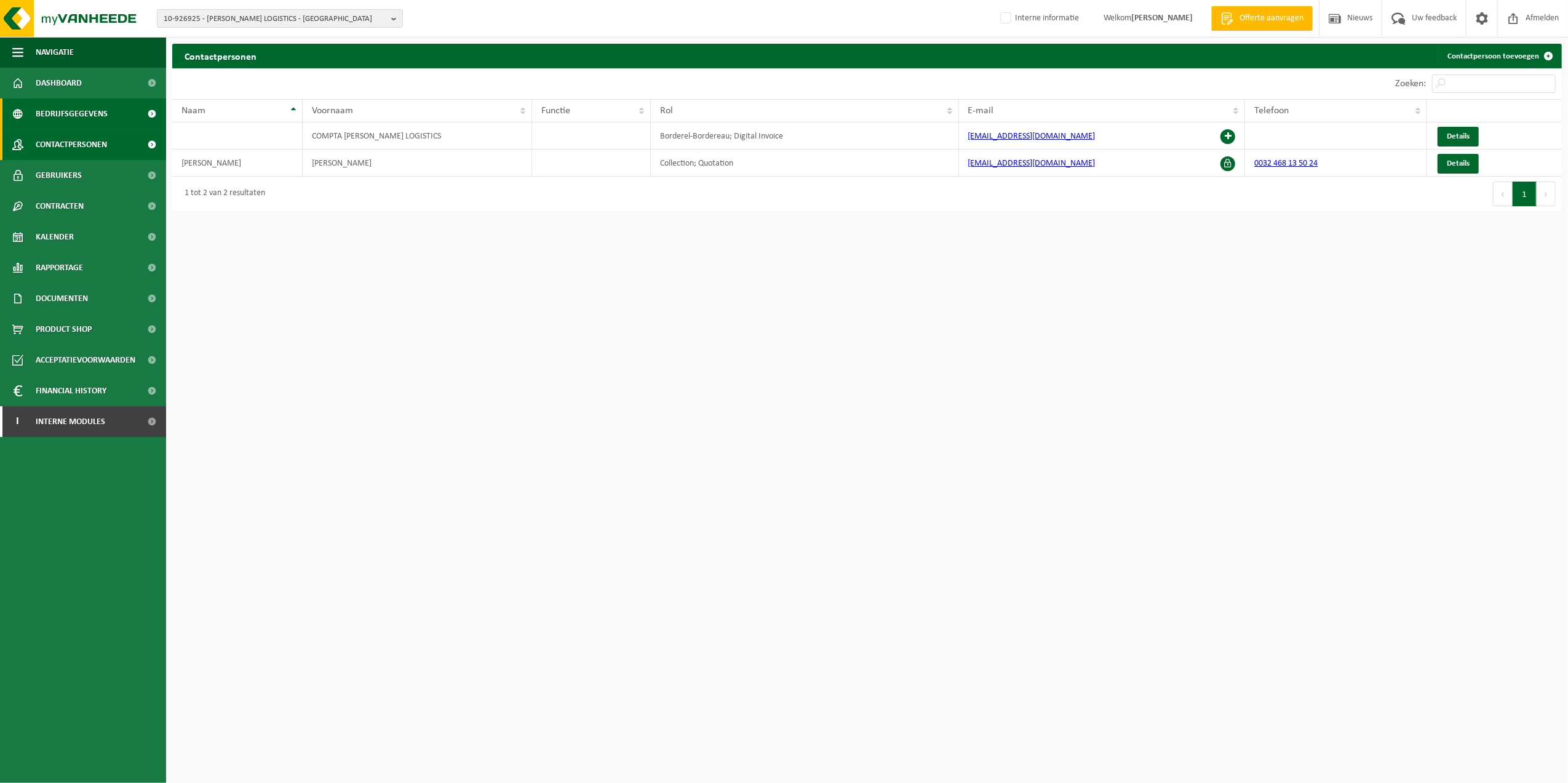
click at [119, 118] on link "Bedrijfsgegevens" at bounding box center [83, 113] width 166 height 31
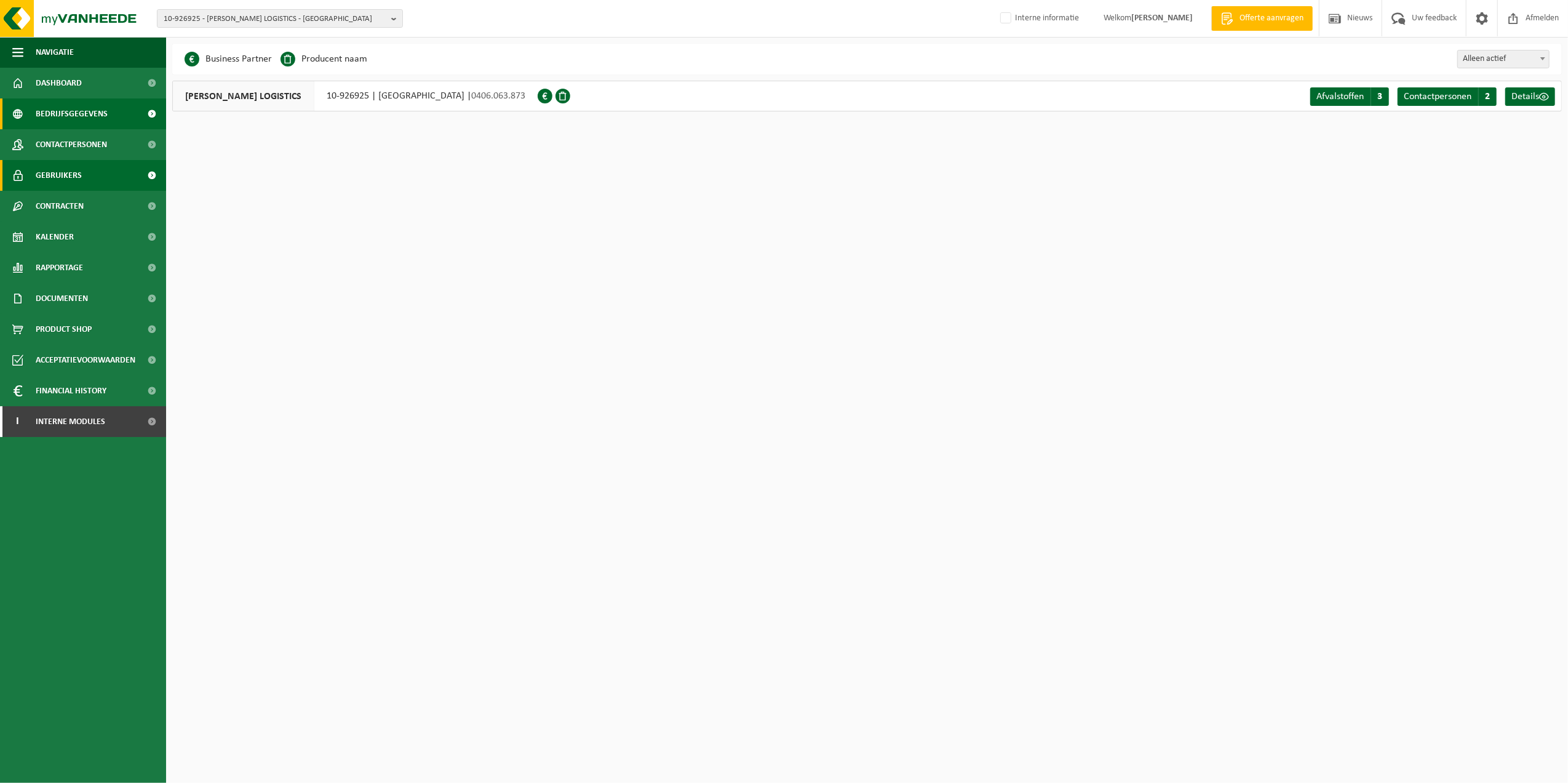
click at [67, 182] on span "Gebruikers" at bounding box center [59, 174] width 46 height 31
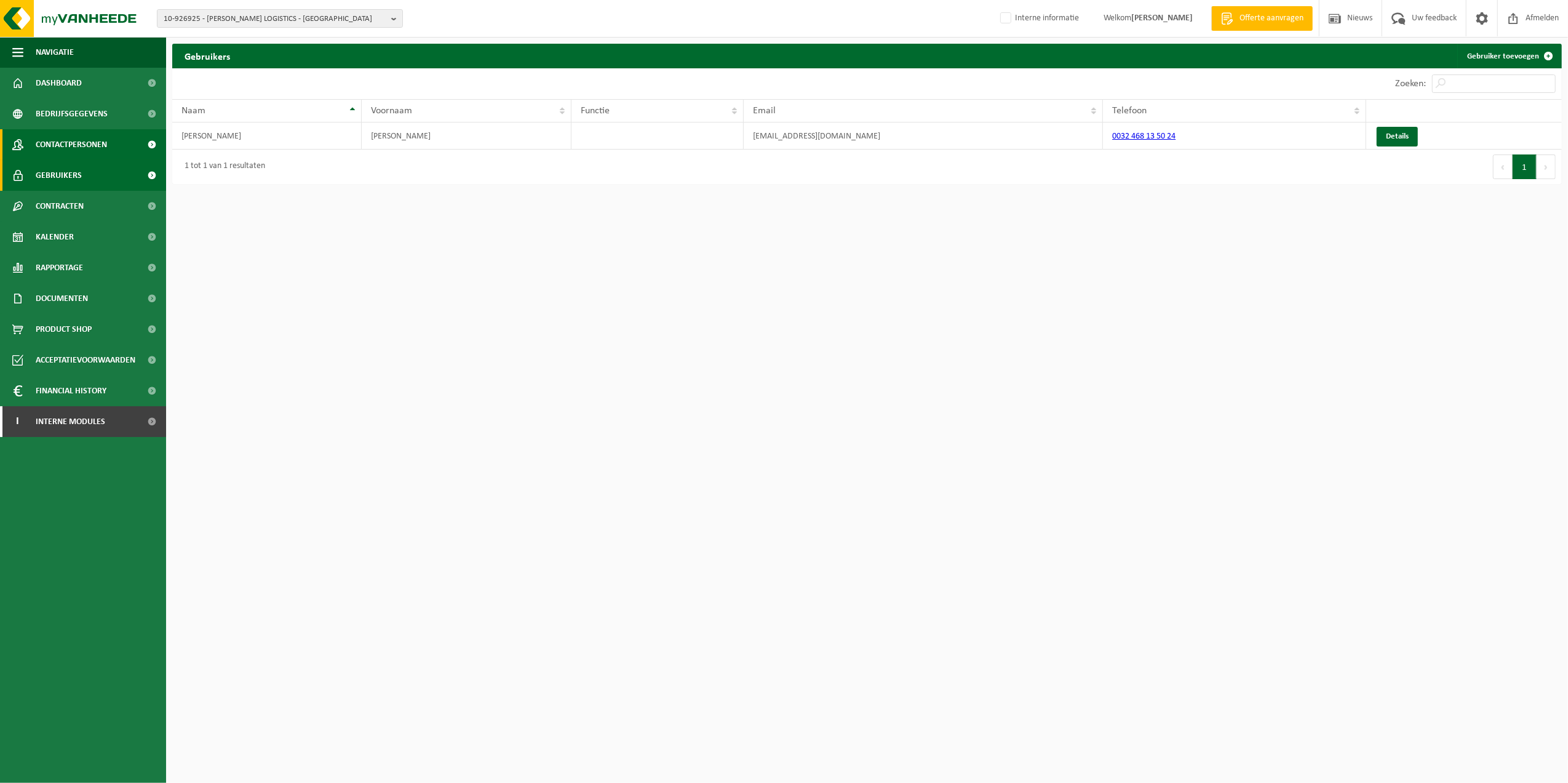
click at [111, 150] on link "Contactpersonen" at bounding box center [83, 144] width 166 height 31
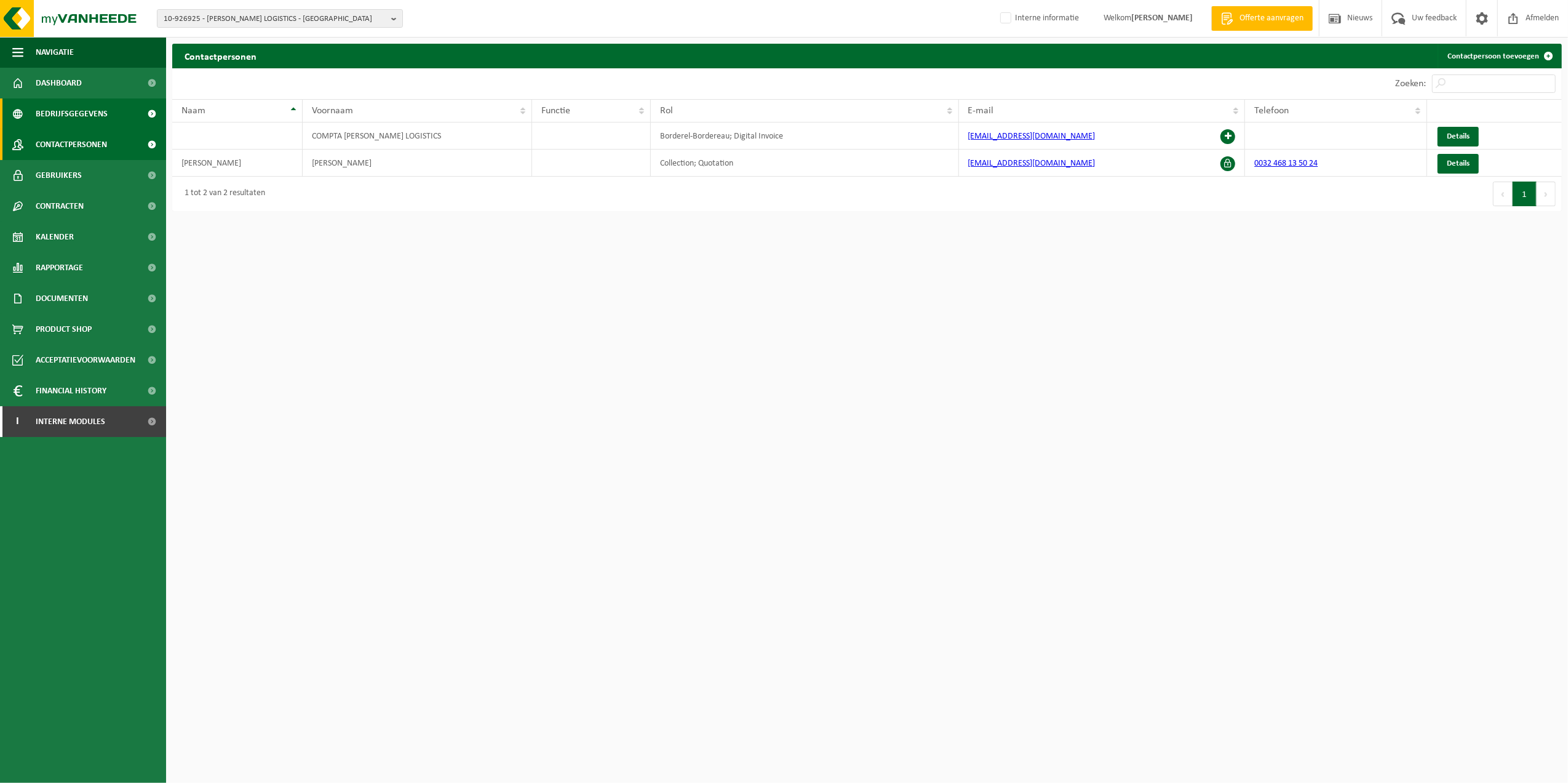
click at [101, 117] on span "Bedrijfsgegevens" at bounding box center [71, 113] width 72 height 31
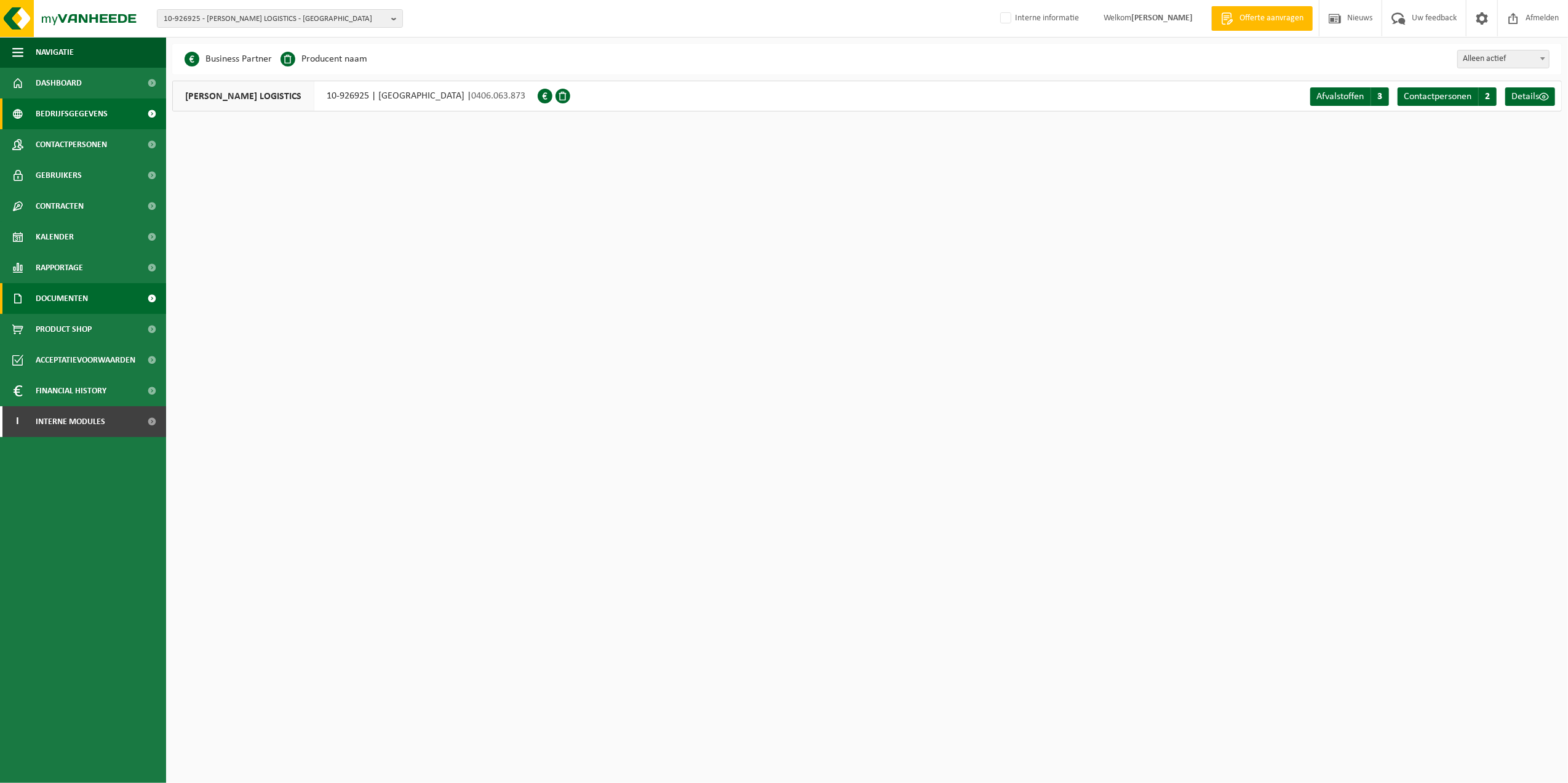
click at [99, 291] on link "Documenten" at bounding box center [83, 298] width 166 height 31
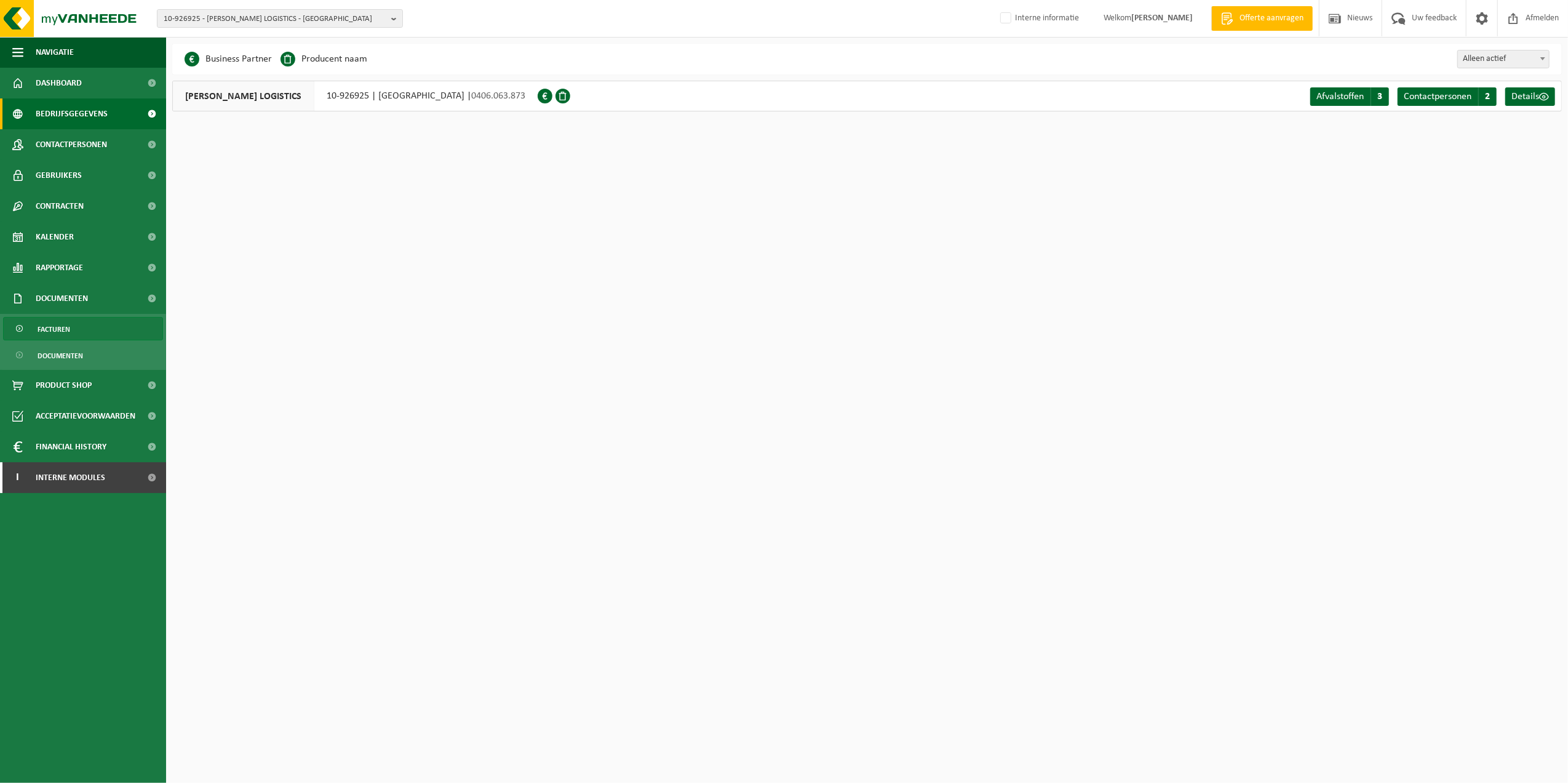
click at [89, 336] on link "Facturen" at bounding box center [83, 328] width 160 height 23
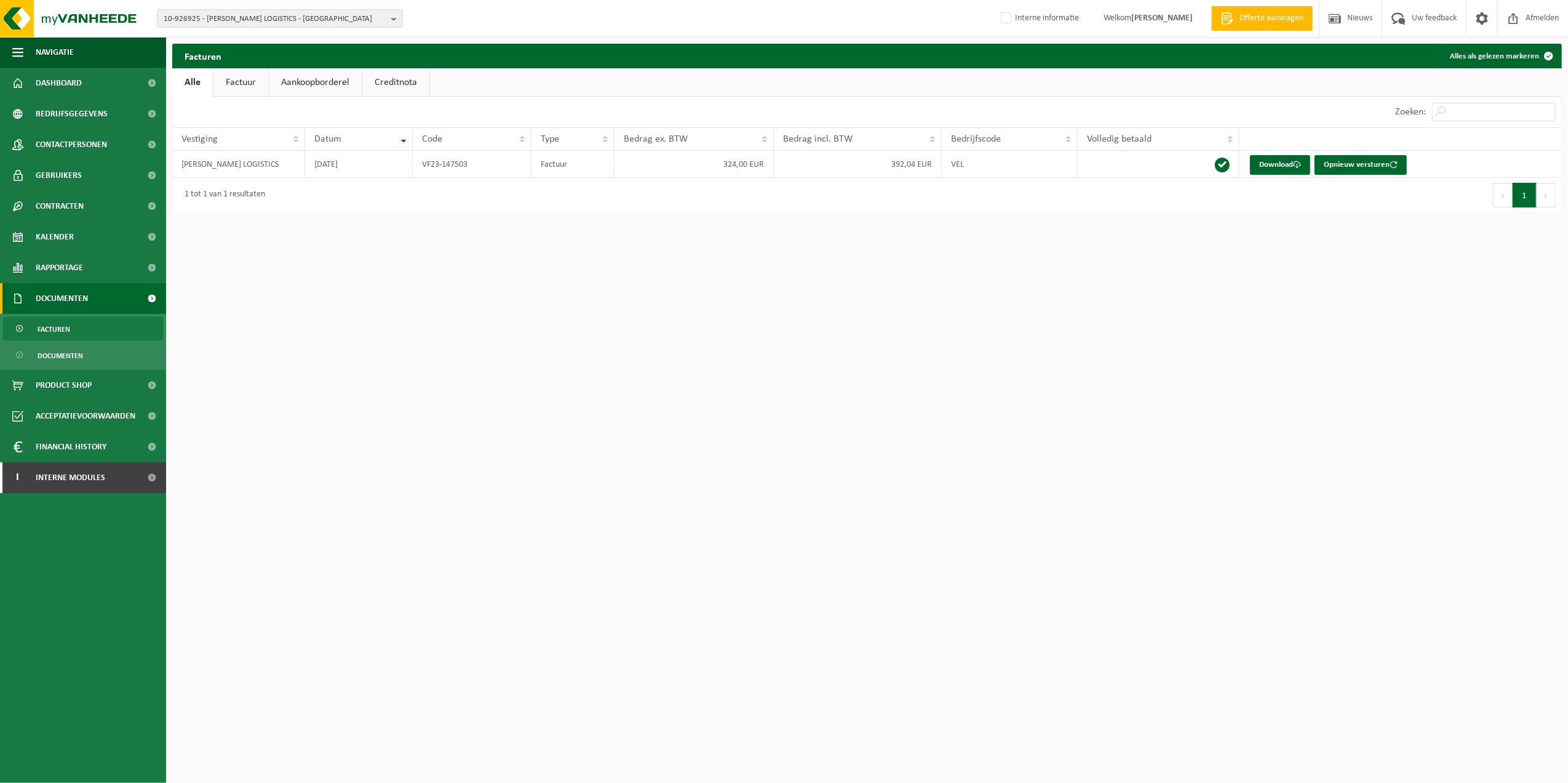
click at [317, 84] on link "Aankoopborderel" at bounding box center [315, 83] width 93 height 28
click at [208, 81] on link "Alle" at bounding box center [192, 83] width 40 height 28
click at [298, 75] on link "Aankoopborderel" at bounding box center [315, 83] width 93 height 28
click at [259, 26] on span "10-926925 - [PERSON_NAME] LOGISTICS - [GEOGRAPHIC_DATA]" at bounding box center [274, 19] width 222 height 18
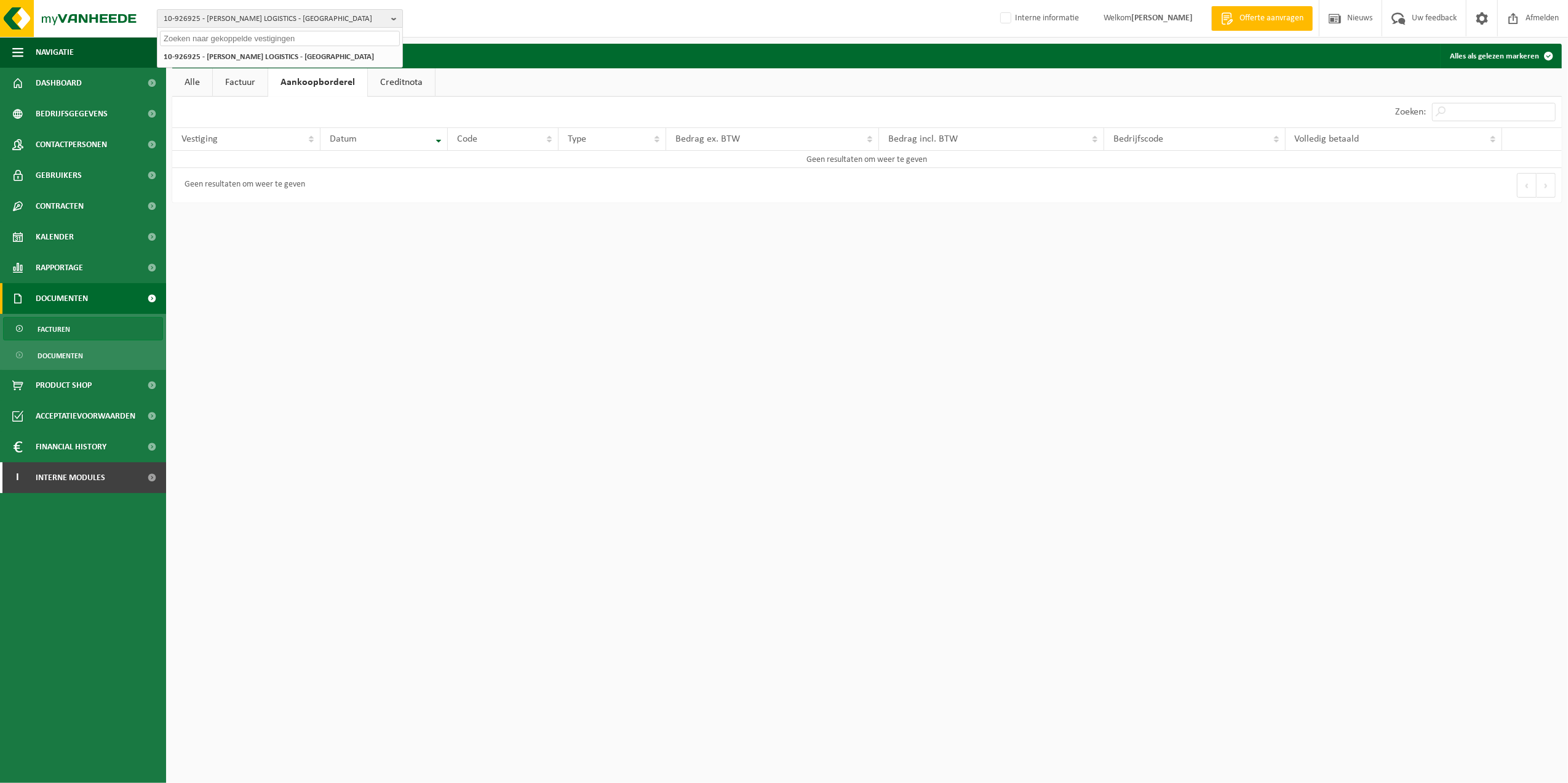
click at [278, 15] on span "10-926925 - [PERSON_NAME] LOGISTICS - [GEOGRAPHIC_DATA]" at bounding box center [274, 19] width 222 height 18
drag, startPoint x: 808, startPoint y: 162, endPoint x: 932, endPoint y: 160, distance: 124.0
click at [932, 160] on td "Geen resultaten om weer te geven" at bounding box center [866, 159] width 1389 height 17
drag, startPoint x: 932, startPoint y: 160, endPoint x: 919, endPoint y: 161, distance: 13.0
click at [919, 161] on td "Geen resultaten om weer te geven" at bounding box center [866, 159] width 1389 height 17
